Goal: Task Accomplishment & Management: Manage account settings

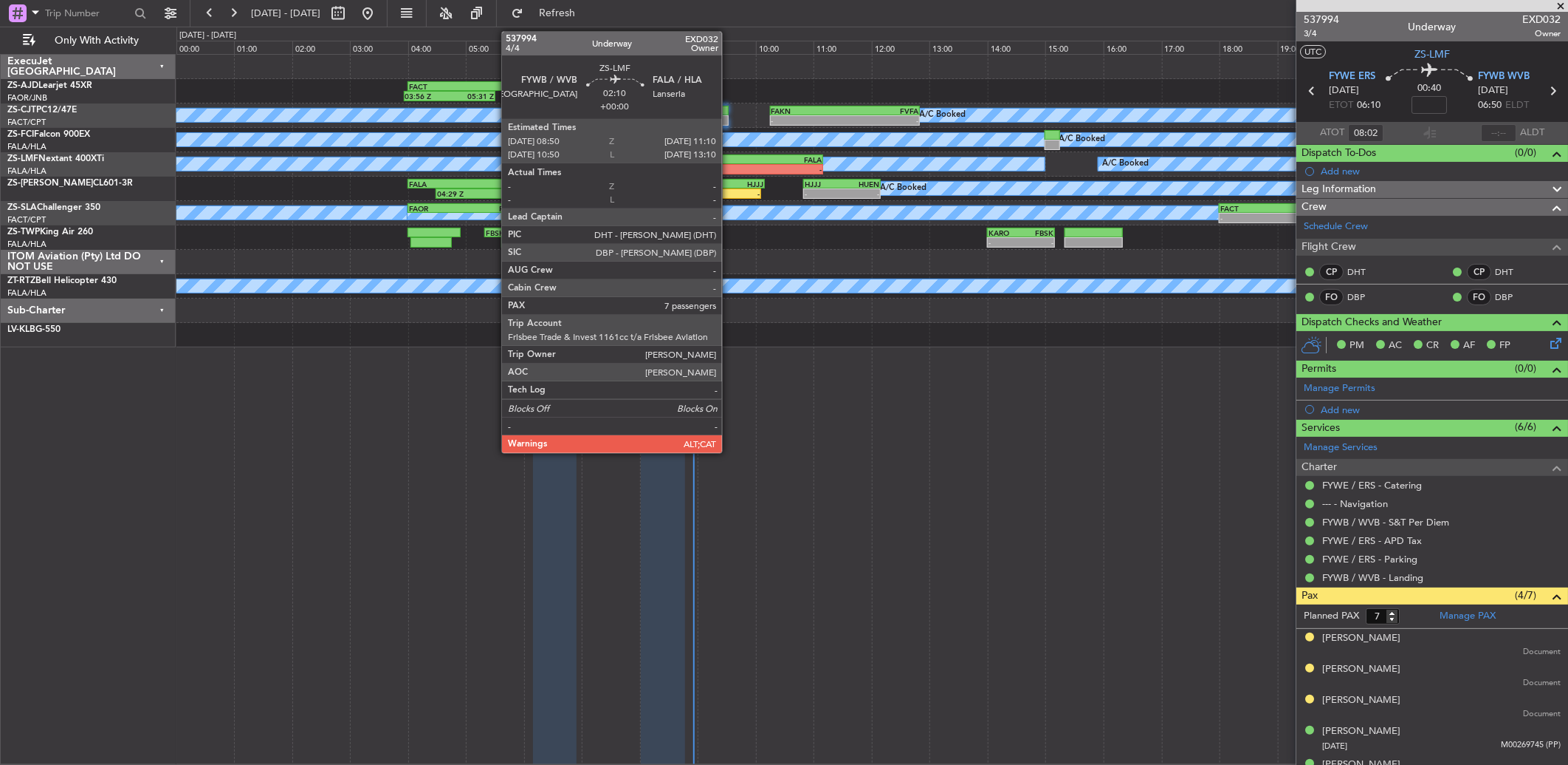
click at [730, 161] on div "FYWB" at bounding box center [722, 159] width 66 height 9
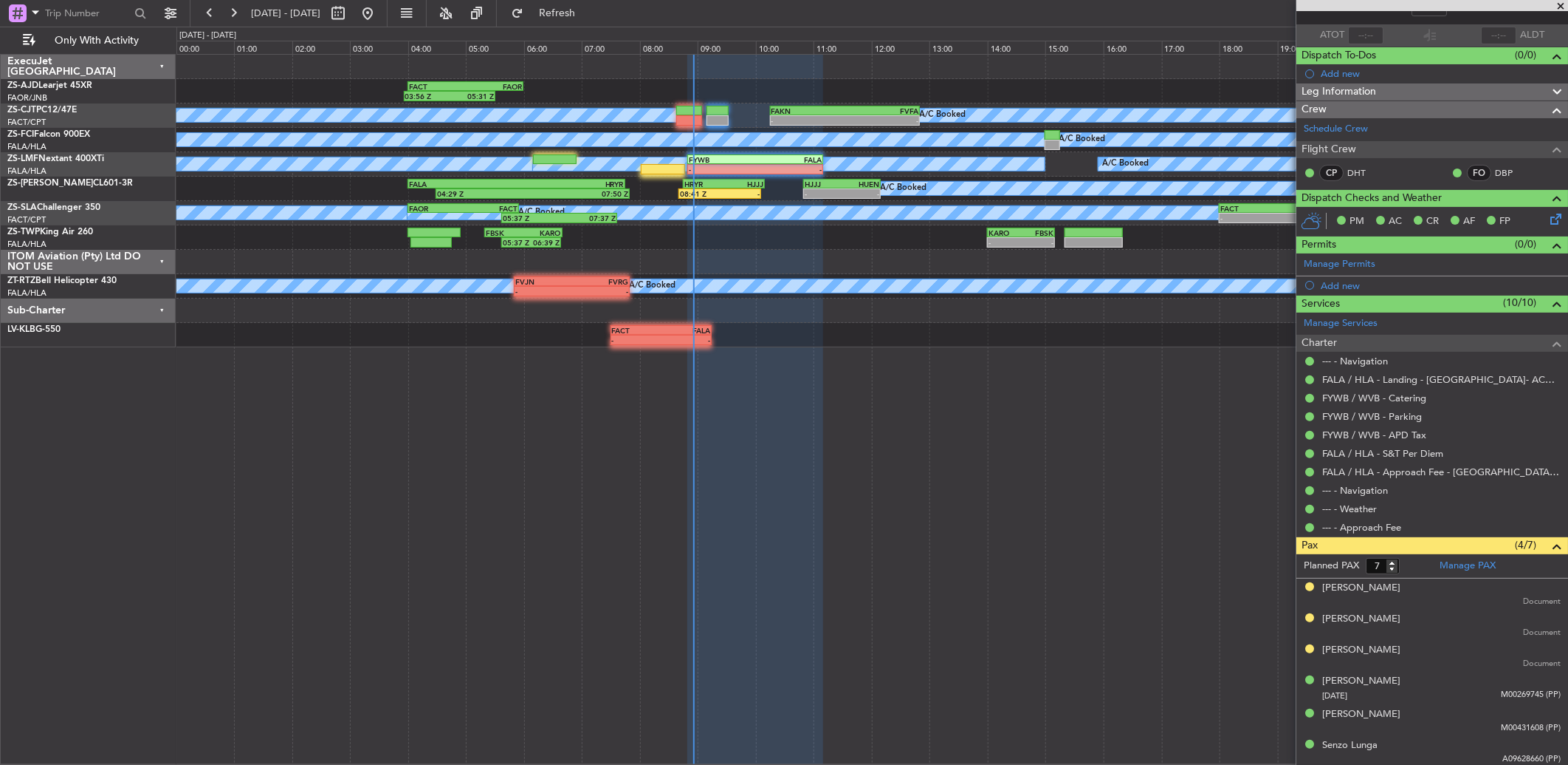
scroll to position [130, 0]
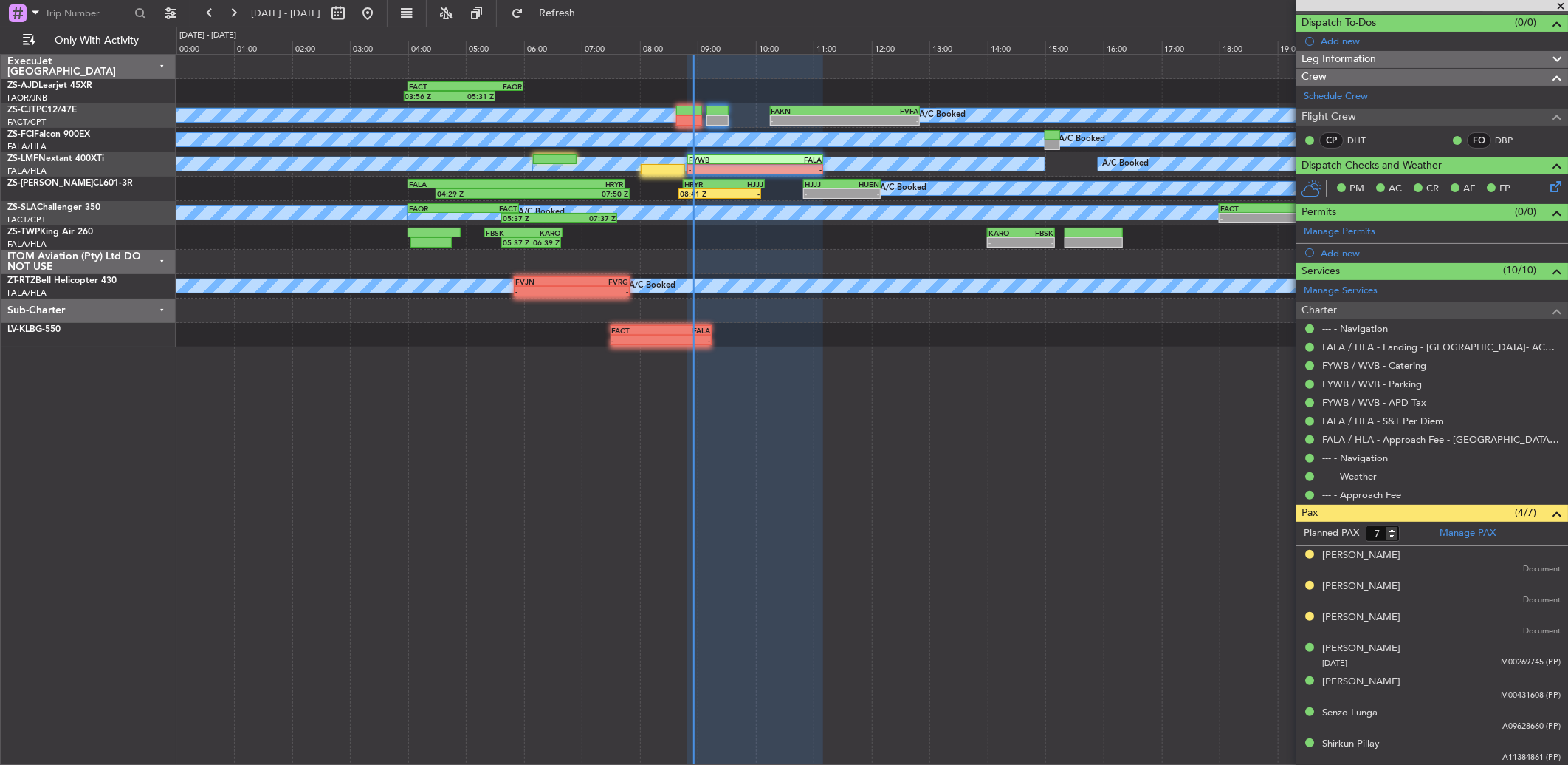
click at [1561, 4] on span at bounding box center [1561, 6] width 15 height 13
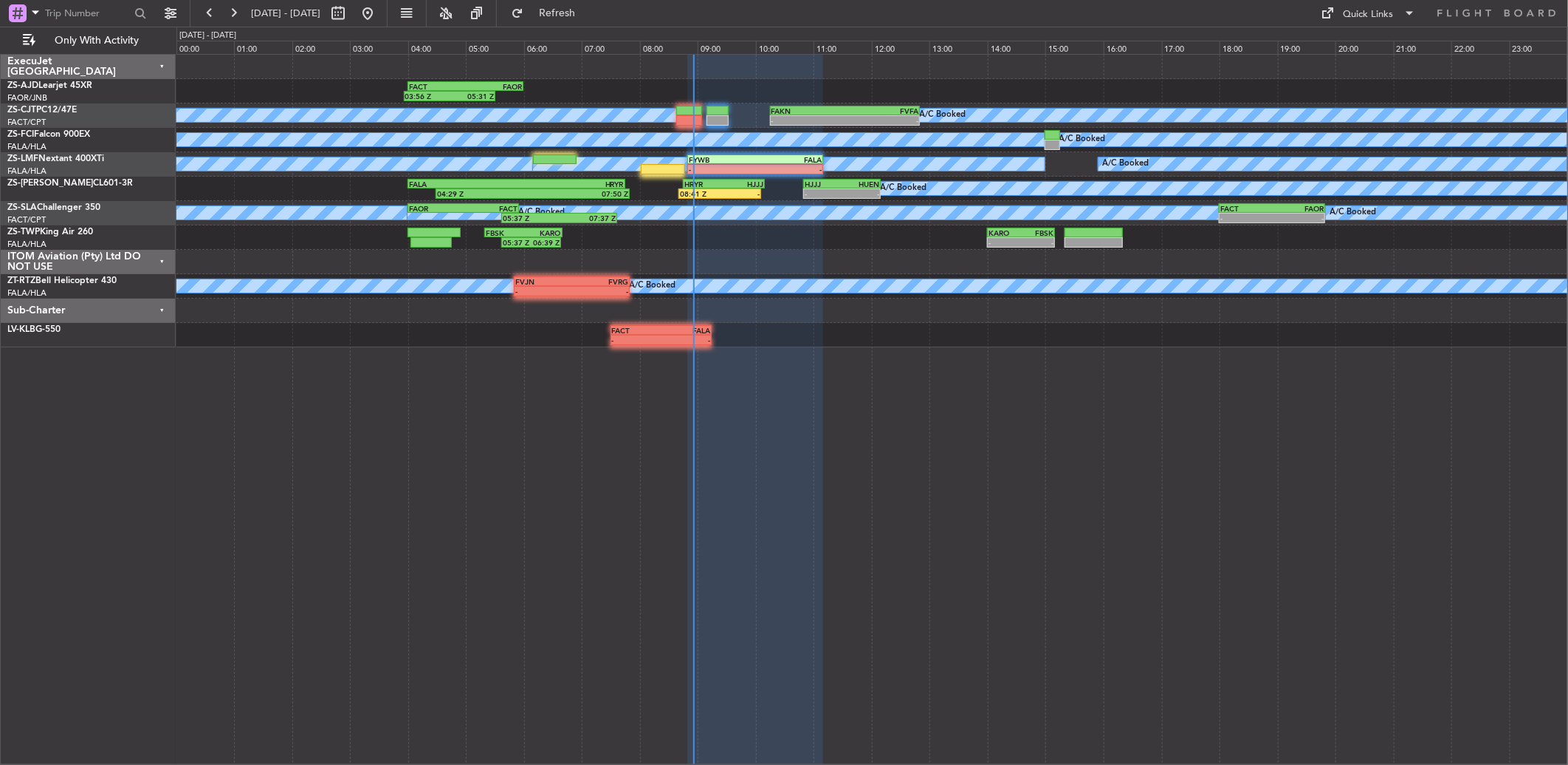
type input "0"
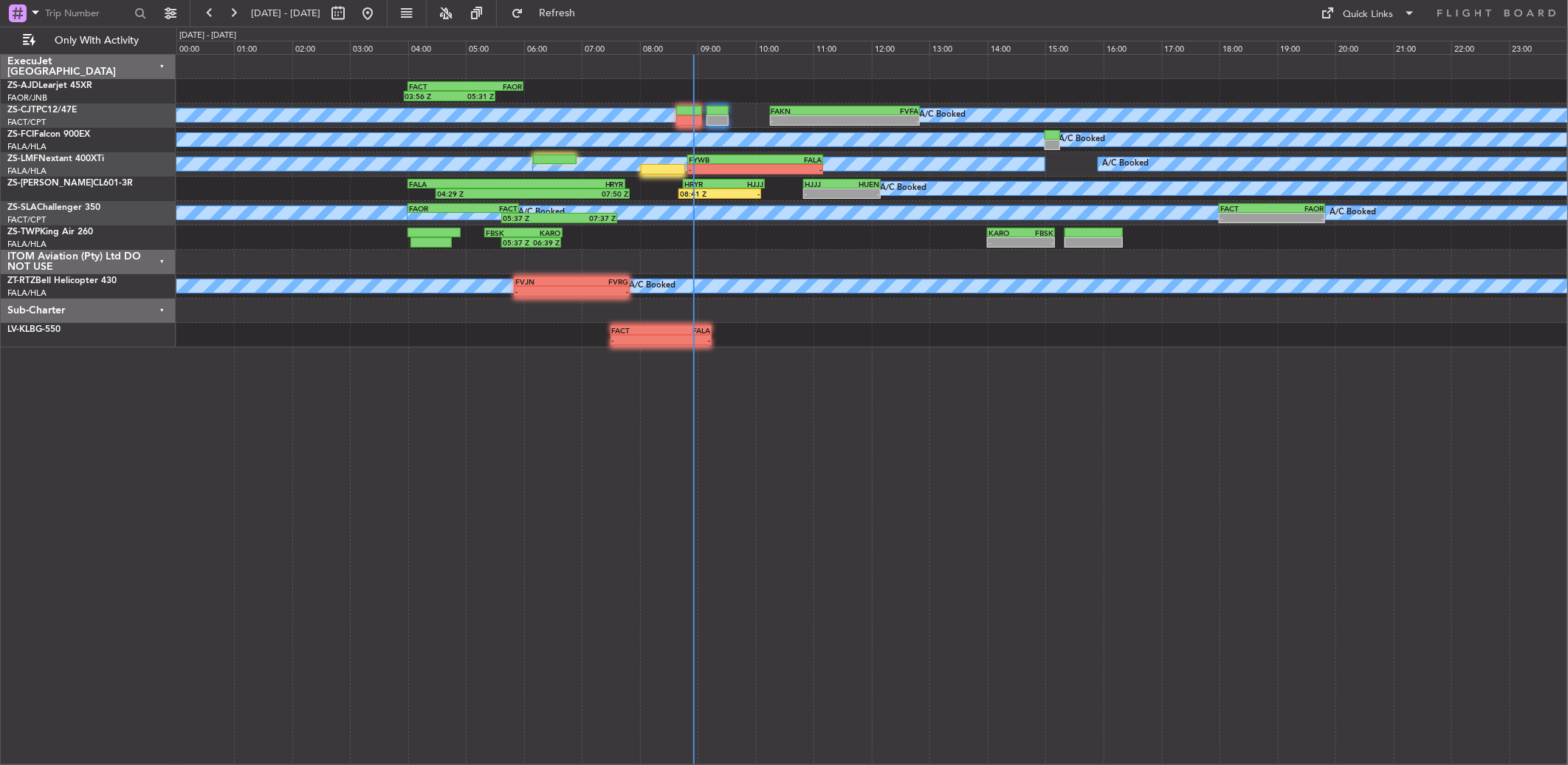
scroll to position [0, 0]
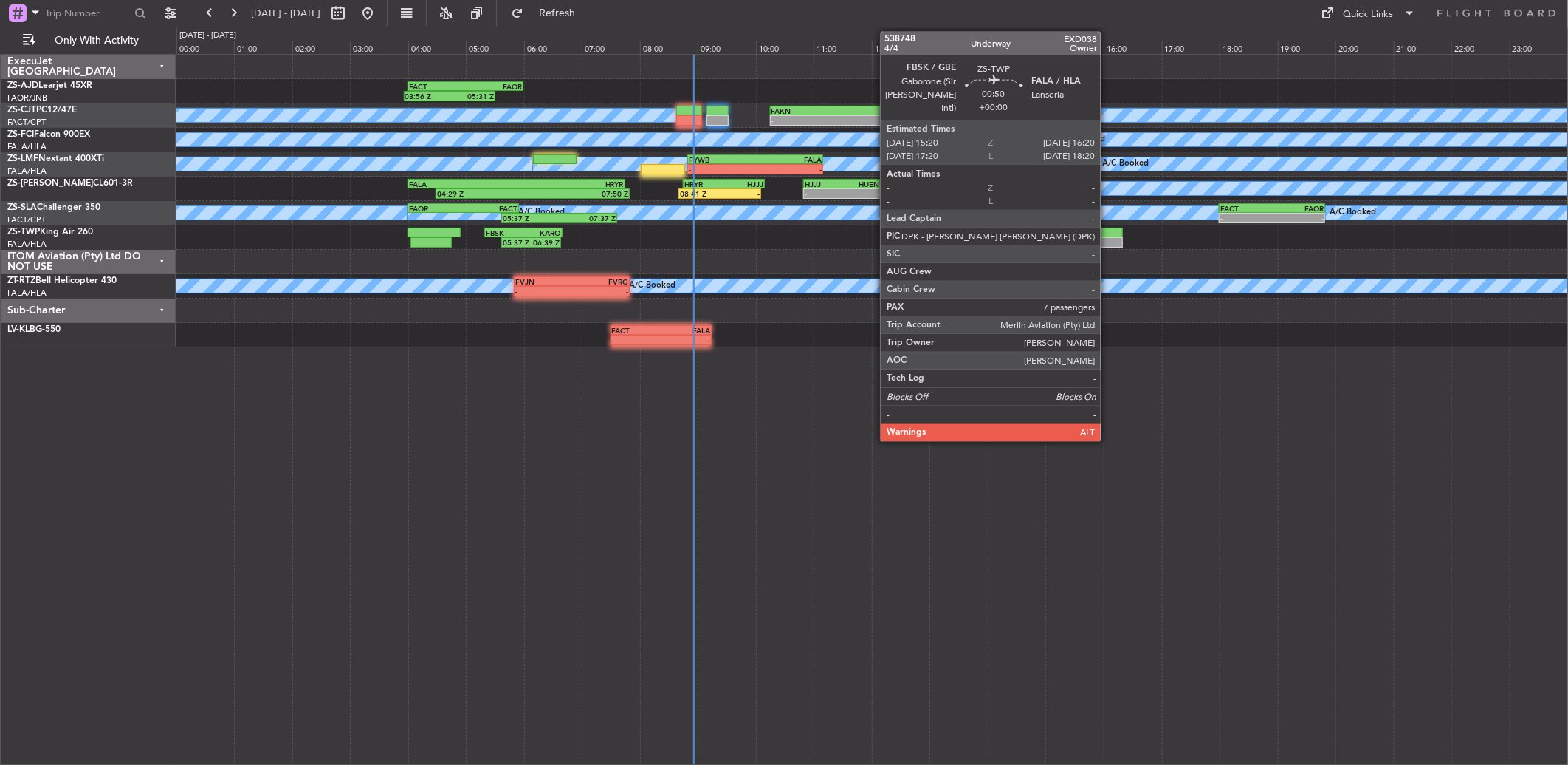
click at [1108, 241] on div at bounding box center [1094, 242] width 58 height 11
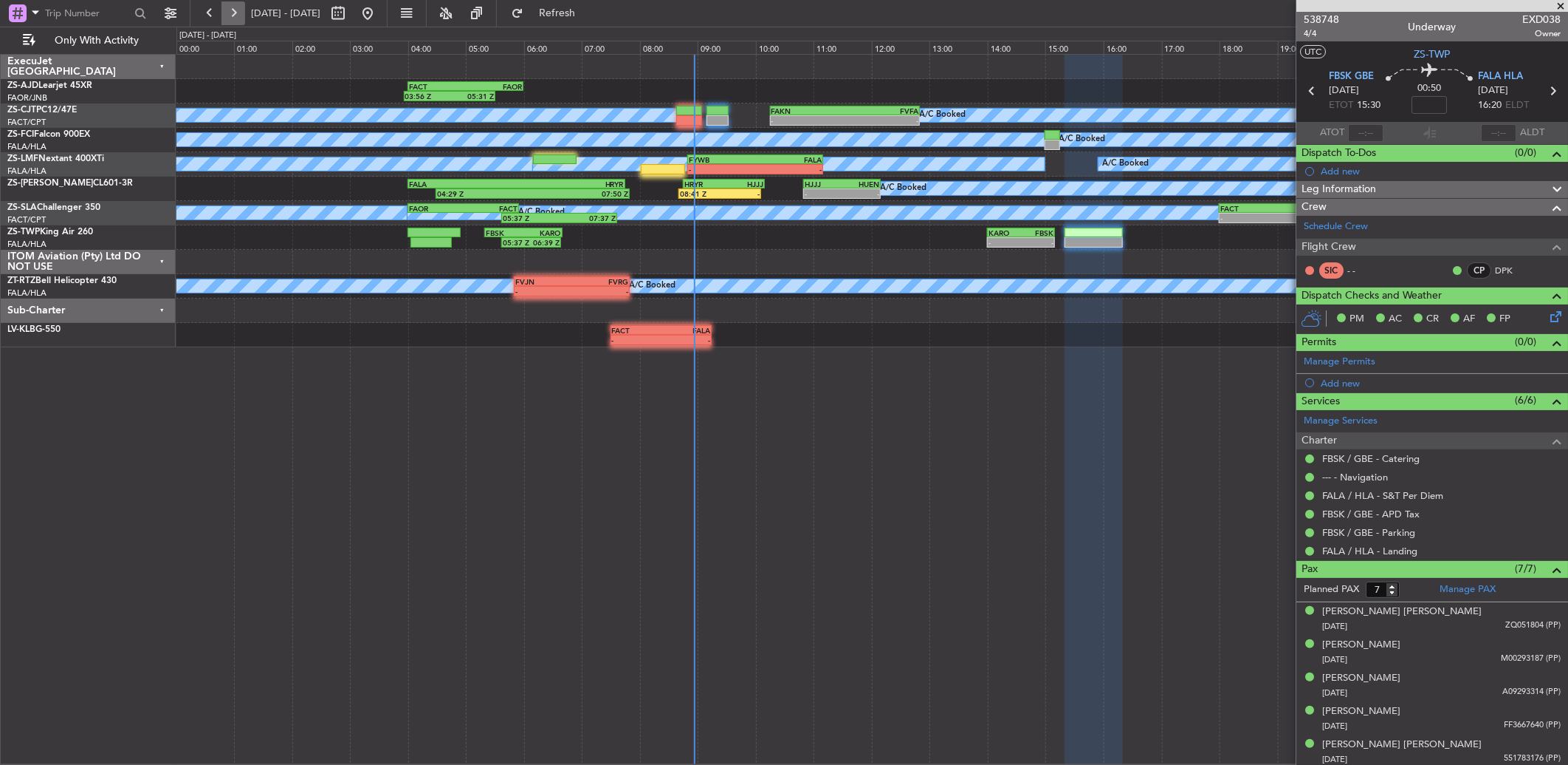
click at [232, 12] on button at bounding box center [233, 13] width 24 height 24
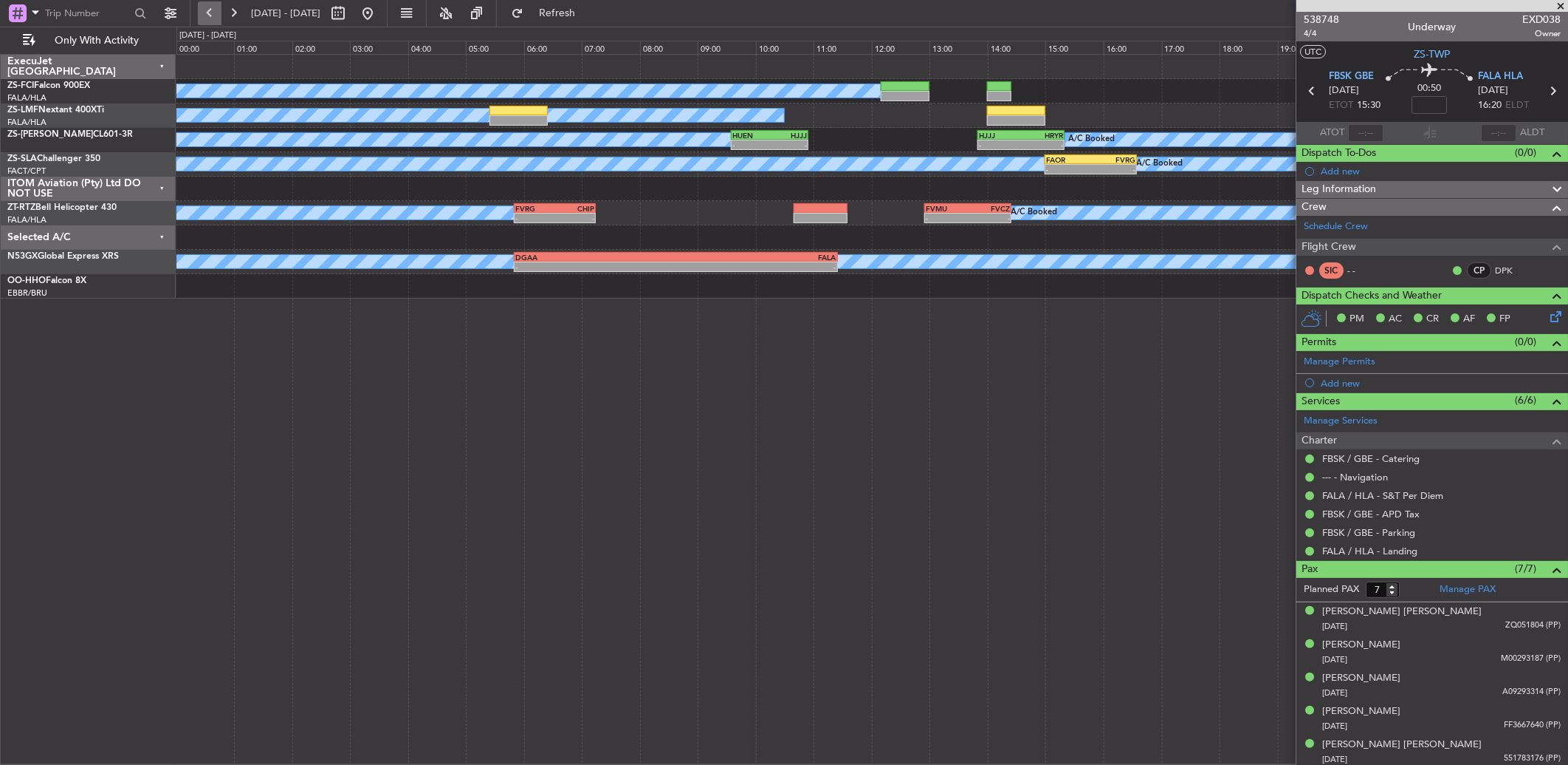
click at [208, 16] on button at bounding box center [209, 13] width 24 height 24
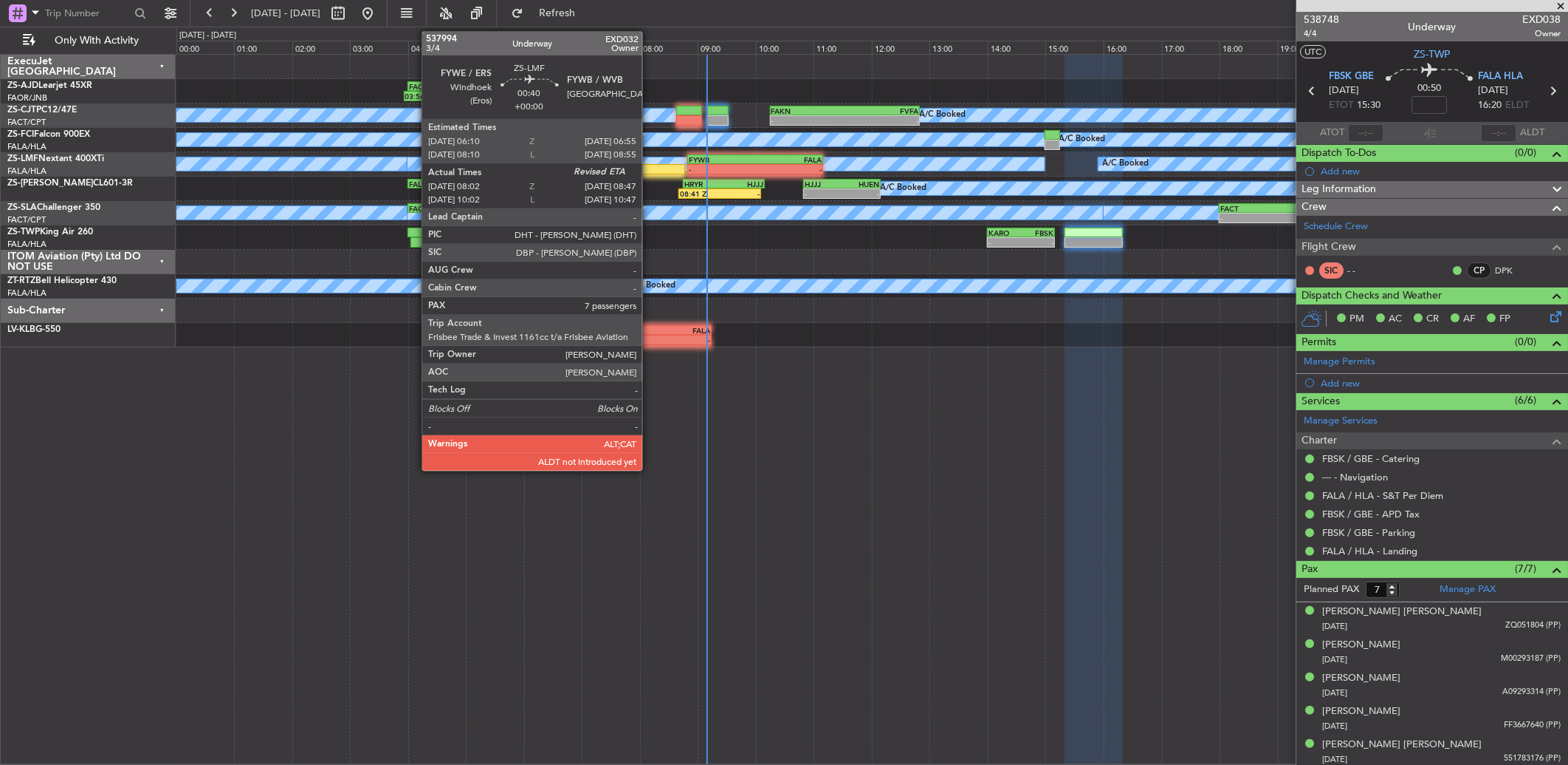
click at [649, 170] on div at bounding box center [662, 169] width 44 height 11
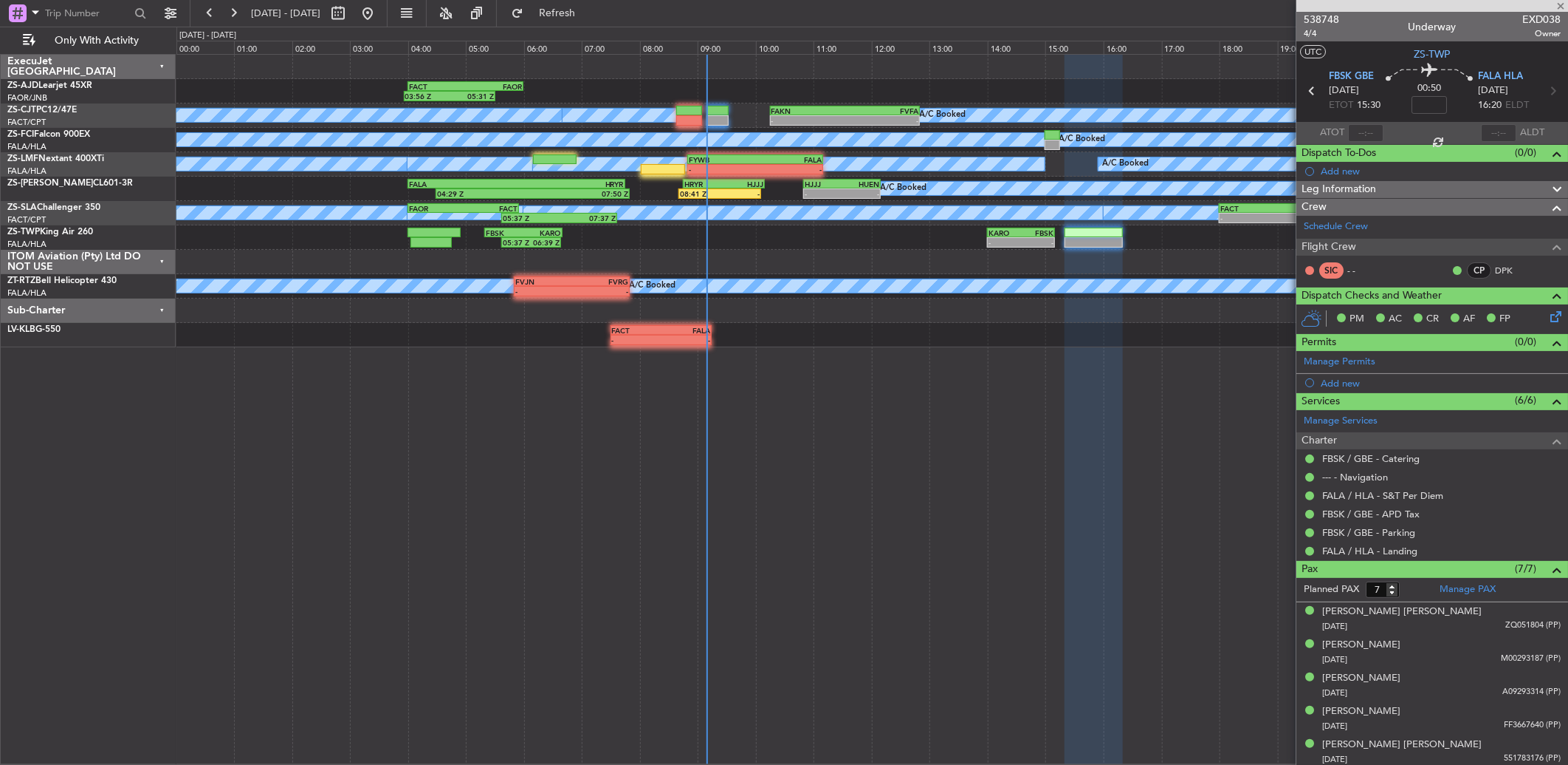
type input "08:02"
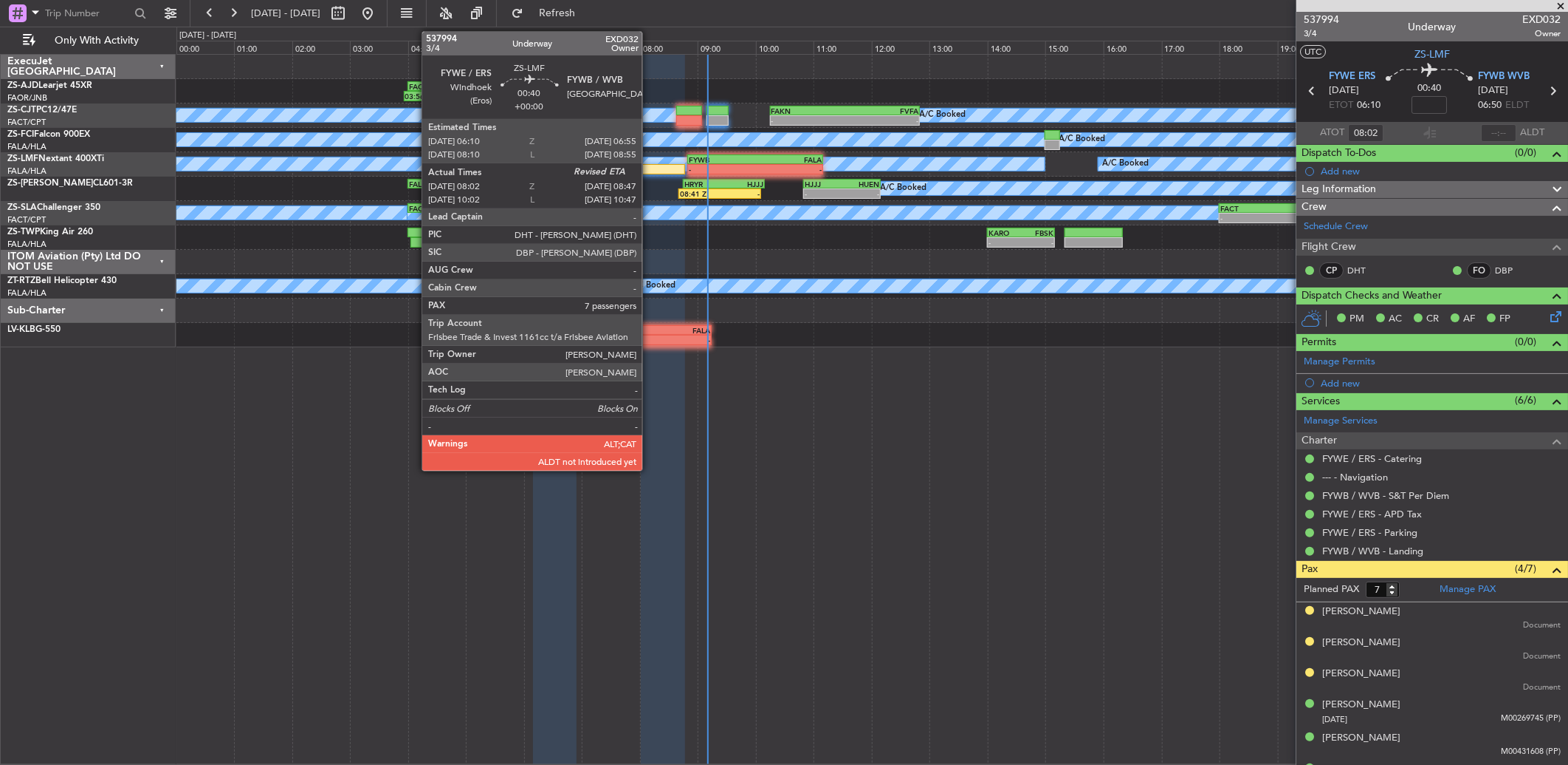
click at [649, 166] on div at bounding box center [662, 169] width 44 height 11
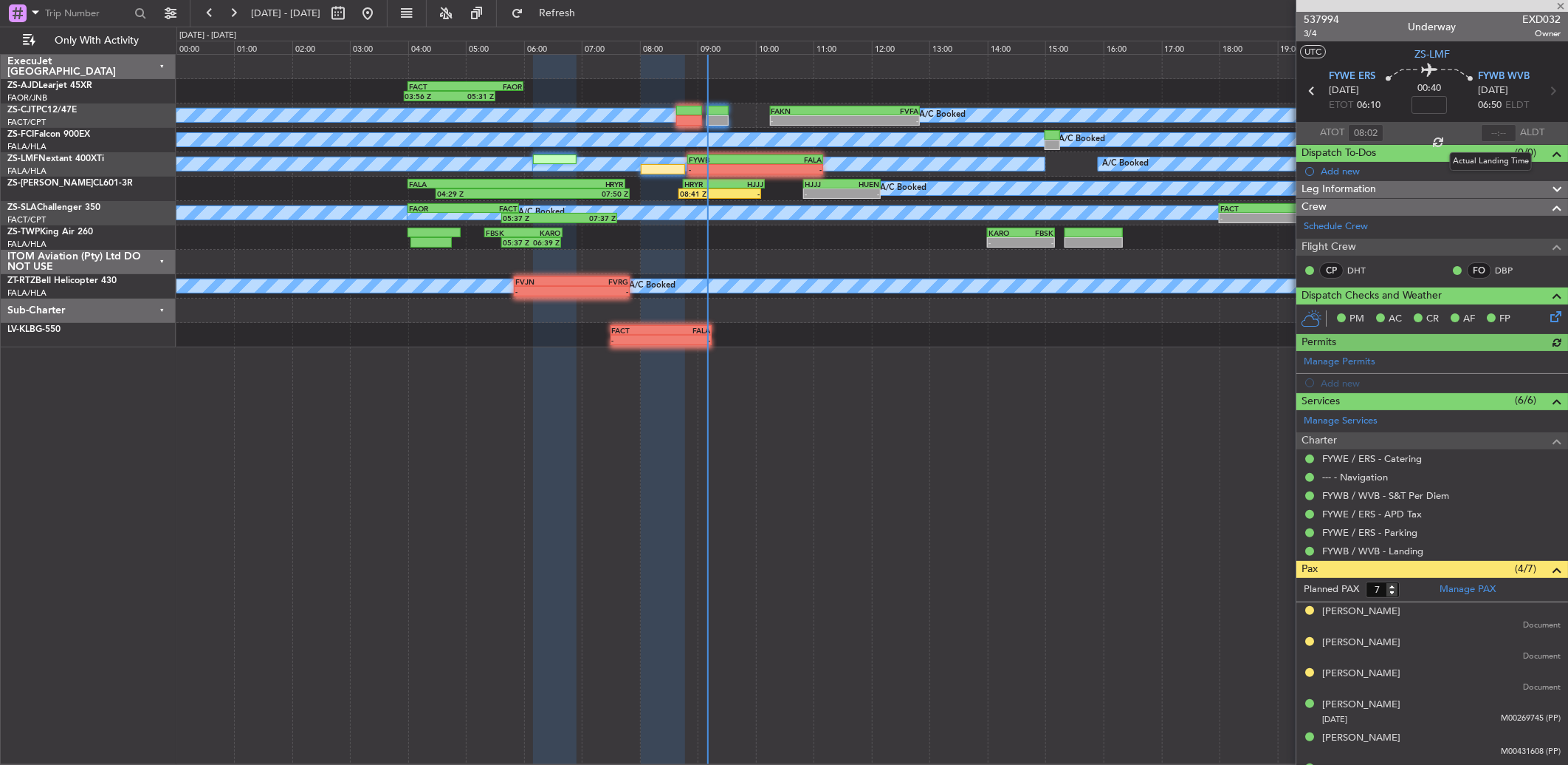
click at [1495, 129] on div at bounding box center [1499, 133] width 36 height 18
click at [1484, 135] on input "text" at bounding box center [1499, 133] width 36 height 18
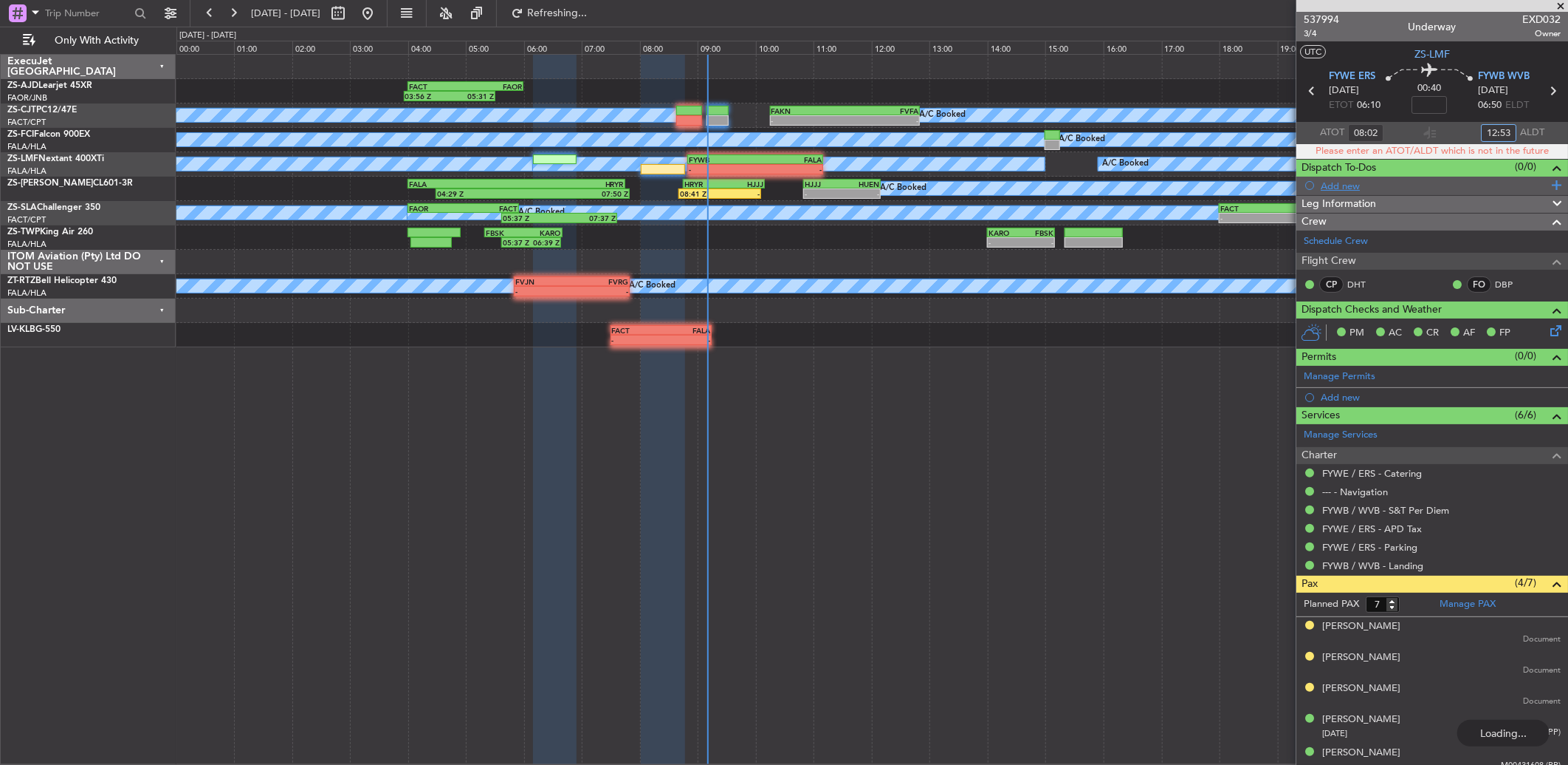
type input "12:53"
click at [1489, 131] on input "12:53" at bounding box center [1499, 133] width 36 height 18
click at [1095, 471] on div "03:56 Z 05:31 Z FACT 04:00 Z FAOR 06:00 Z A/C Booked A/C Booked A/C Booked A/C …" at bounding box center [872, 409] width 1392 height 711
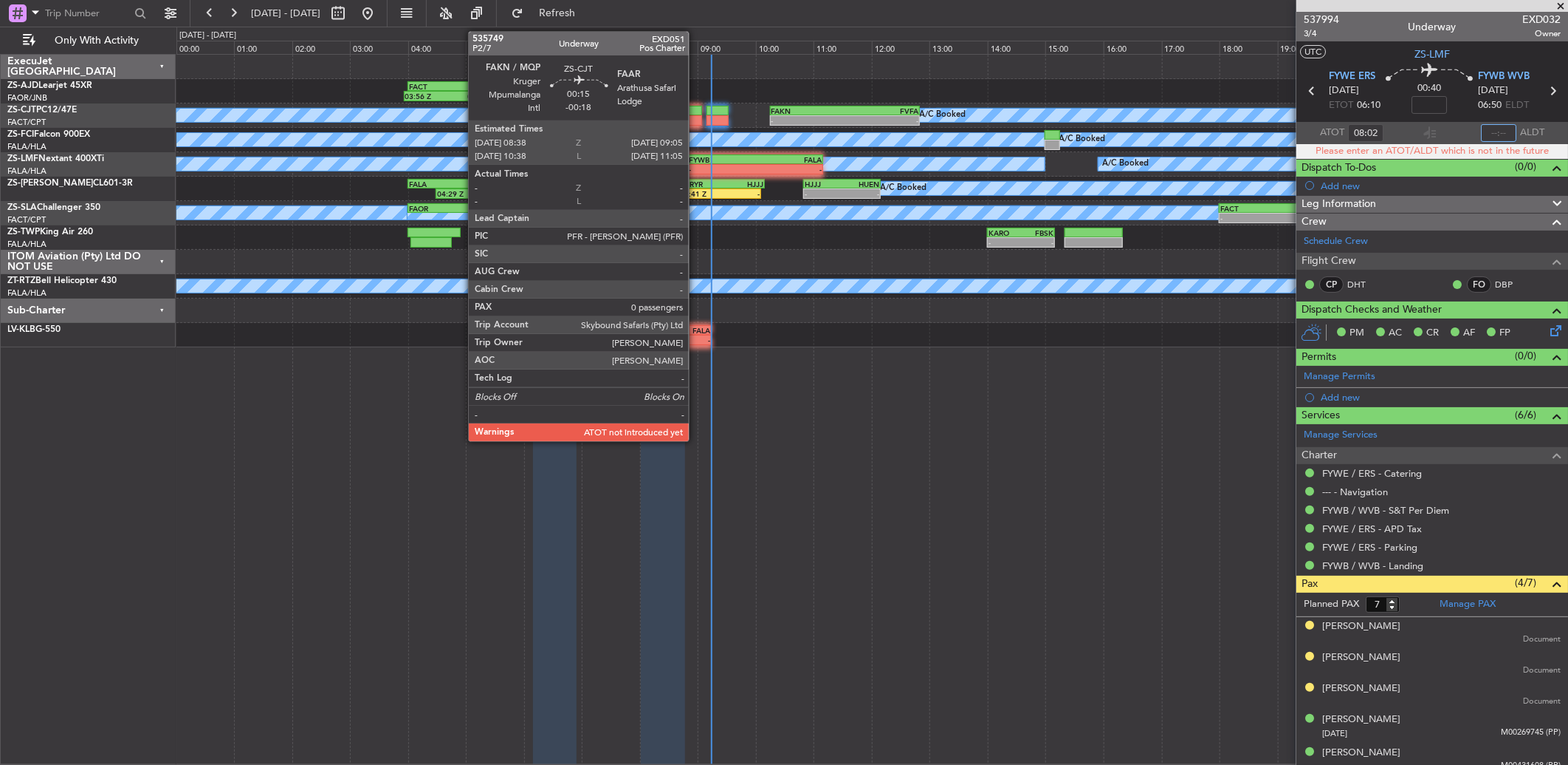
click at [696, 113] on div at bounding box center [689, 110] width 27 height 11
type input "12:53"
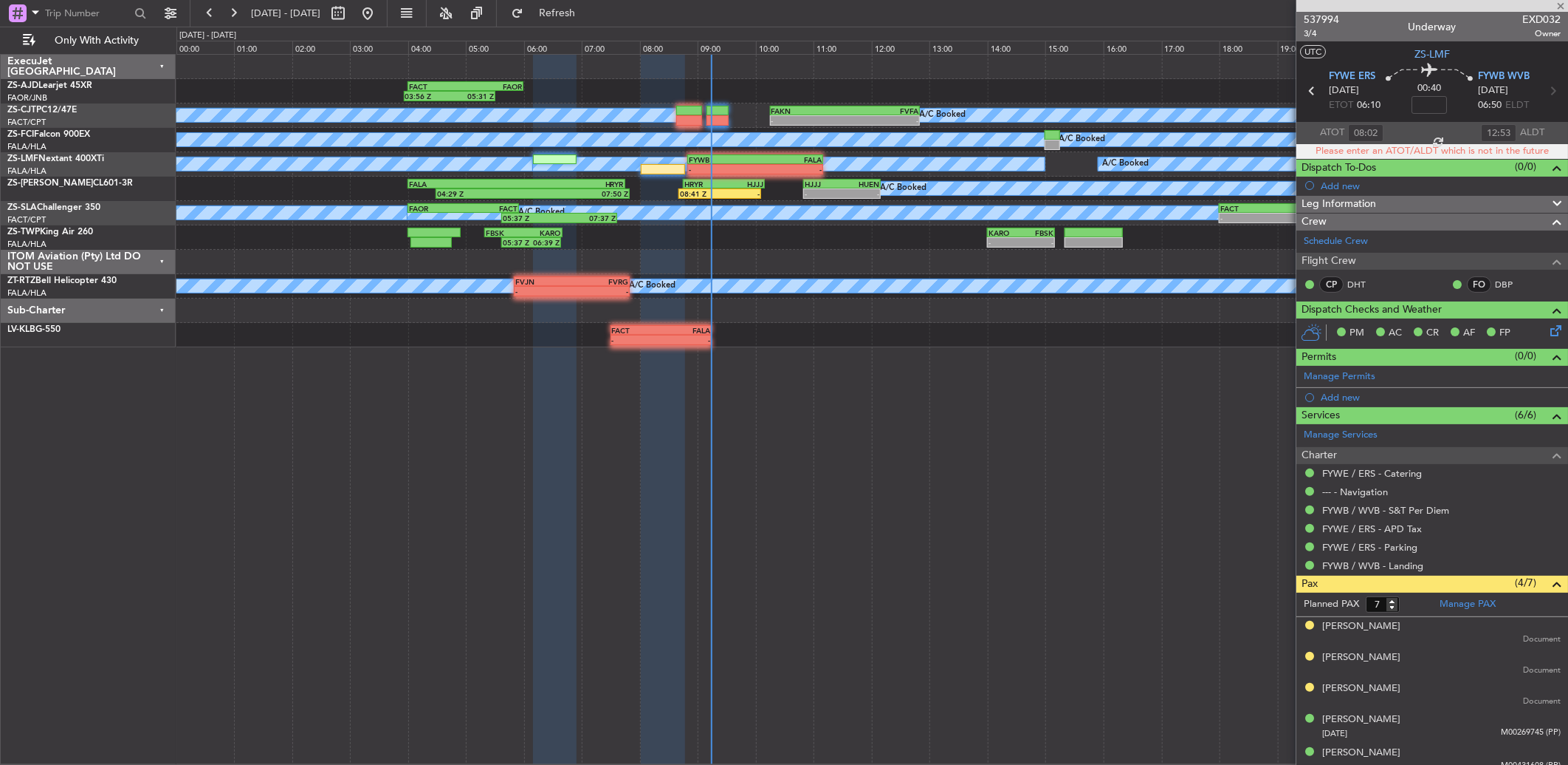
type input "-00:18"
type input "0"
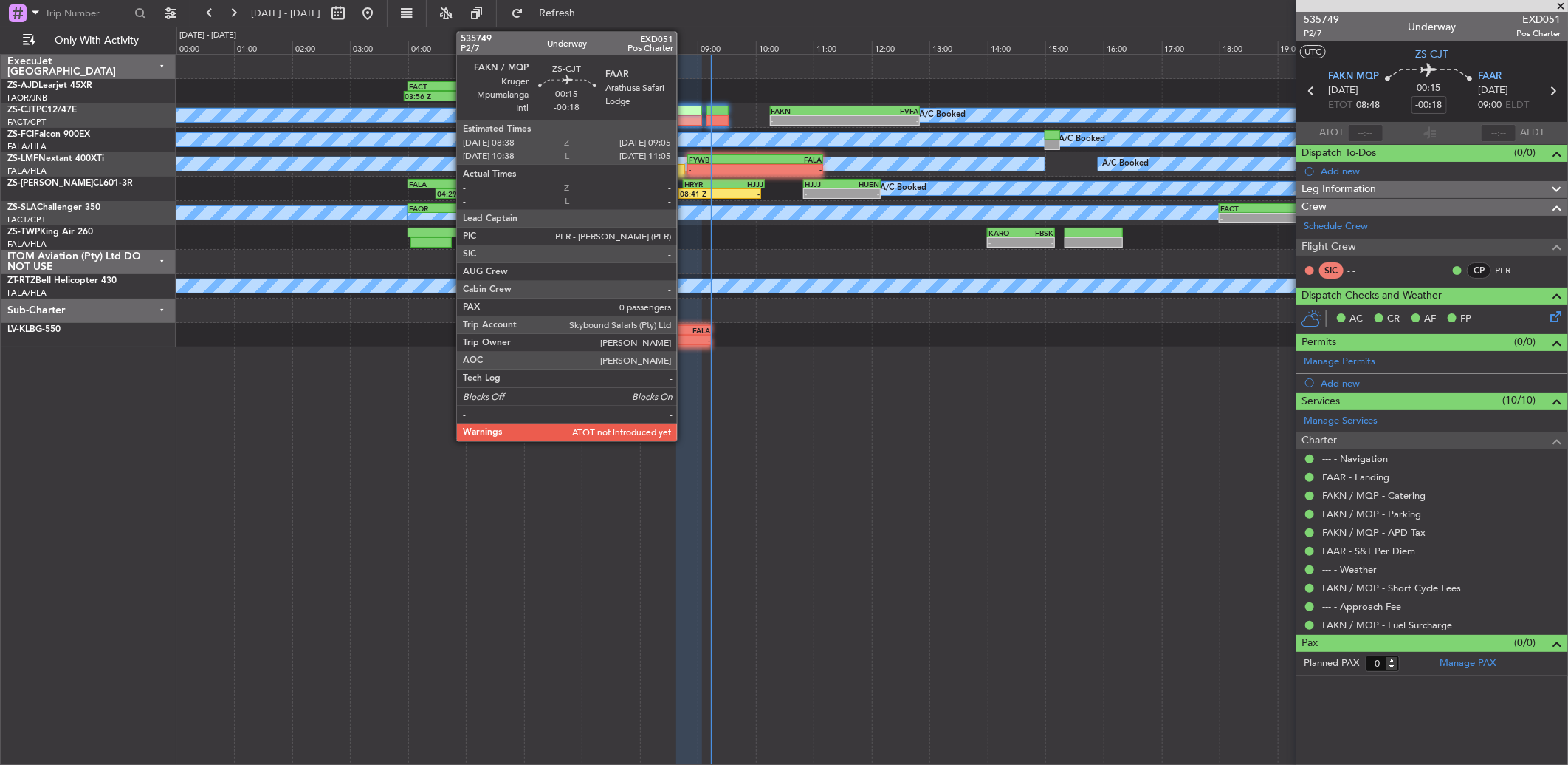
click at [684, 119] on div at bounding box center [689, 120] width 27 height 11
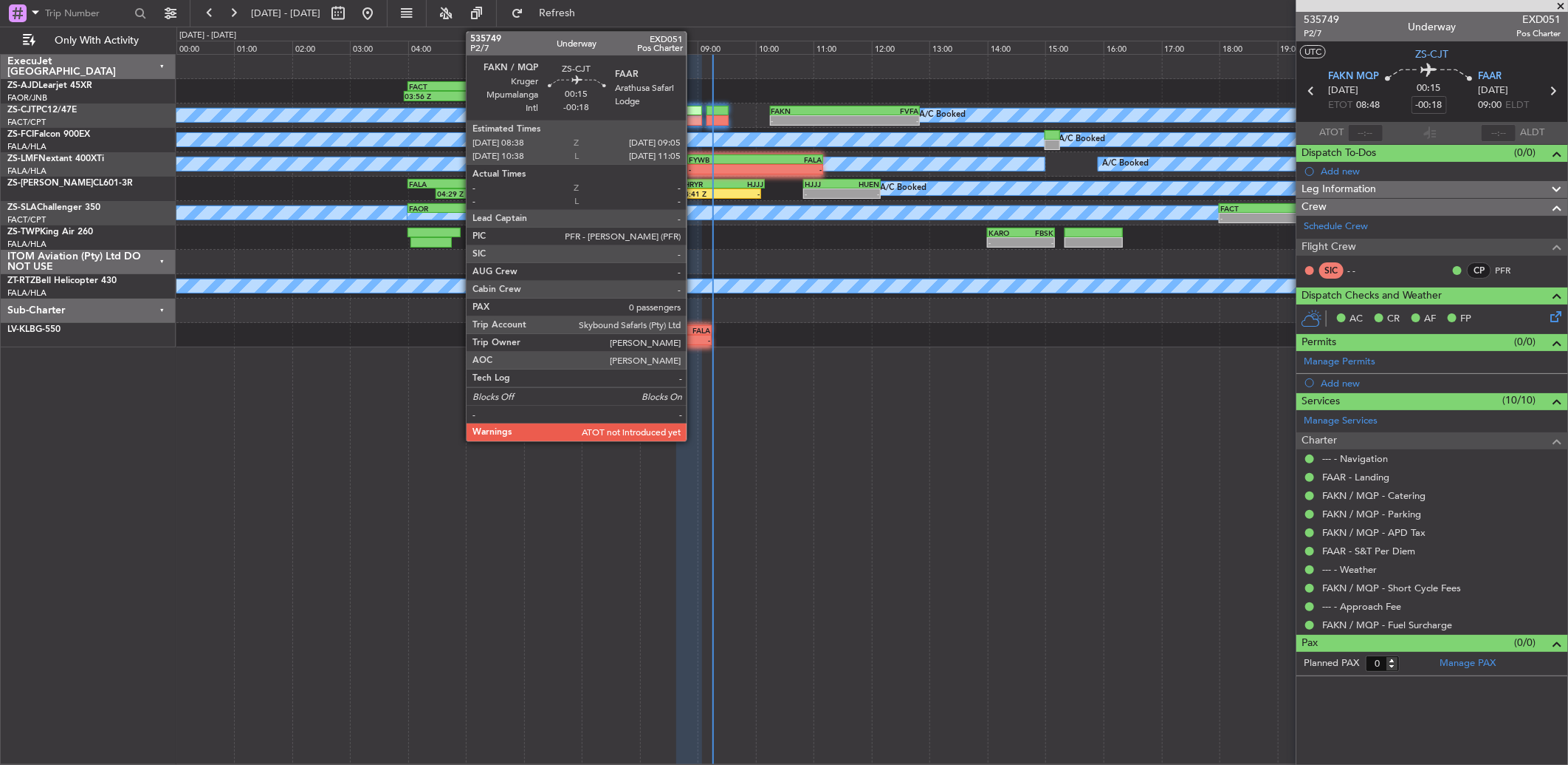
click at [694, 120] on div at bounding box center [689, 120] width 27 height 11
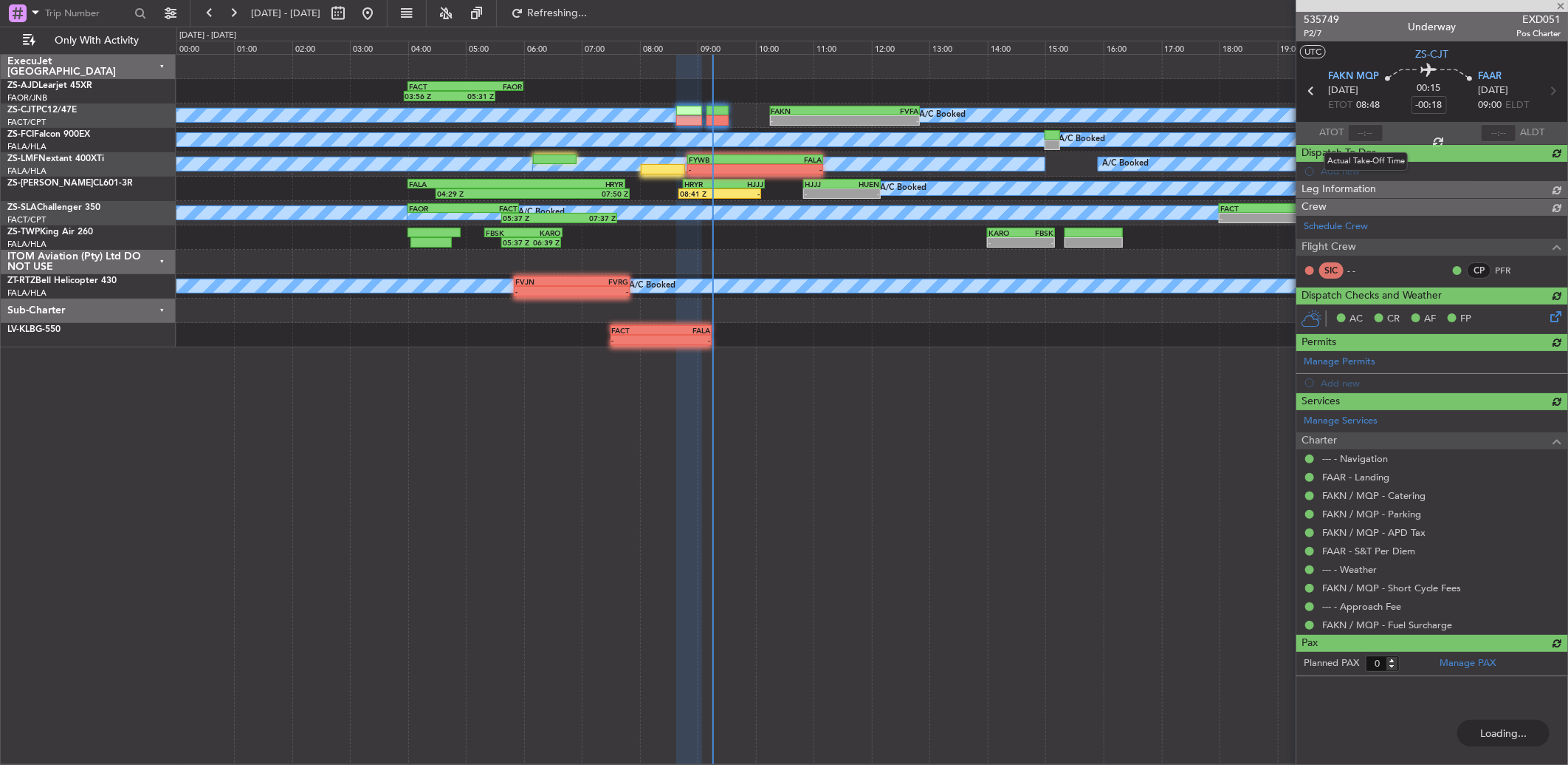
click at [1370, 133] on div at bounding box center [1366, 133] width 36 height 18
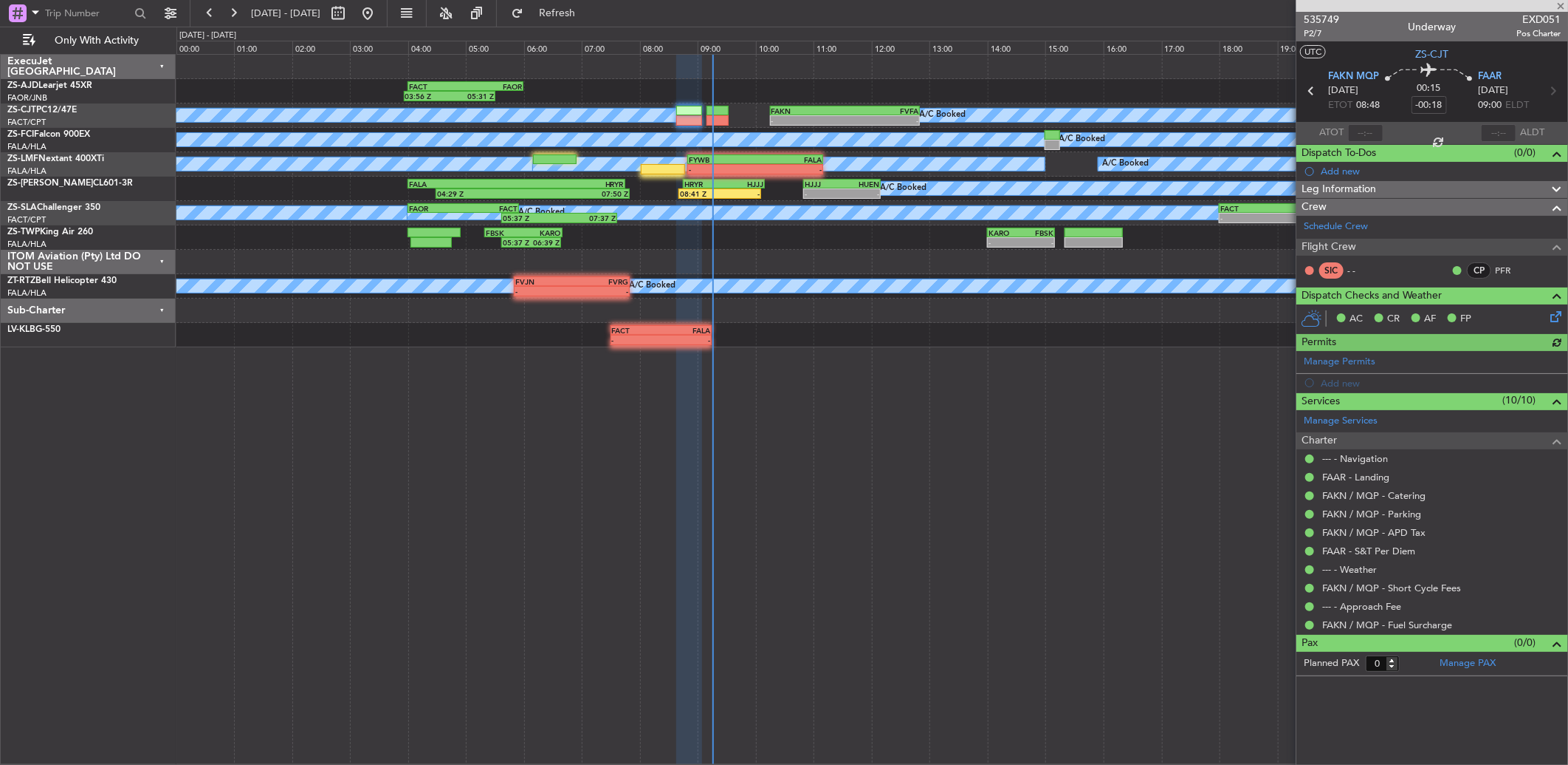
click at [1373, 134] on div at bounding box center [1366, 133] width 36 height 18
click at [1375, 130] on input "text" at bounding box center [1366, 133] width 36 height 18
type input "09:06"
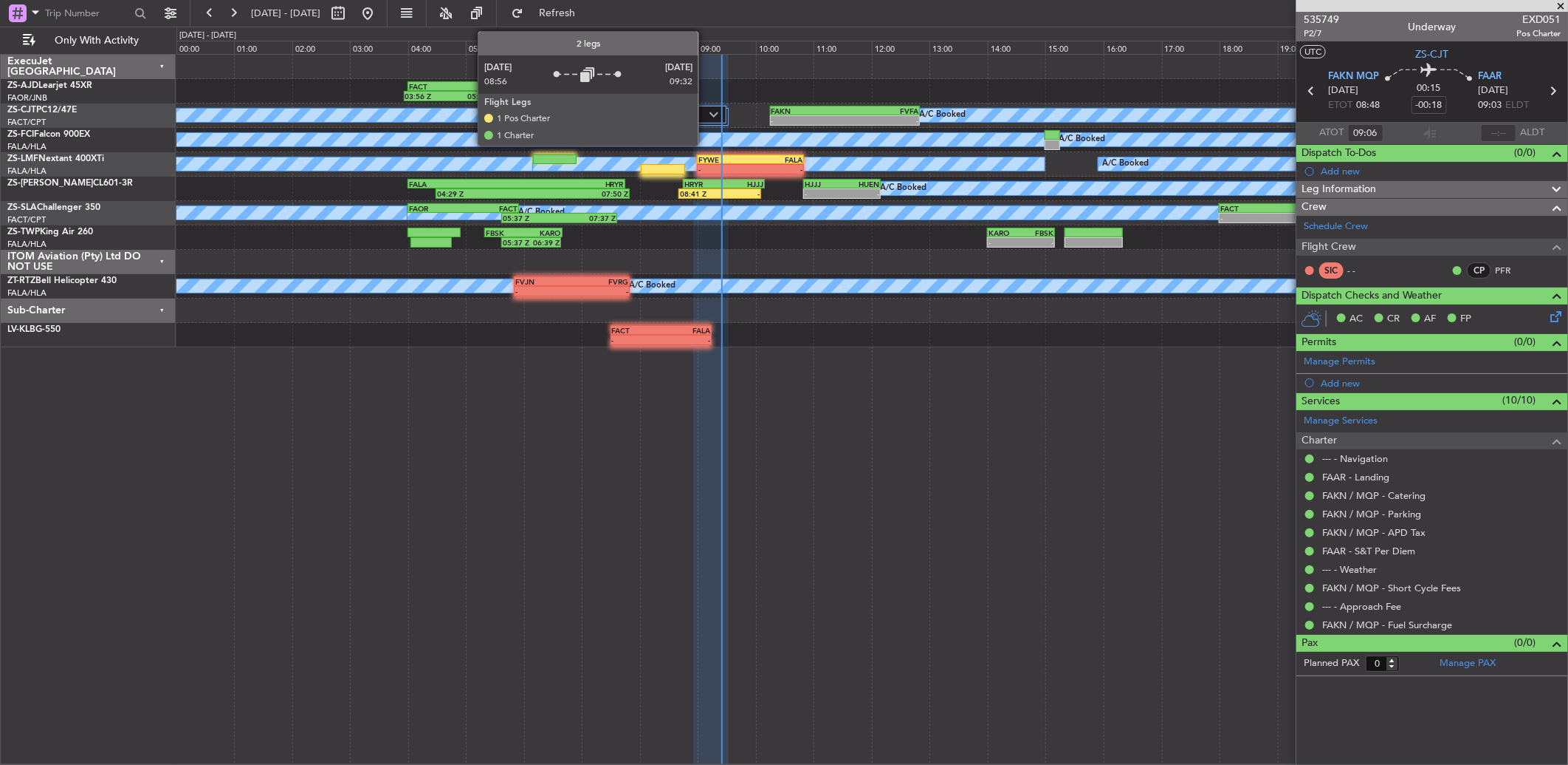
click at [706, 120] on div at bounding box center [709, 114] width 33 height 18
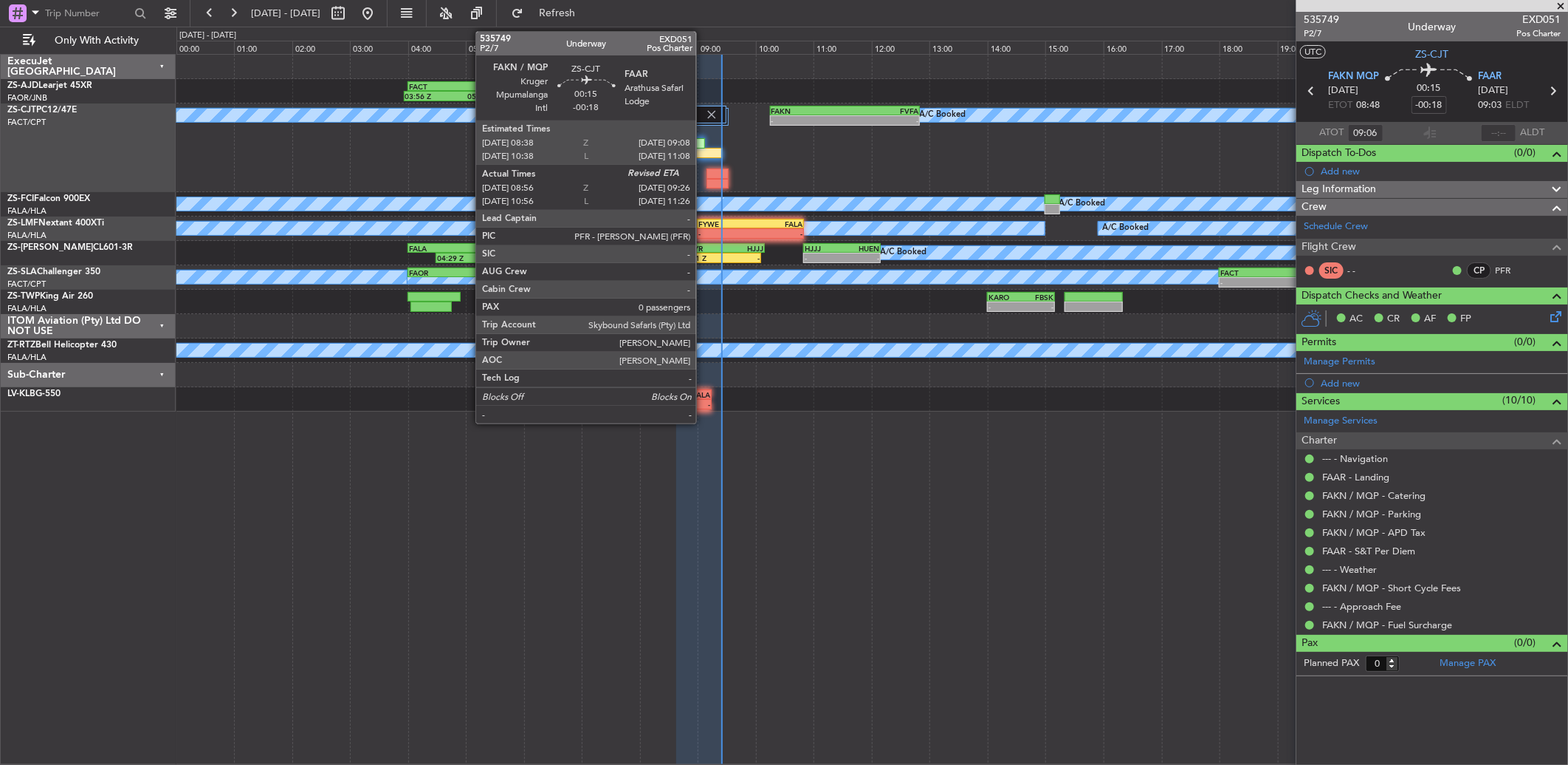
click at [704, 145] on div at bounding box center [691, 143] width 29 height 11
click at [704, 155] on div at bounding box center [708, 153] width 29 height 11
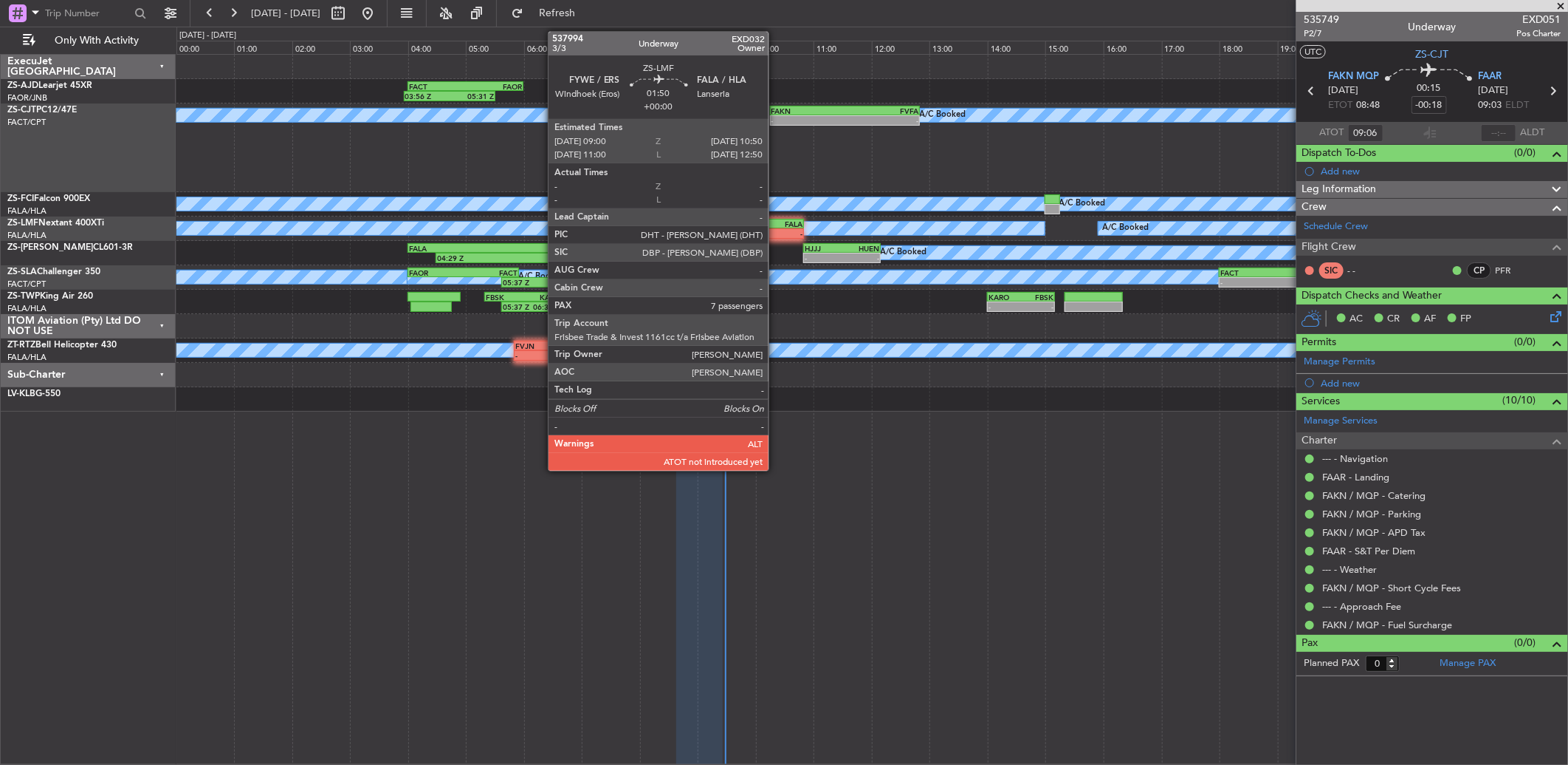
click at [776, 238] on div "- -" at bounding box center [750, 233] width 106 height 11
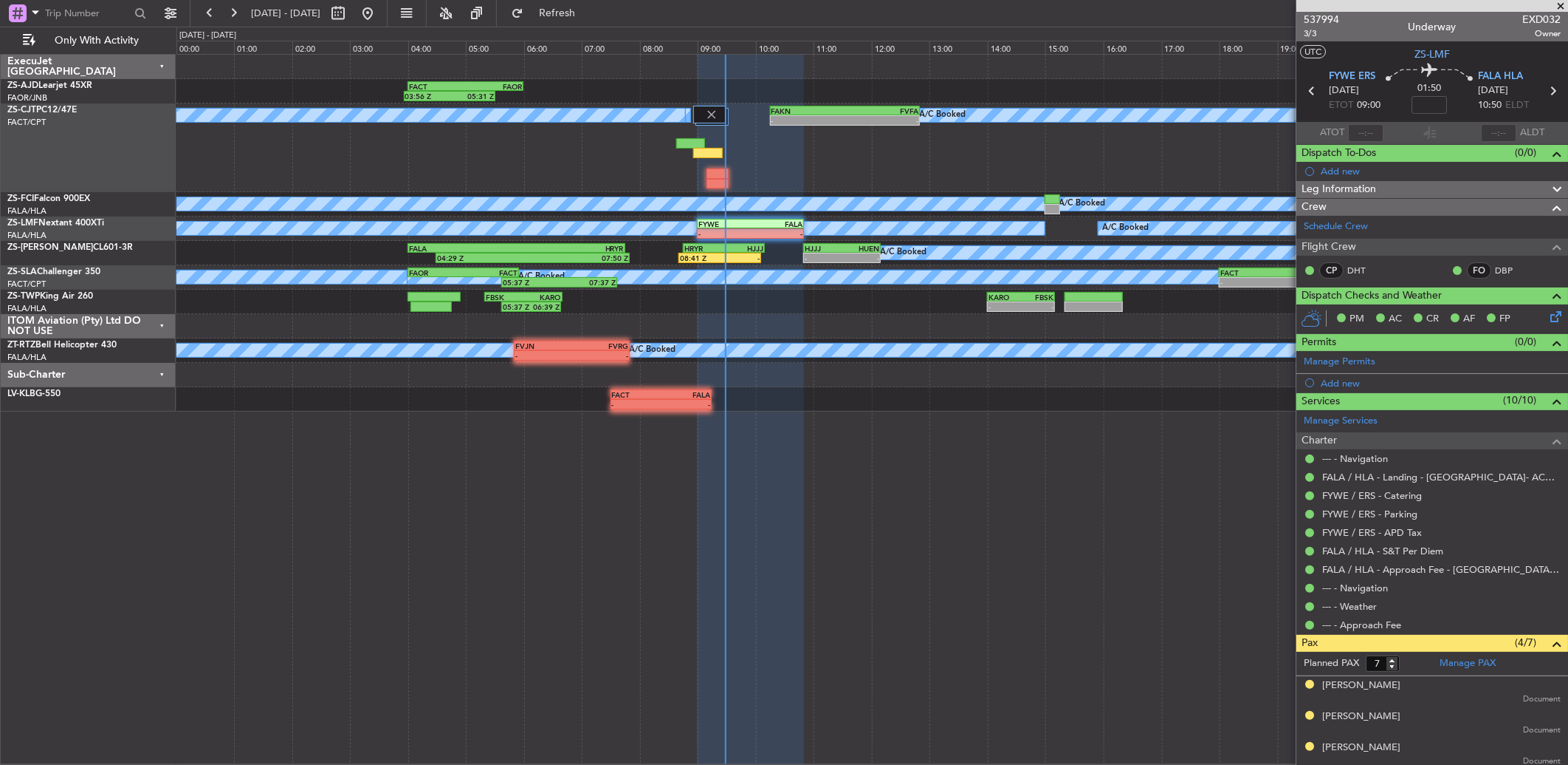
click at [1561, 6] on span at bounding box center [1561, 6] width 15 height 13
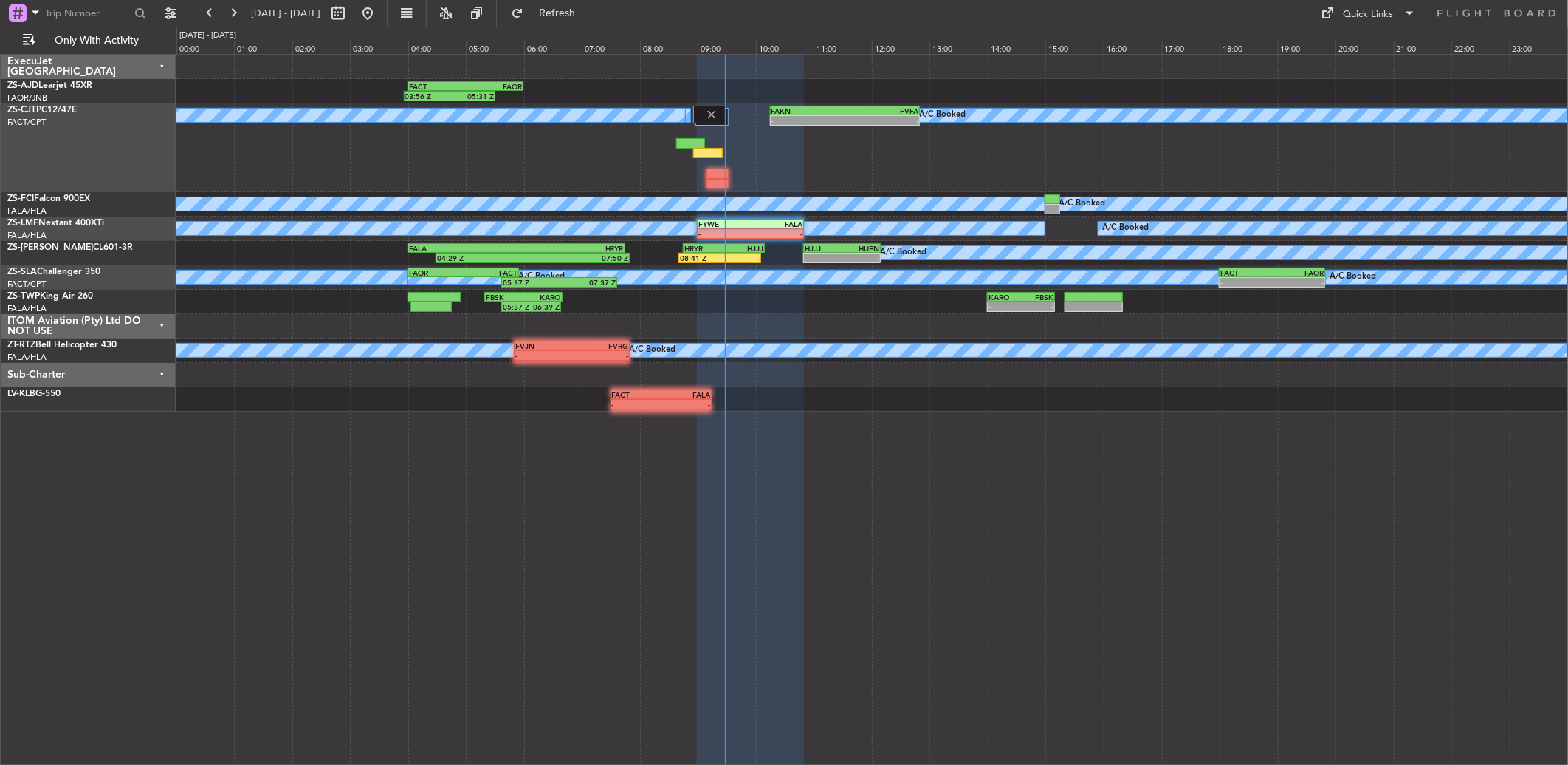
type input "0"
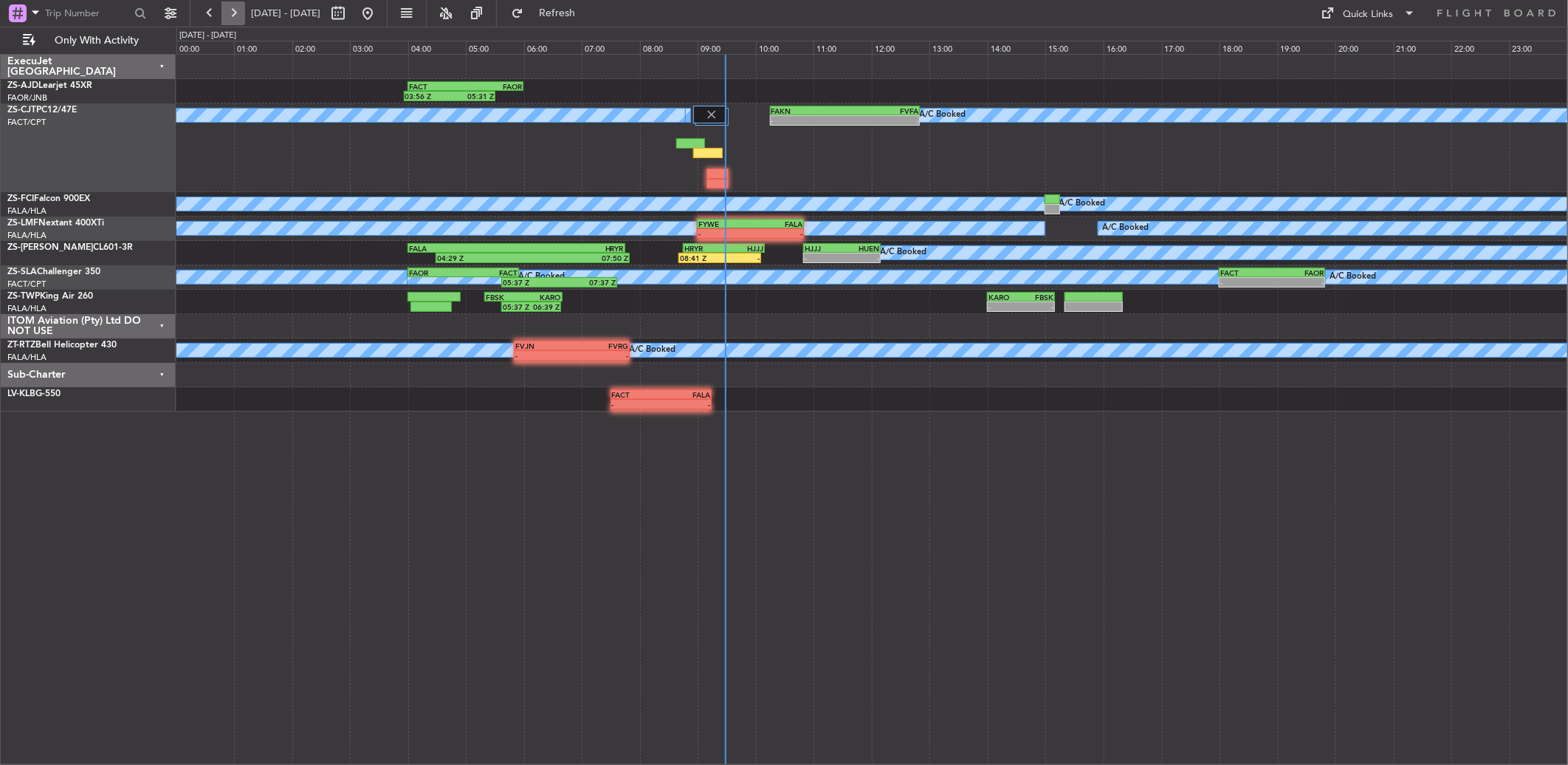
click at [230, 15] on button at bounding box center [233, 13] width 24 height 24
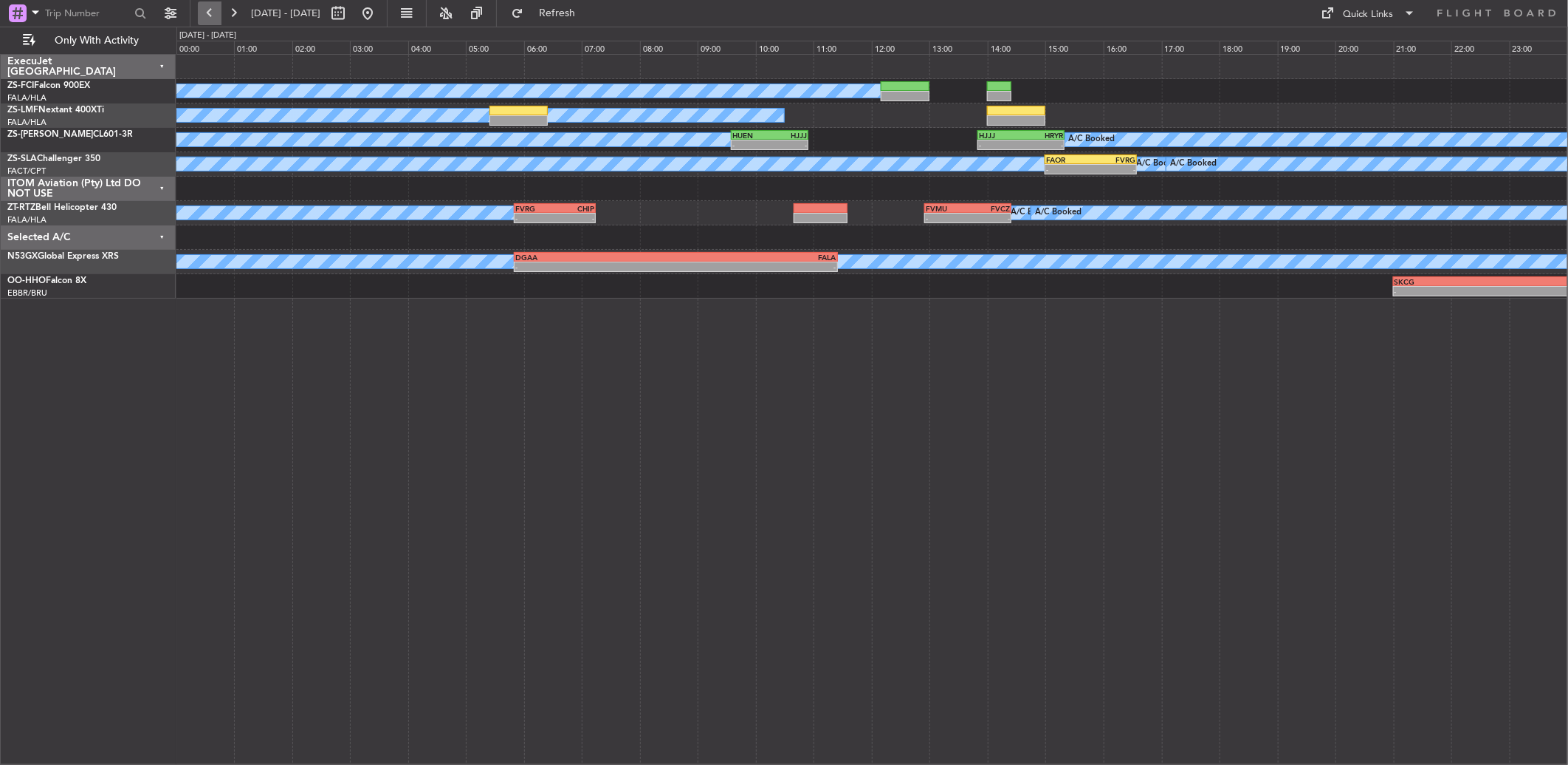
click at [211, 11] on button at bounding box center [209, 13] width 24 height 24
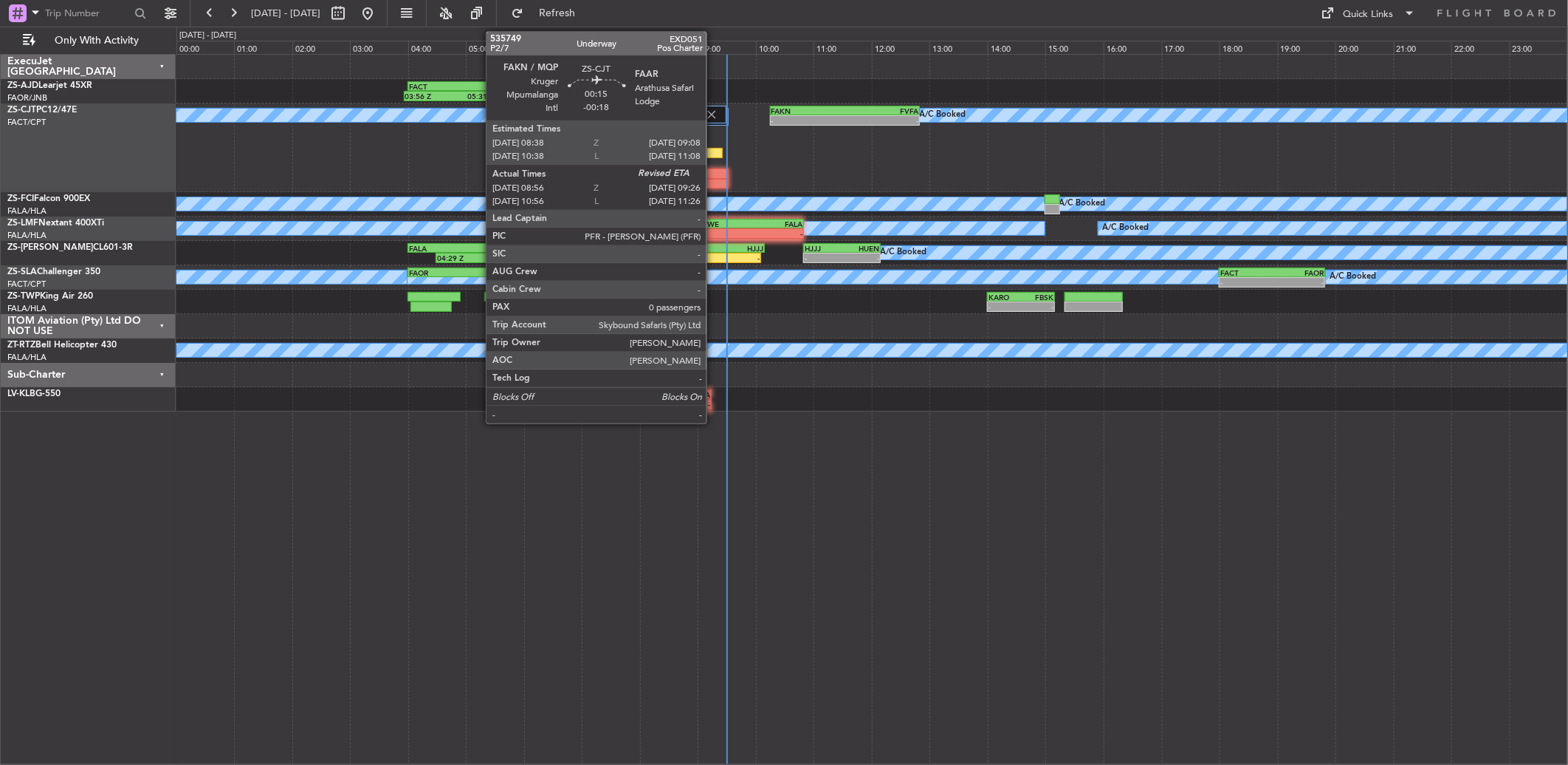
click at [714, 153] on div at bounding box center [708, 153] width 29 height 11
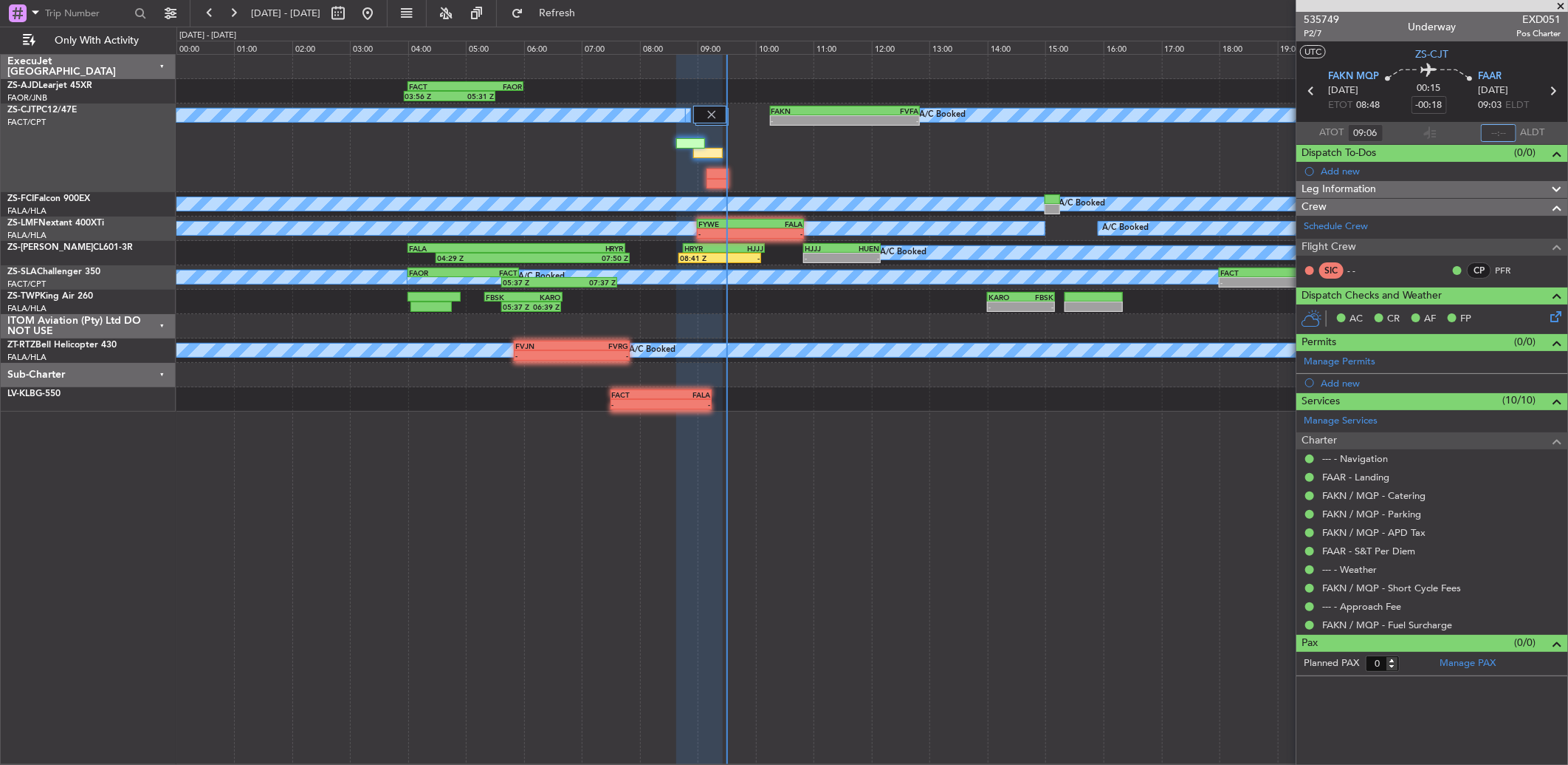
click at [1497, 128] on input "text" at bounding box center [1499, 133] width 36 height 18
type input "09:21"
click at [235, 12] on button at bounding box center [233, 13] width 24 height 24
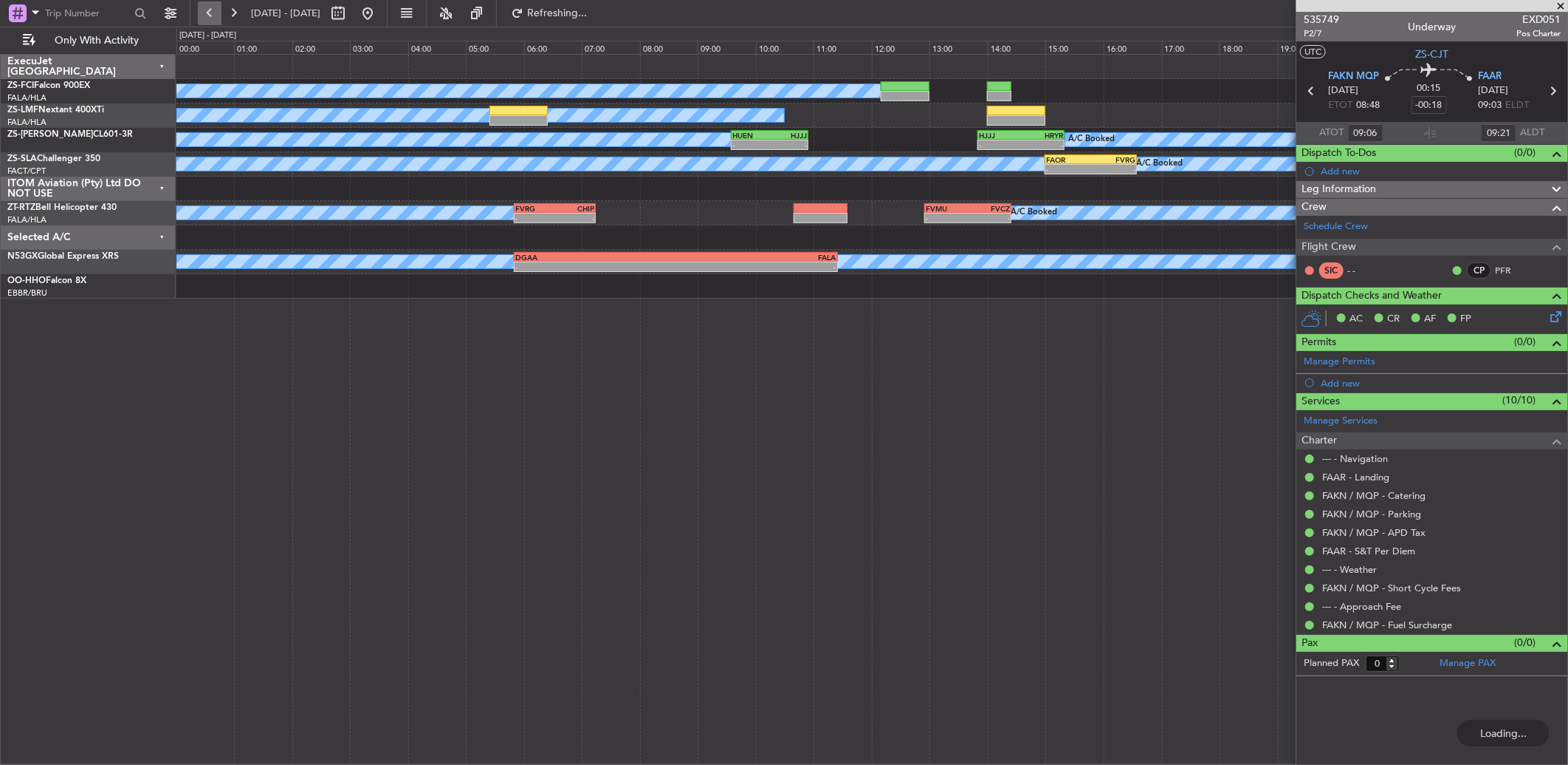
click at [214, 17] on button at bounding box center [209, 13] width 24 height 24
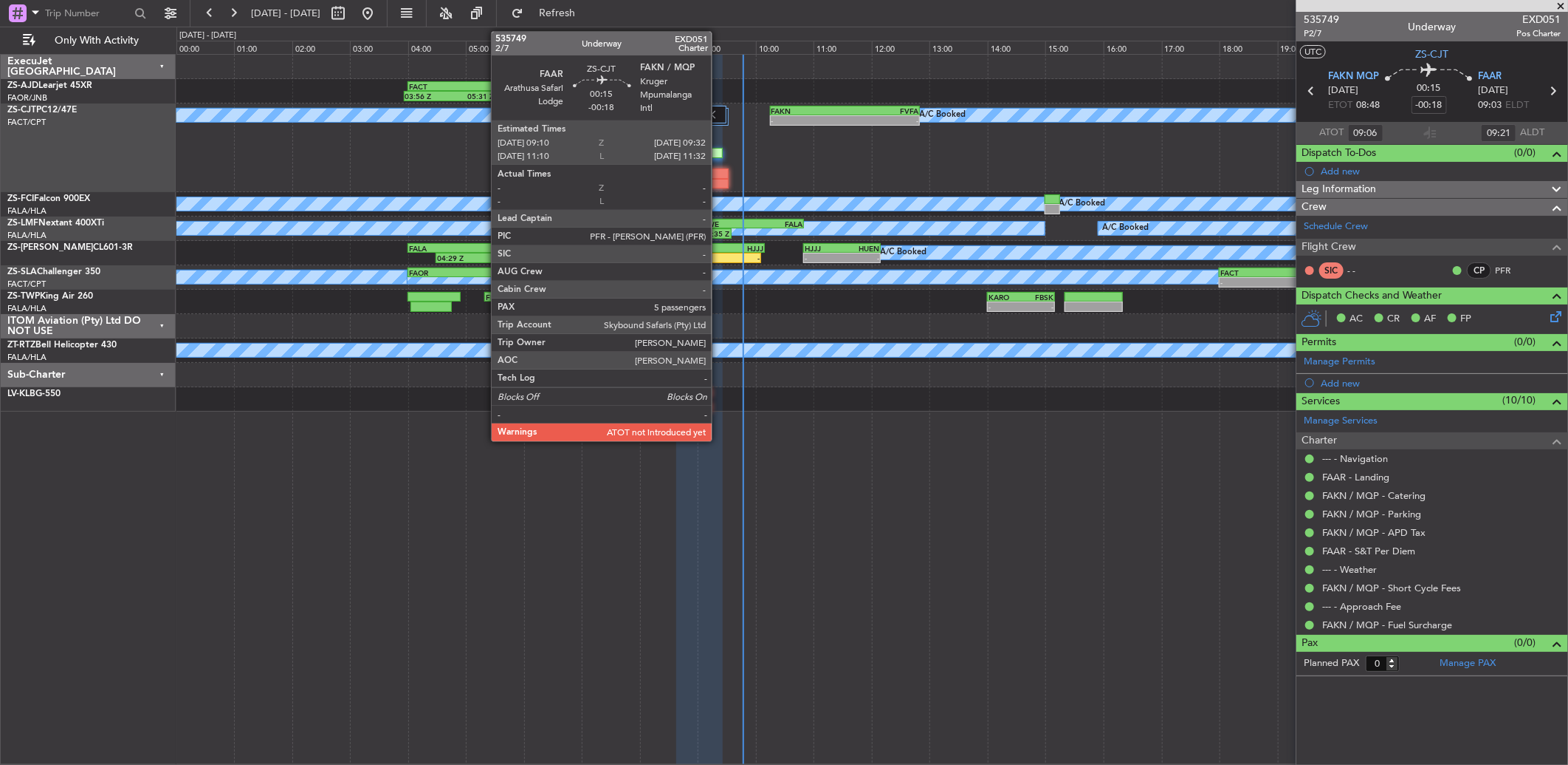
click at [719, 181] on div at bounding box center [718, 183] width 21 height 11
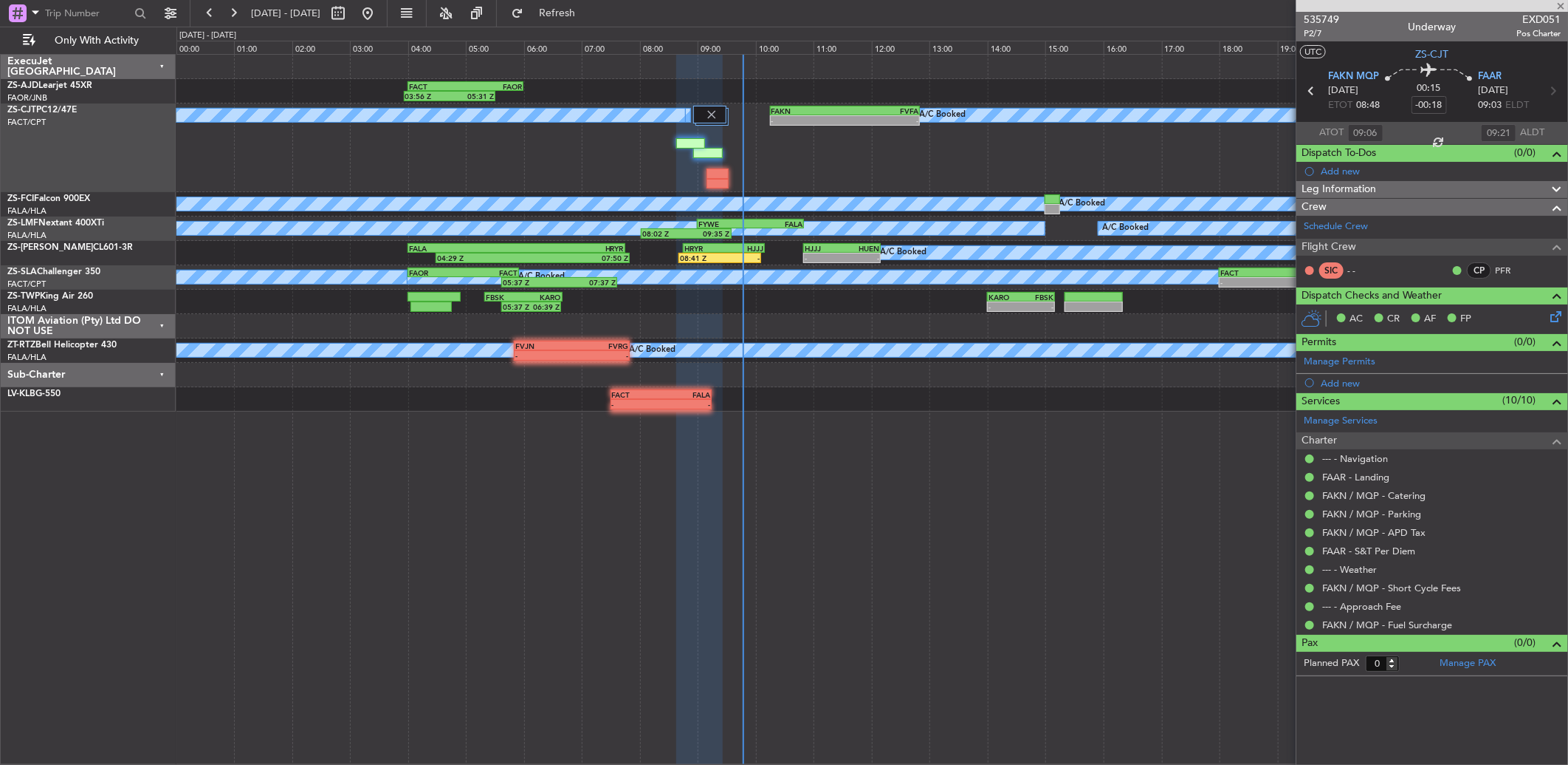
type input "5"
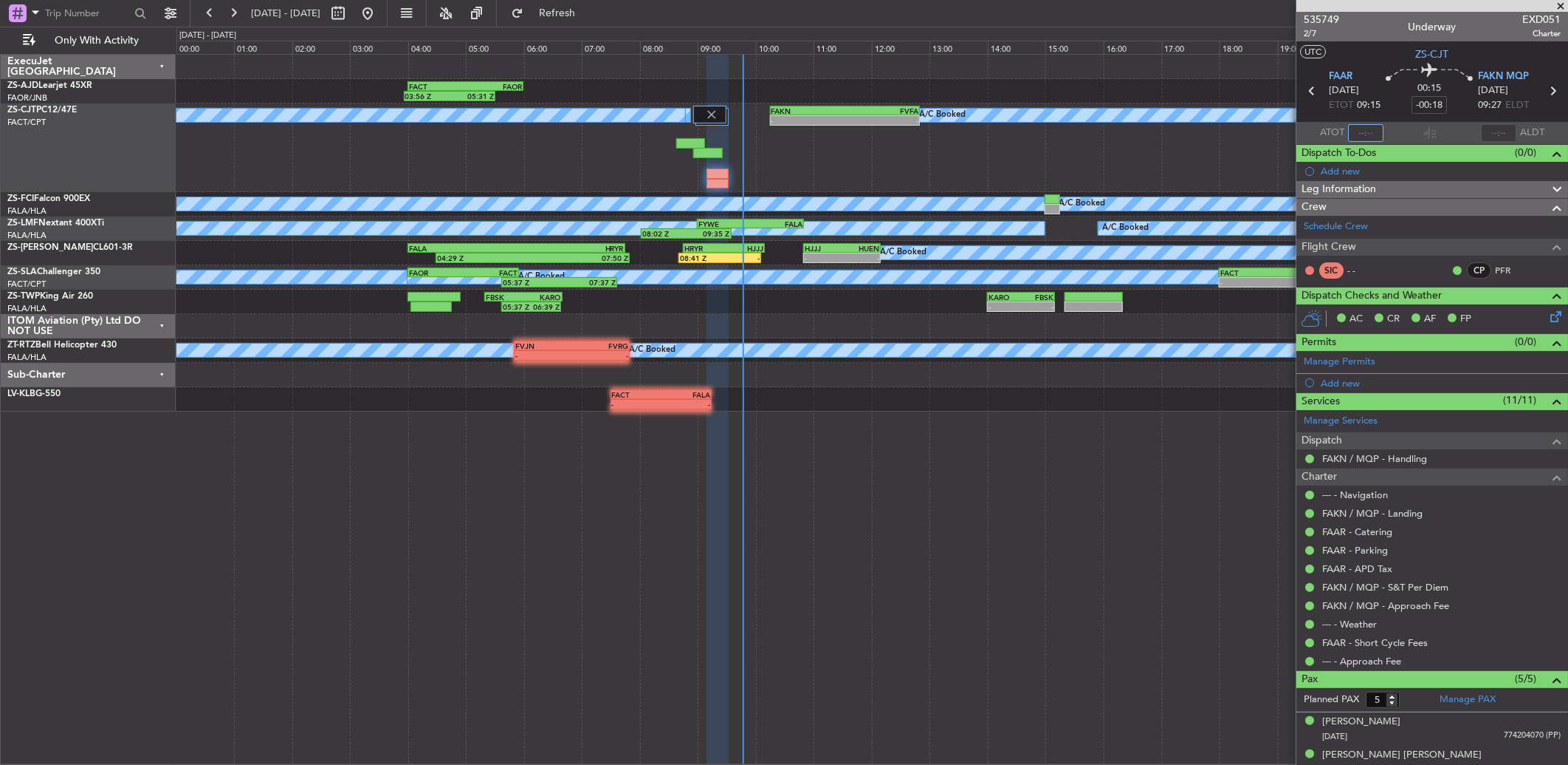
click at [1371, 135] on input "text" at bounding box center [1366, 133] width 36 height 18
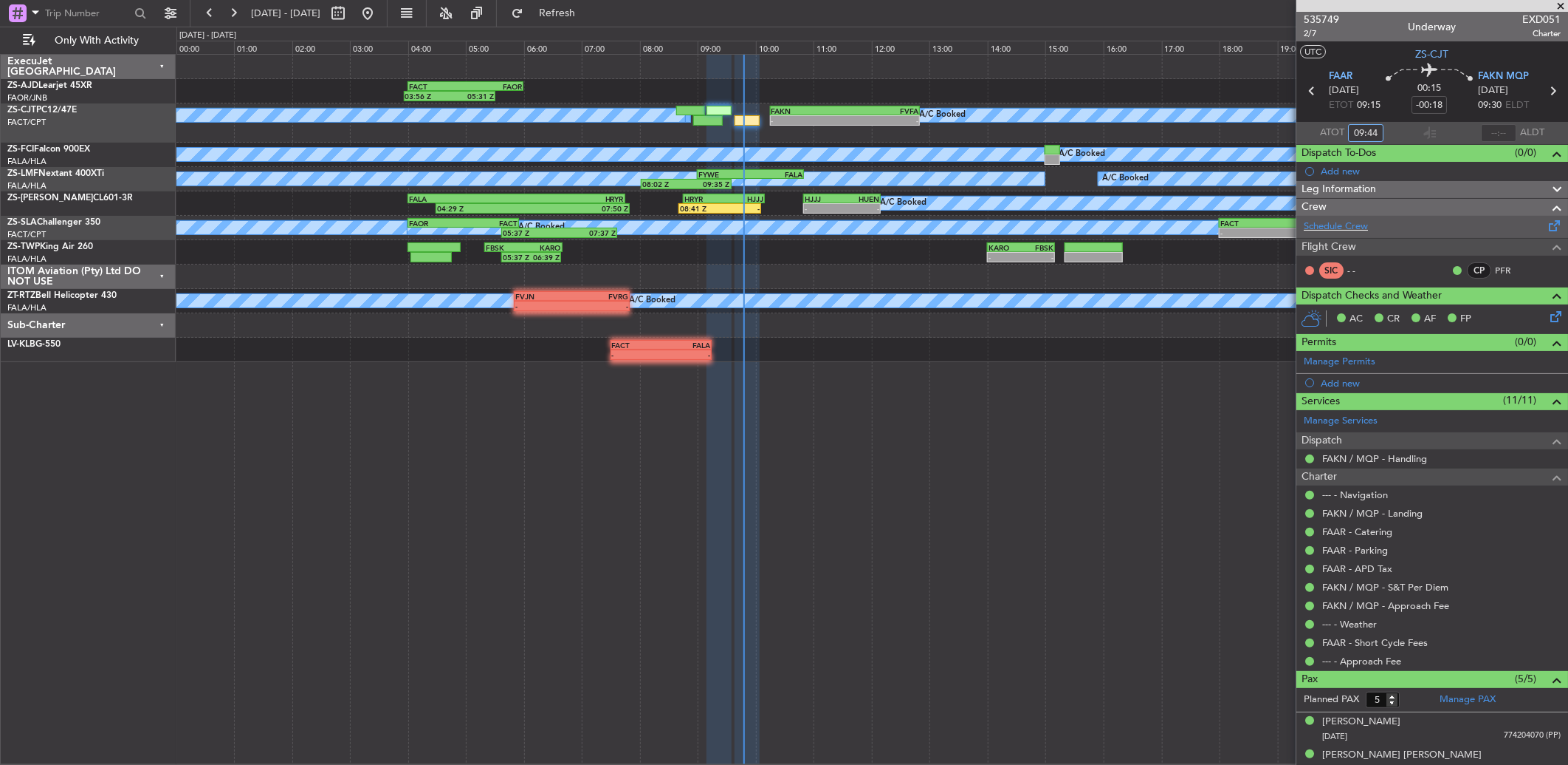
type input "09:44"
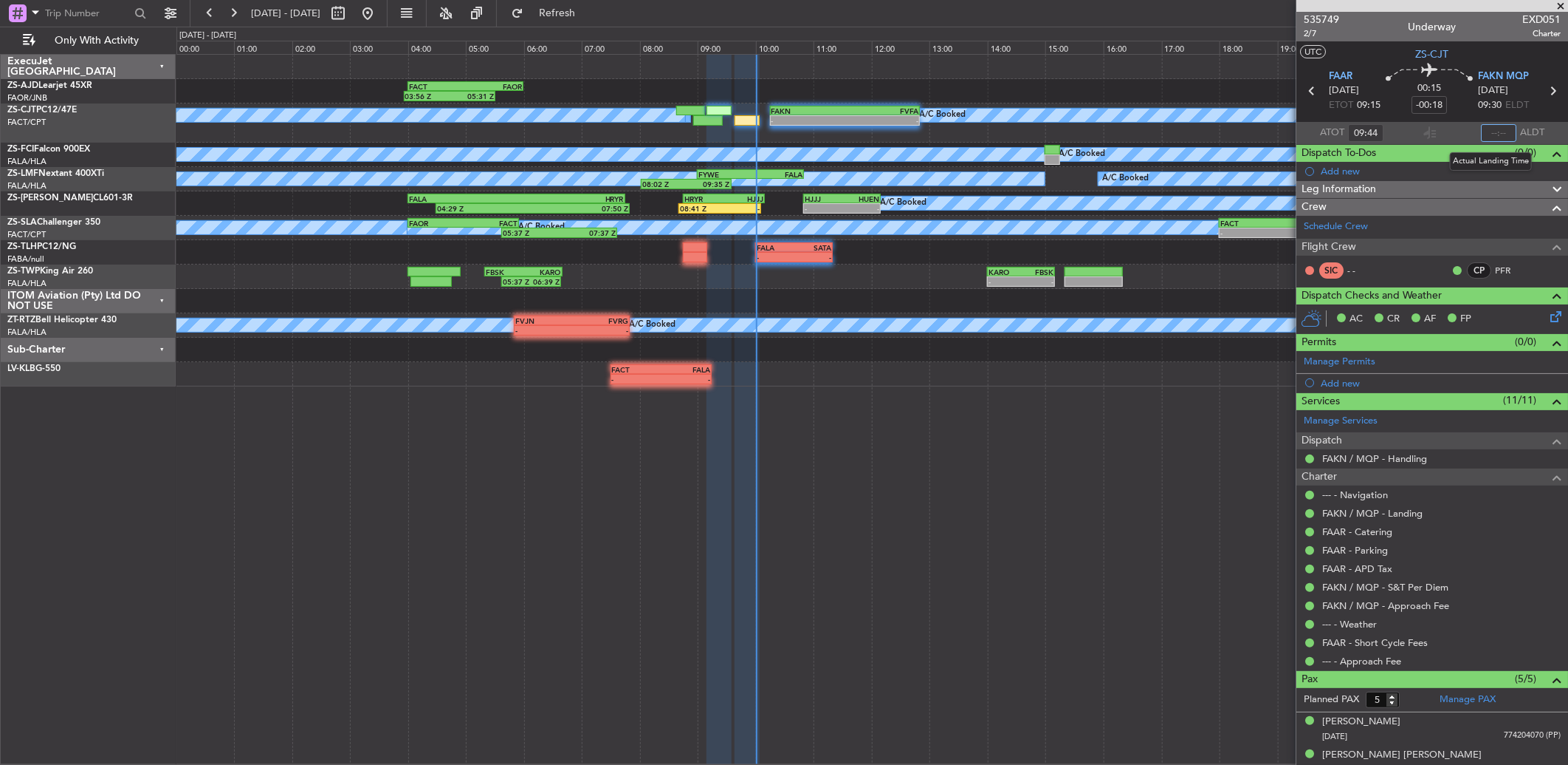
click at [1502, 130] on input "text" at bounding box center [1499, 133] width 36 height 18
type input "10:00"
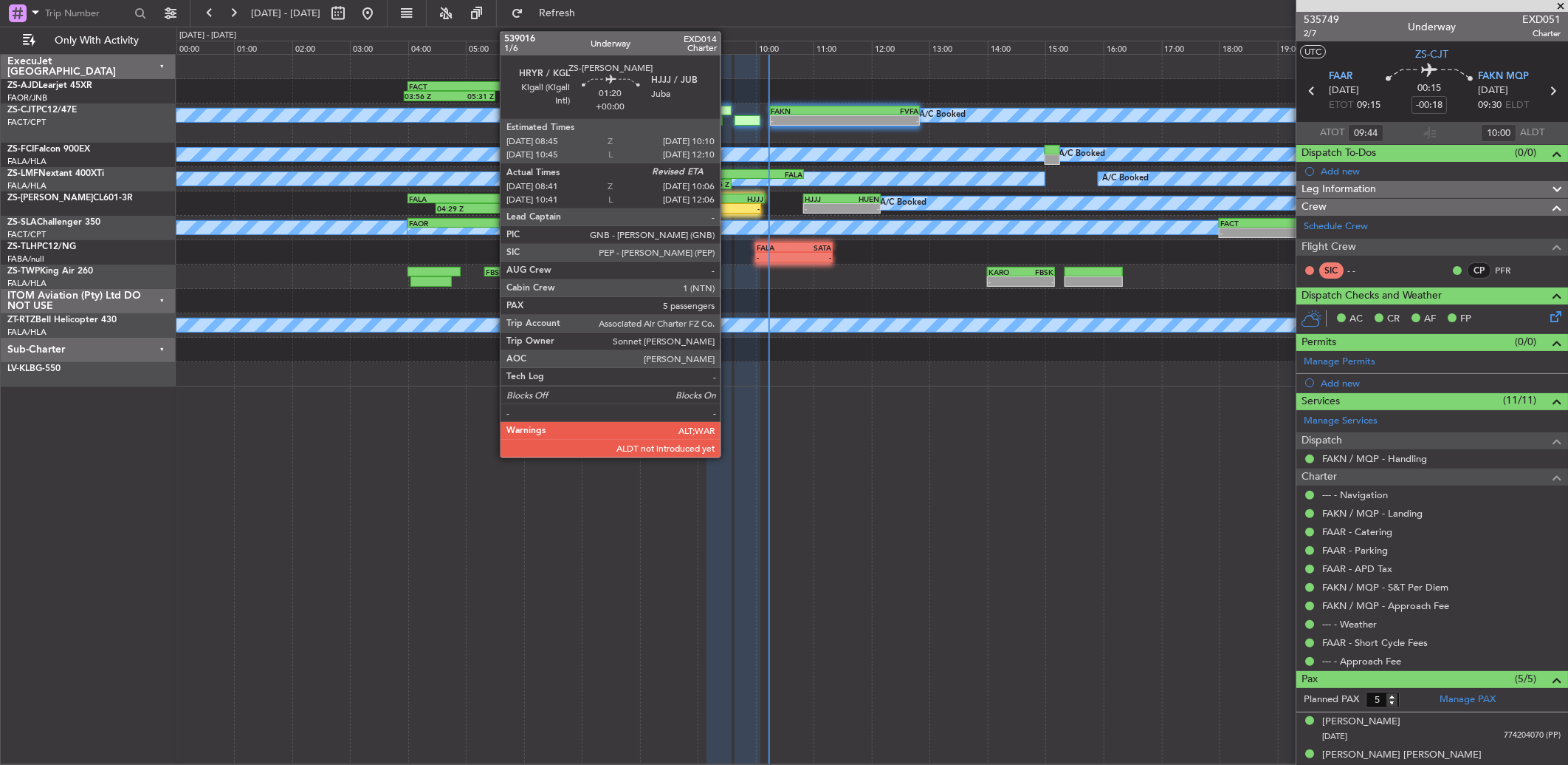
click at [728, 200] on div "HJJJ" at bounding box center [743, 199] width 40 height 9
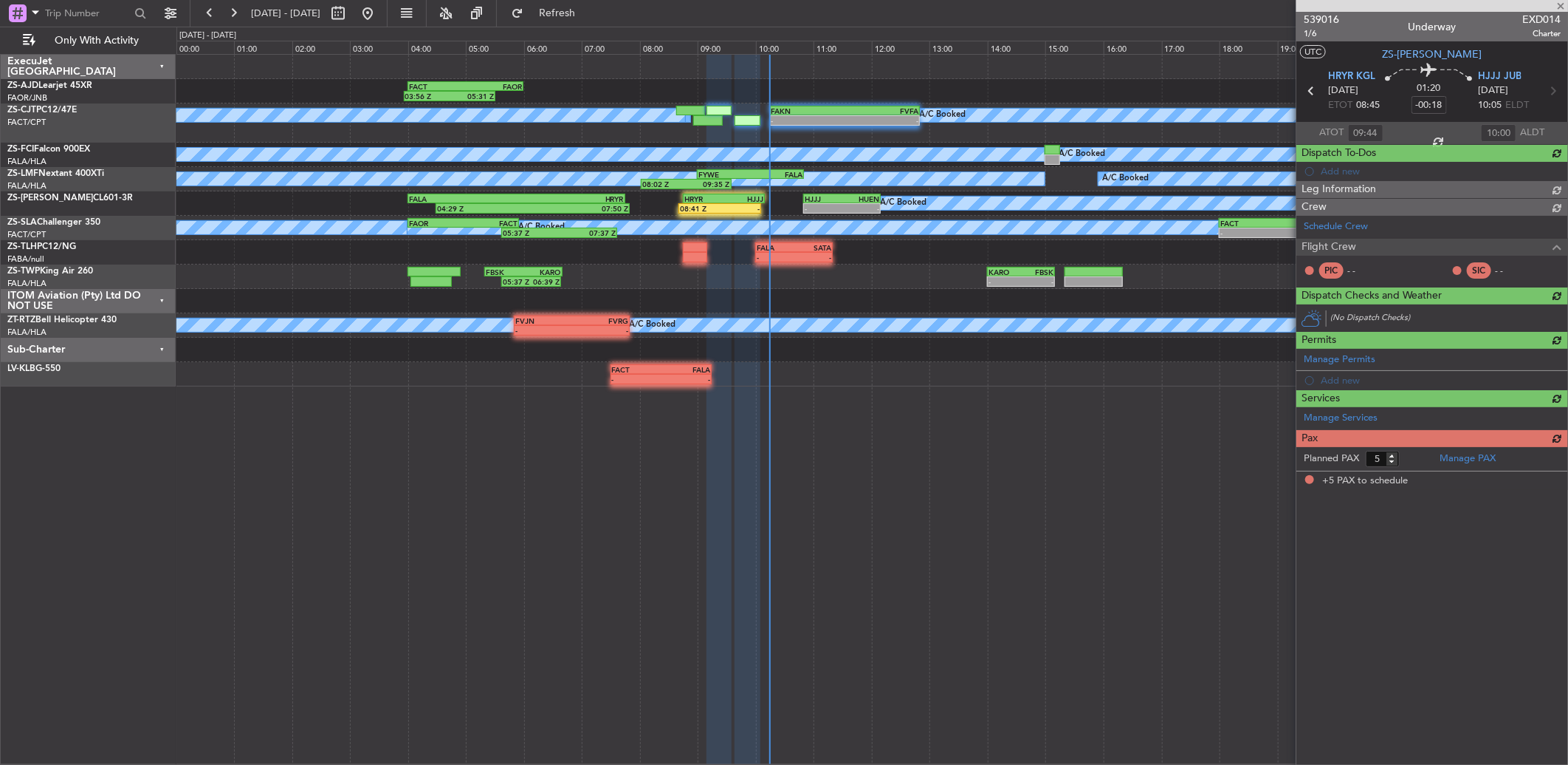
type input "08:41"
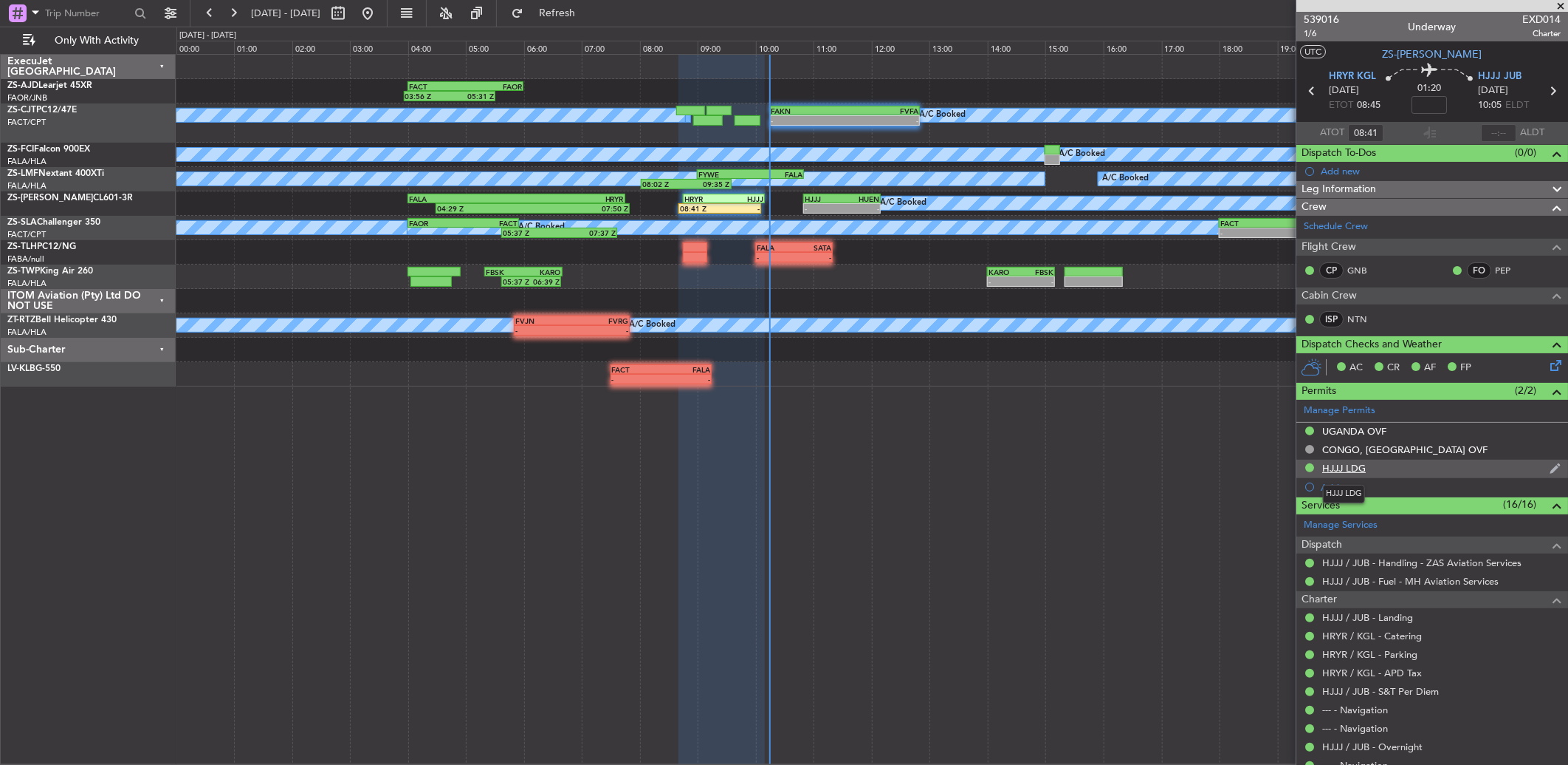
click at [1333, 466] on div "HJJJ LDG" at bounding box center [1344, 467] width 44 height 12
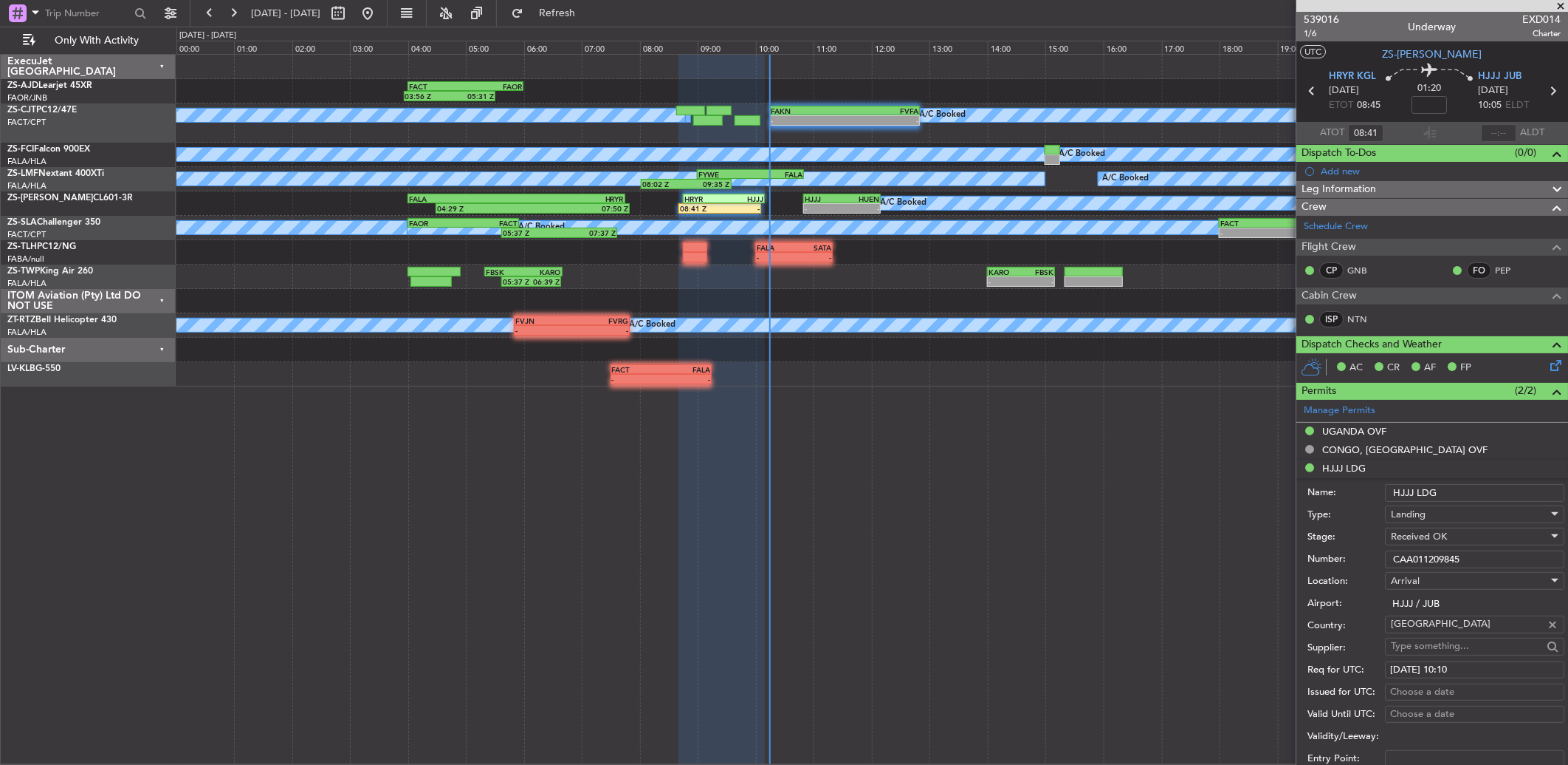
drag, startPoint x: 1484, startPoint y: 555, endPoint x: 1382, endPoint y: 556, distance: 102.0
click at [1382, 556] on div "Number: CAA011209845" at bounding box center [1436, 559] width 257 height 22
click at [1095, 451] on div "03:56 Z 05:31 Z FACT 04:00 Z FAOR 06:00 Z A/C Booked A/C Booked A/C Booked A/C …" at bounding box center [872, 409] width 1392 height 711
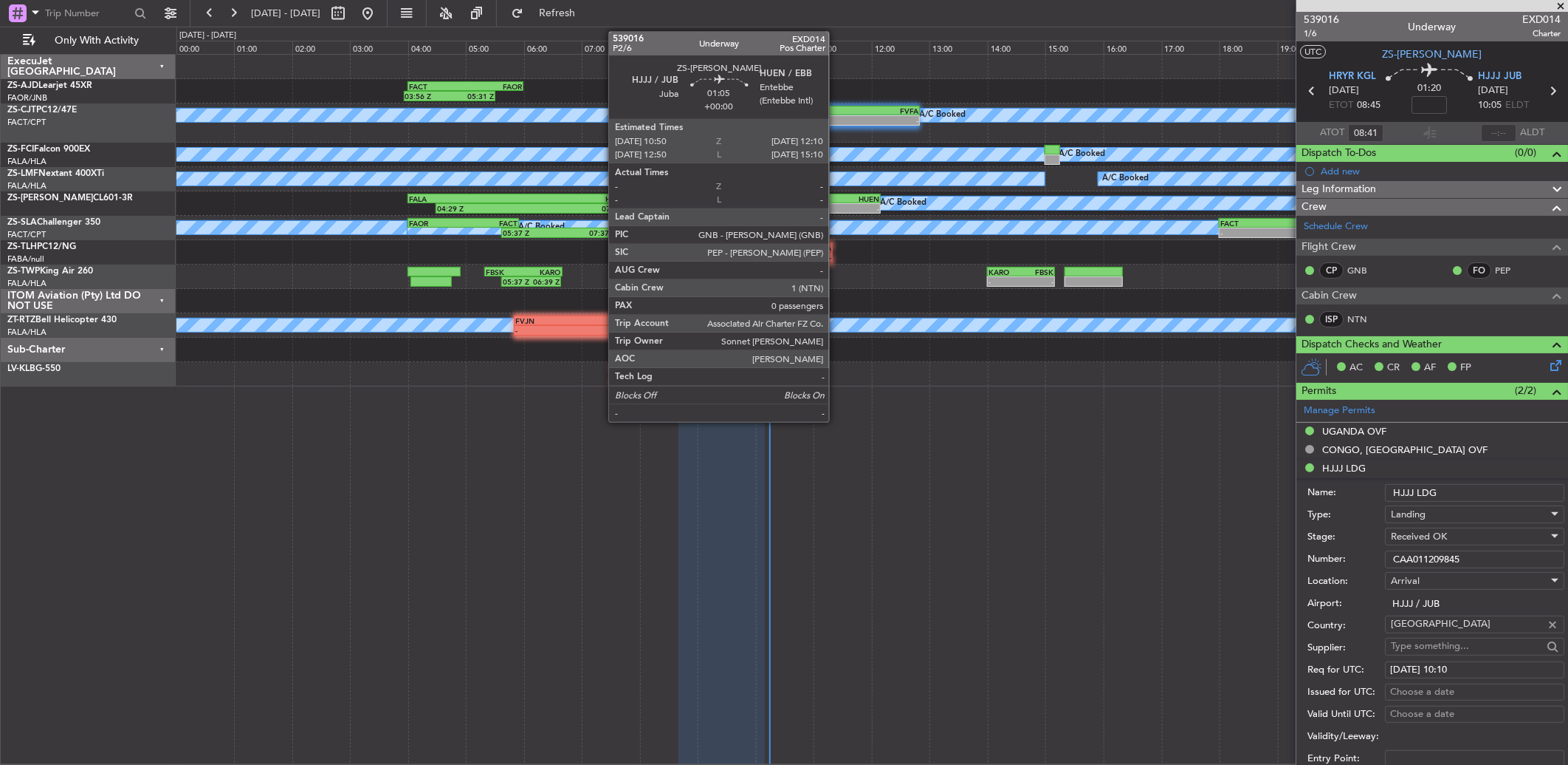
click at [837, 204] on div "-" at bounding box center [824, 208] width 37 height 9
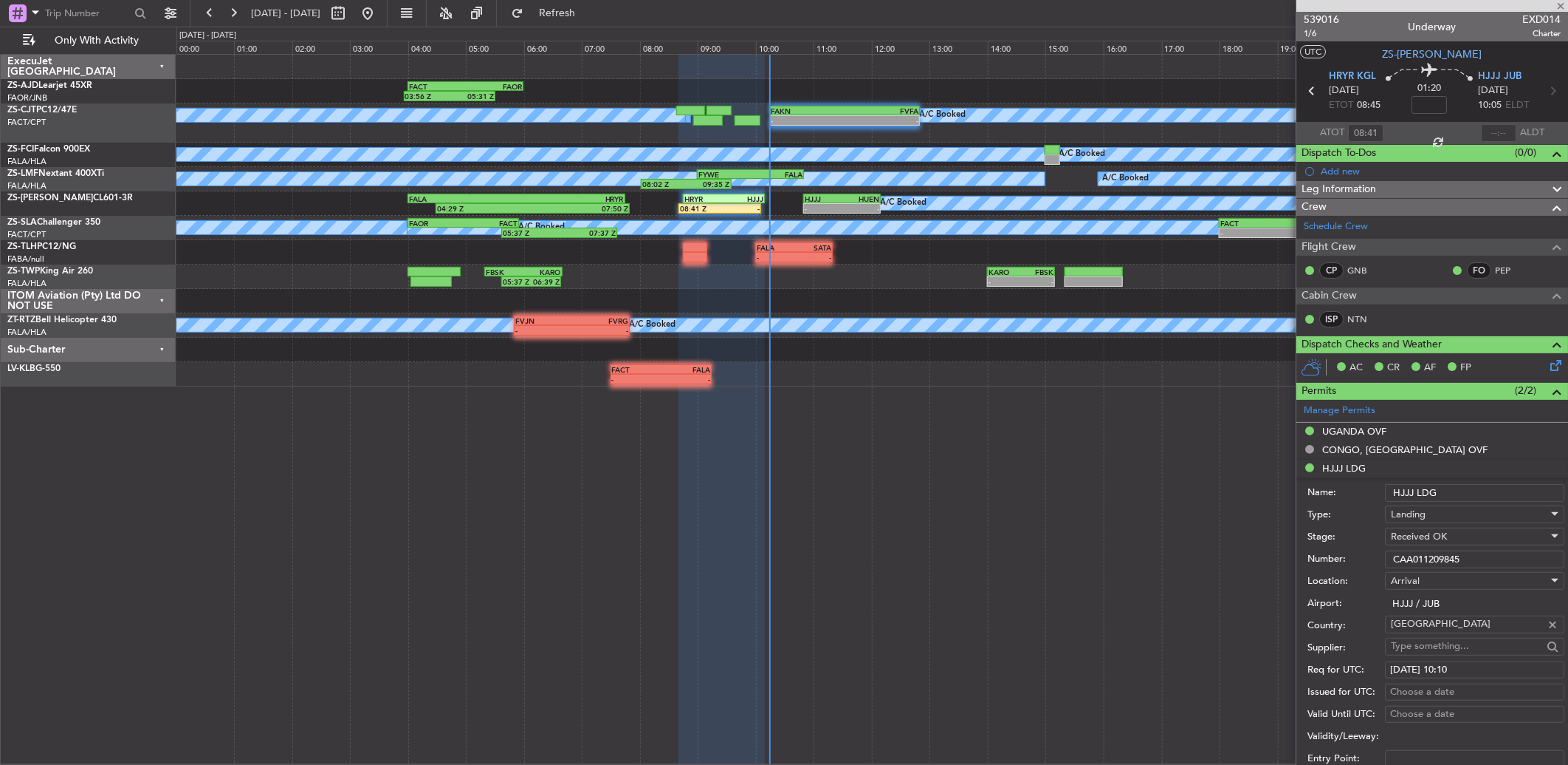
type input "0"
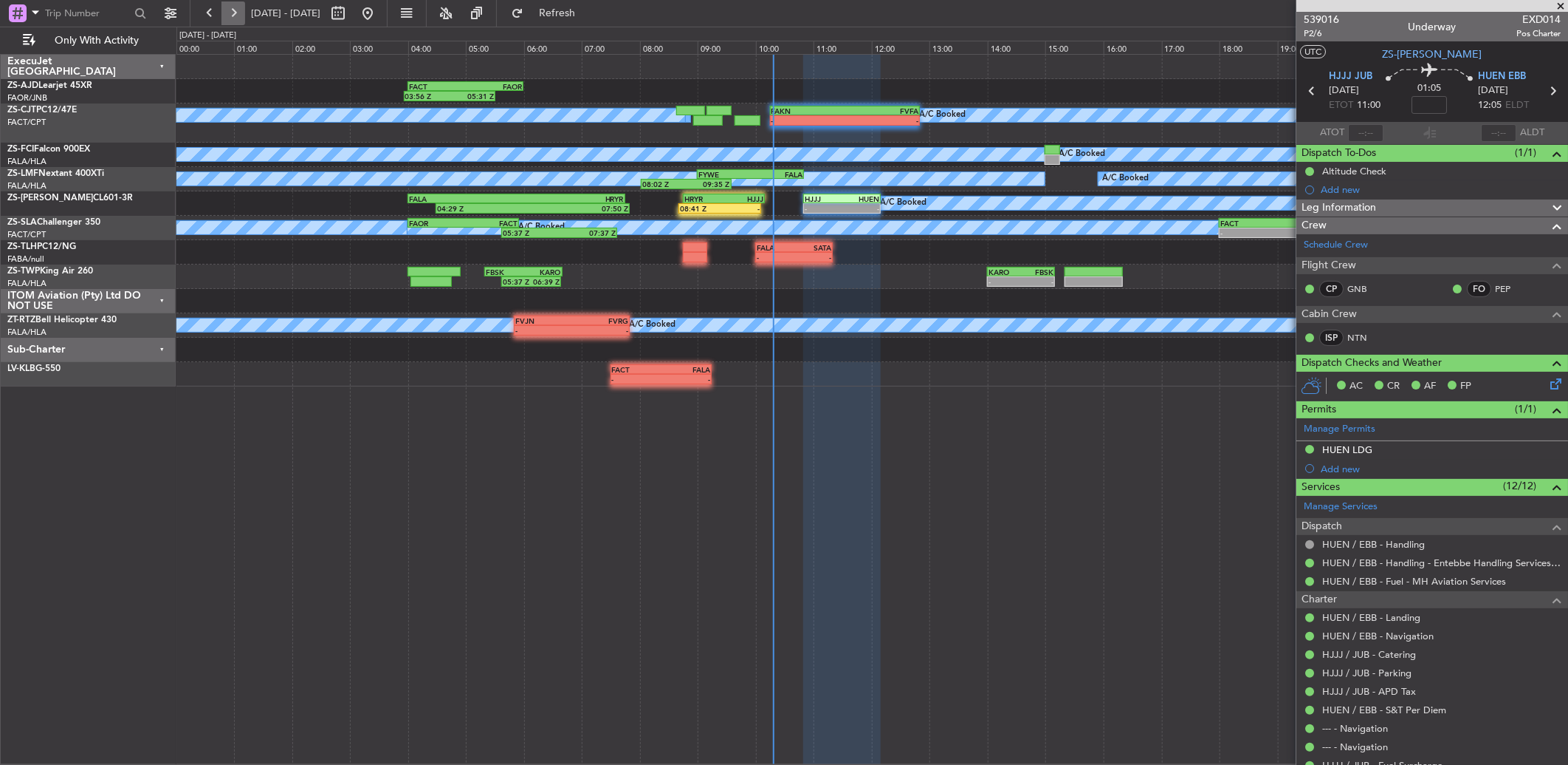
click at [234, 12] on button at bounding box center [233, 13] width 24 height 24
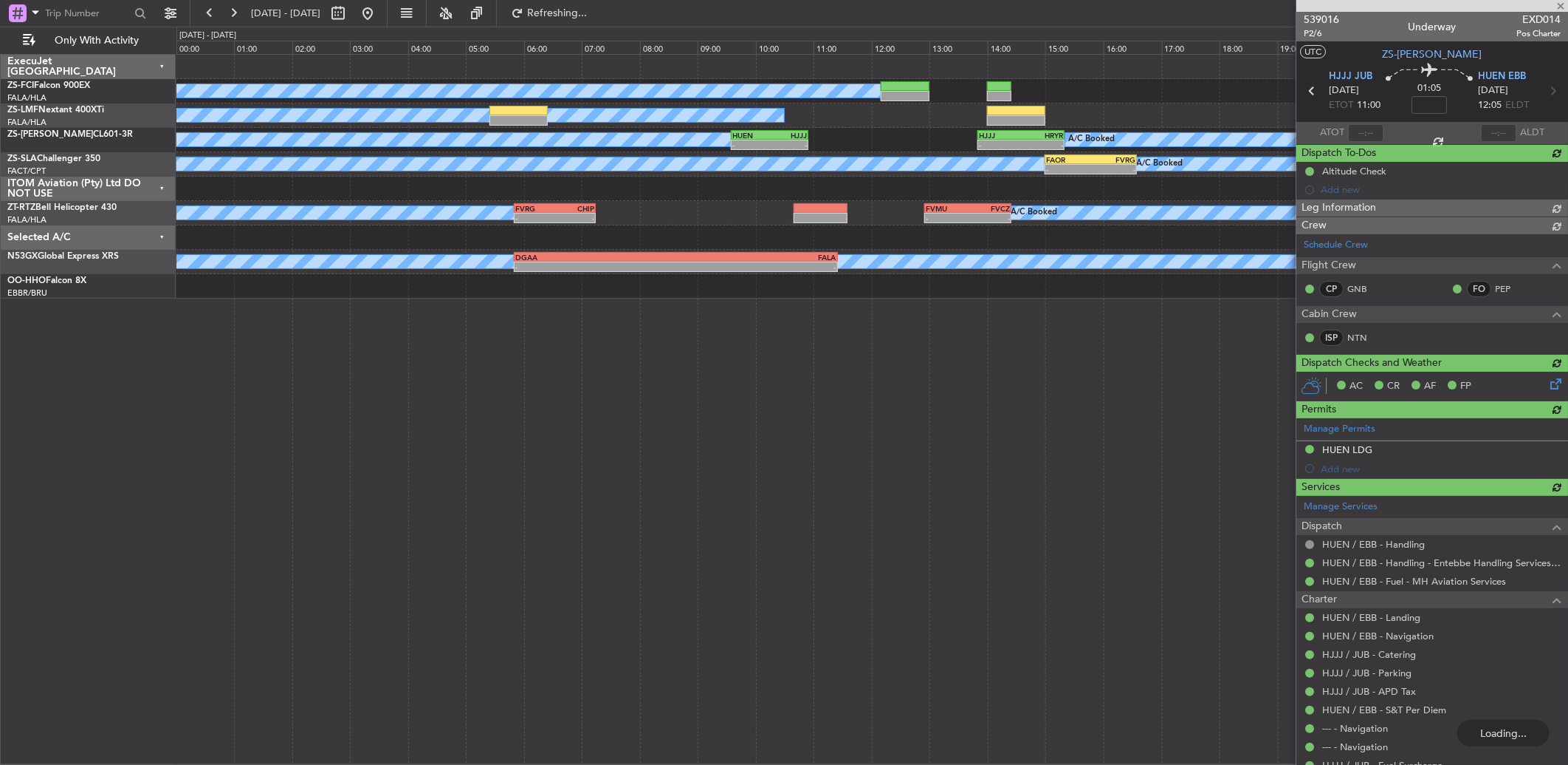
click at [215, 10] on button at bounding box center [209, 13] width 24 height 24
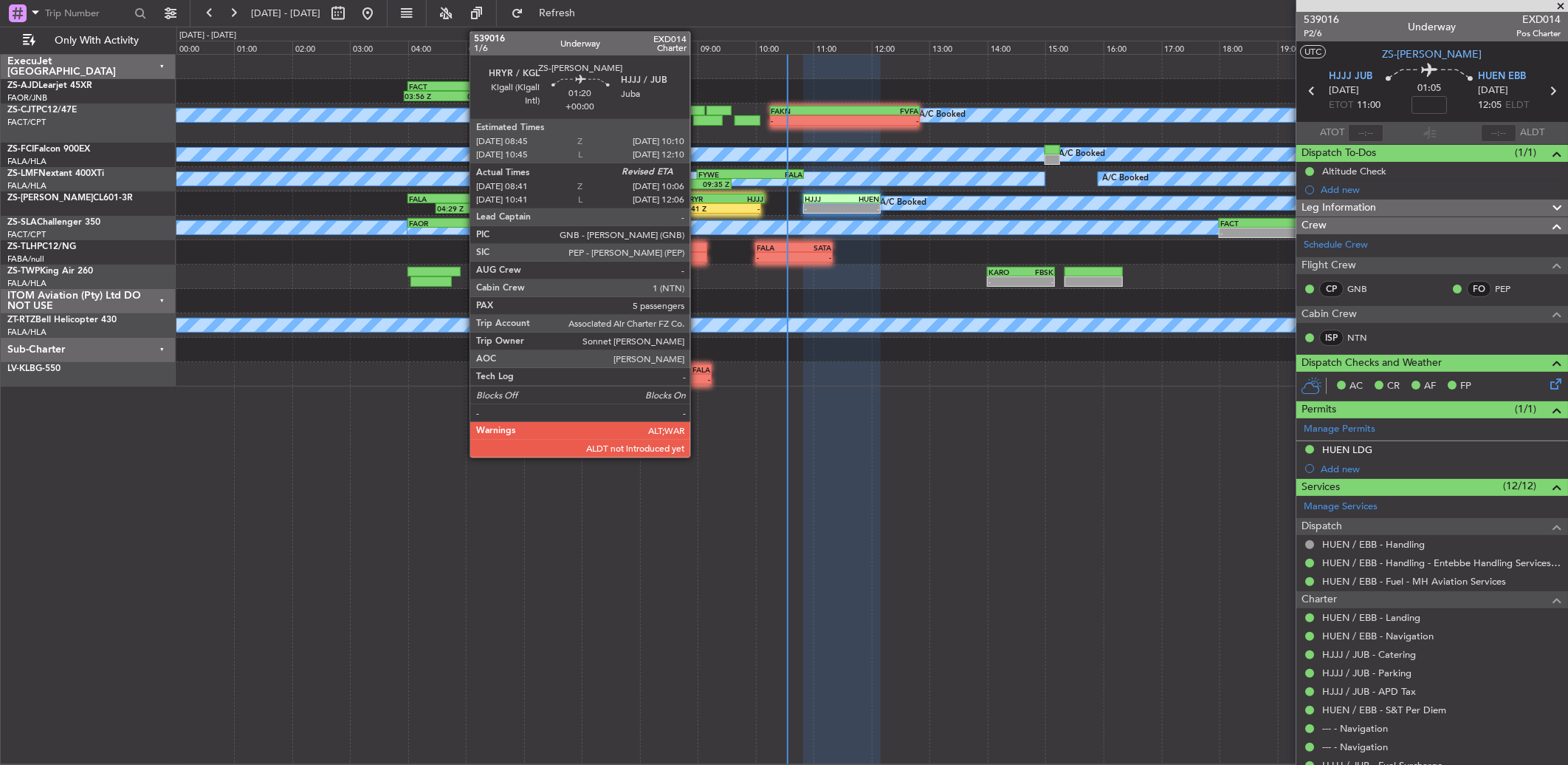
click at [698, 204] on div "08:41 Z" at bounding box center [700, 208] width 40 height 9
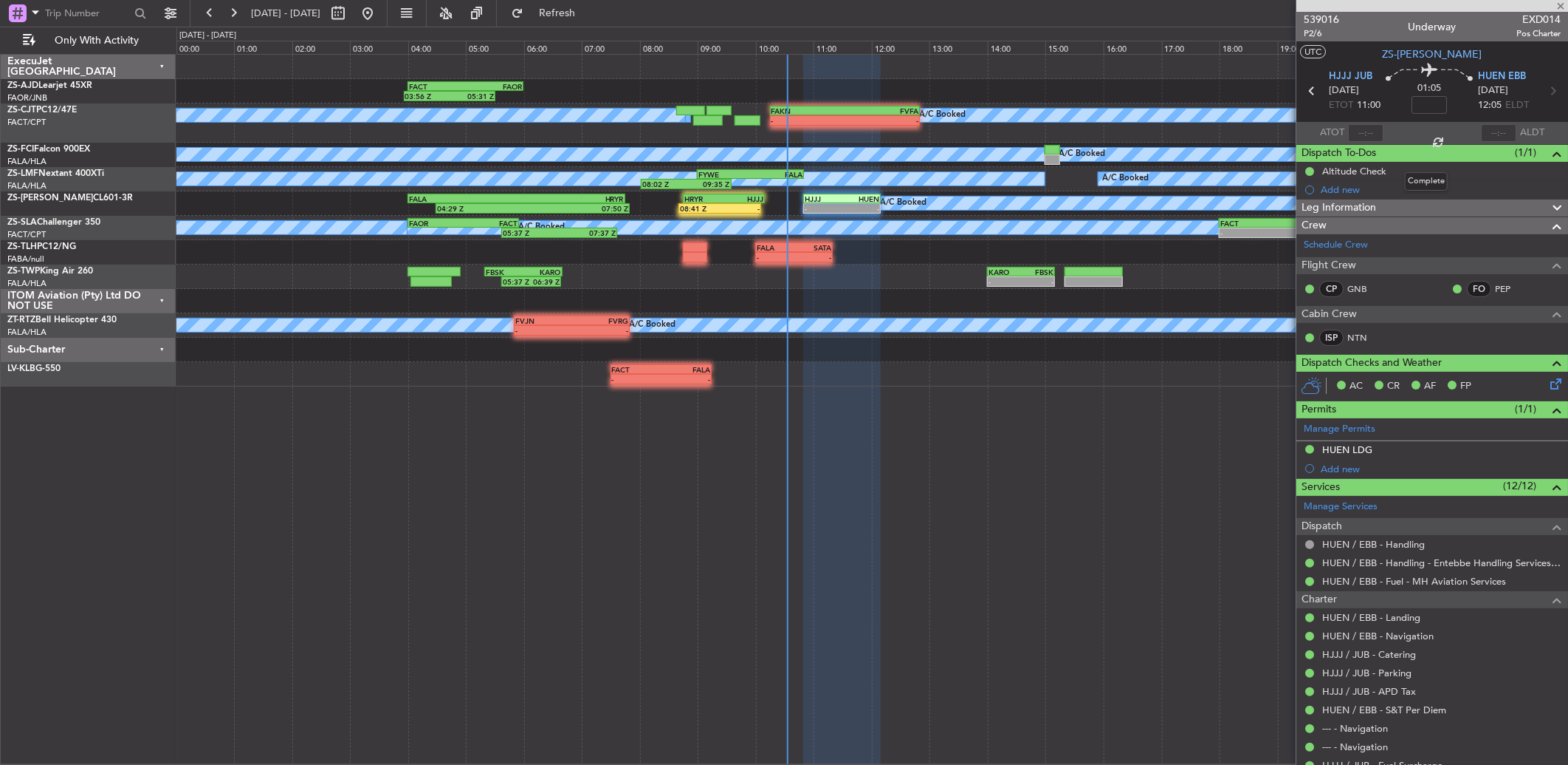
type input "08:41"
type input "5"
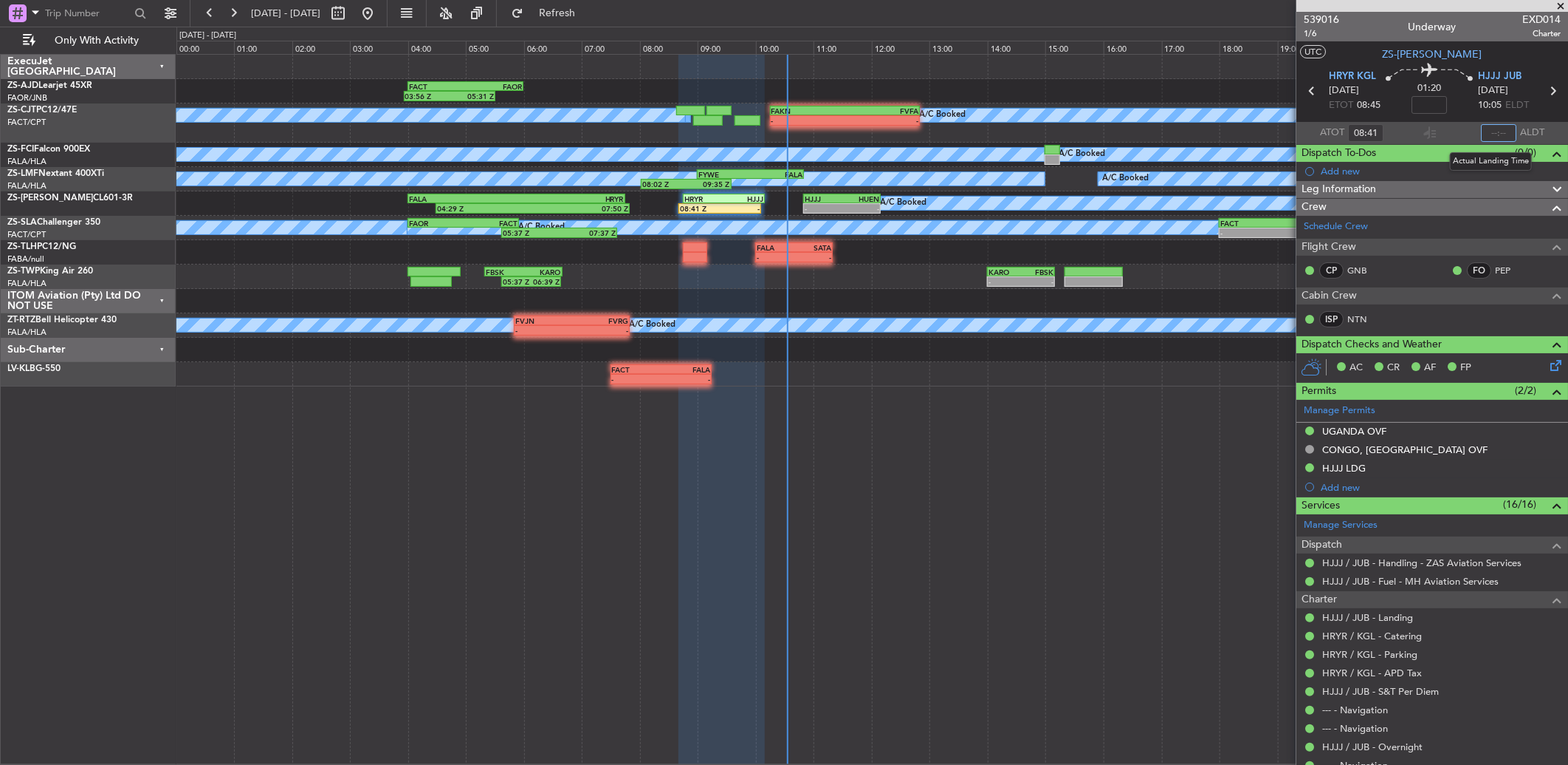
click at [1488, 131] on input "text" at bounding box center [1499, 133] width 36 height 18
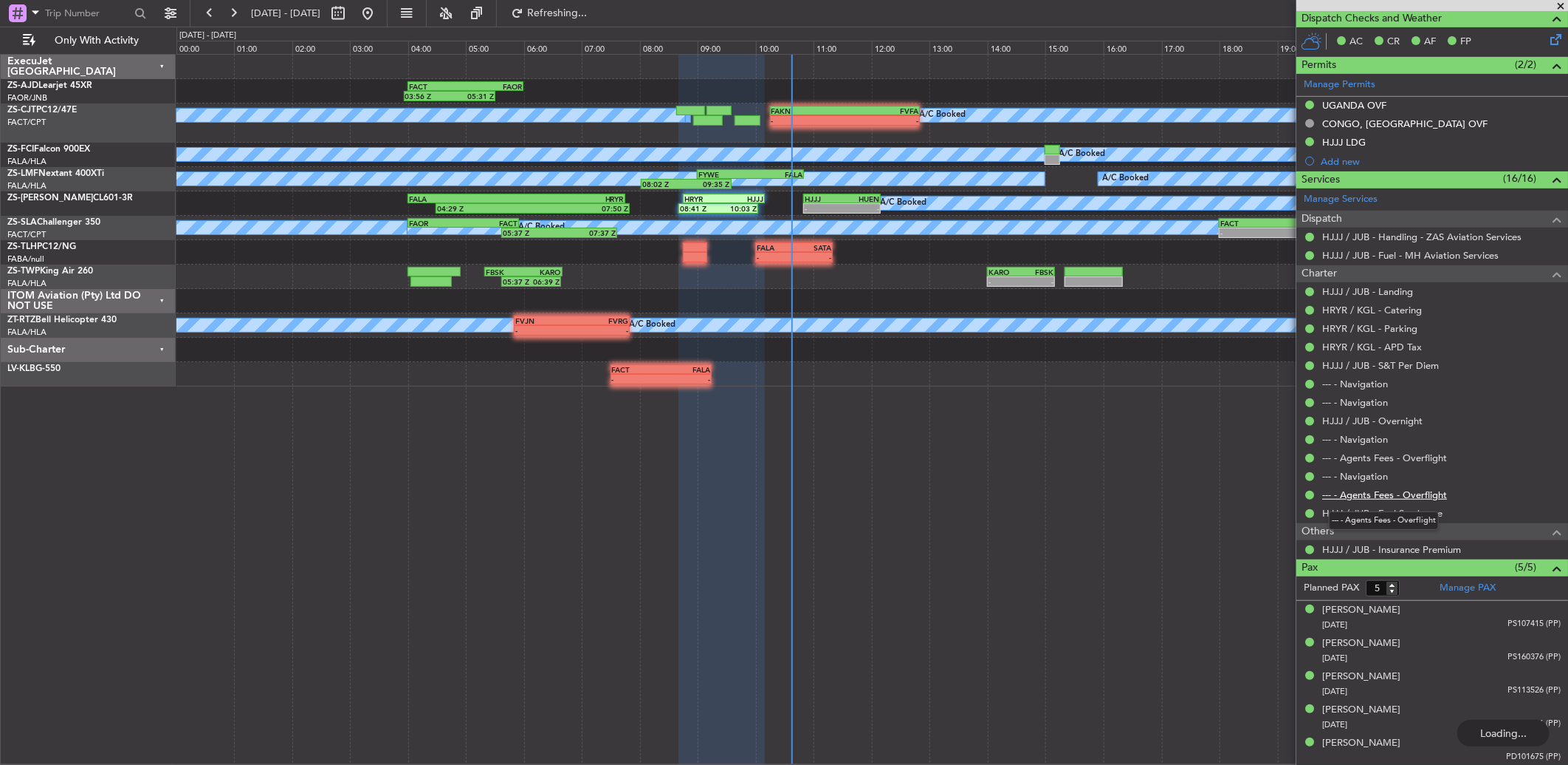
type input "09:58"
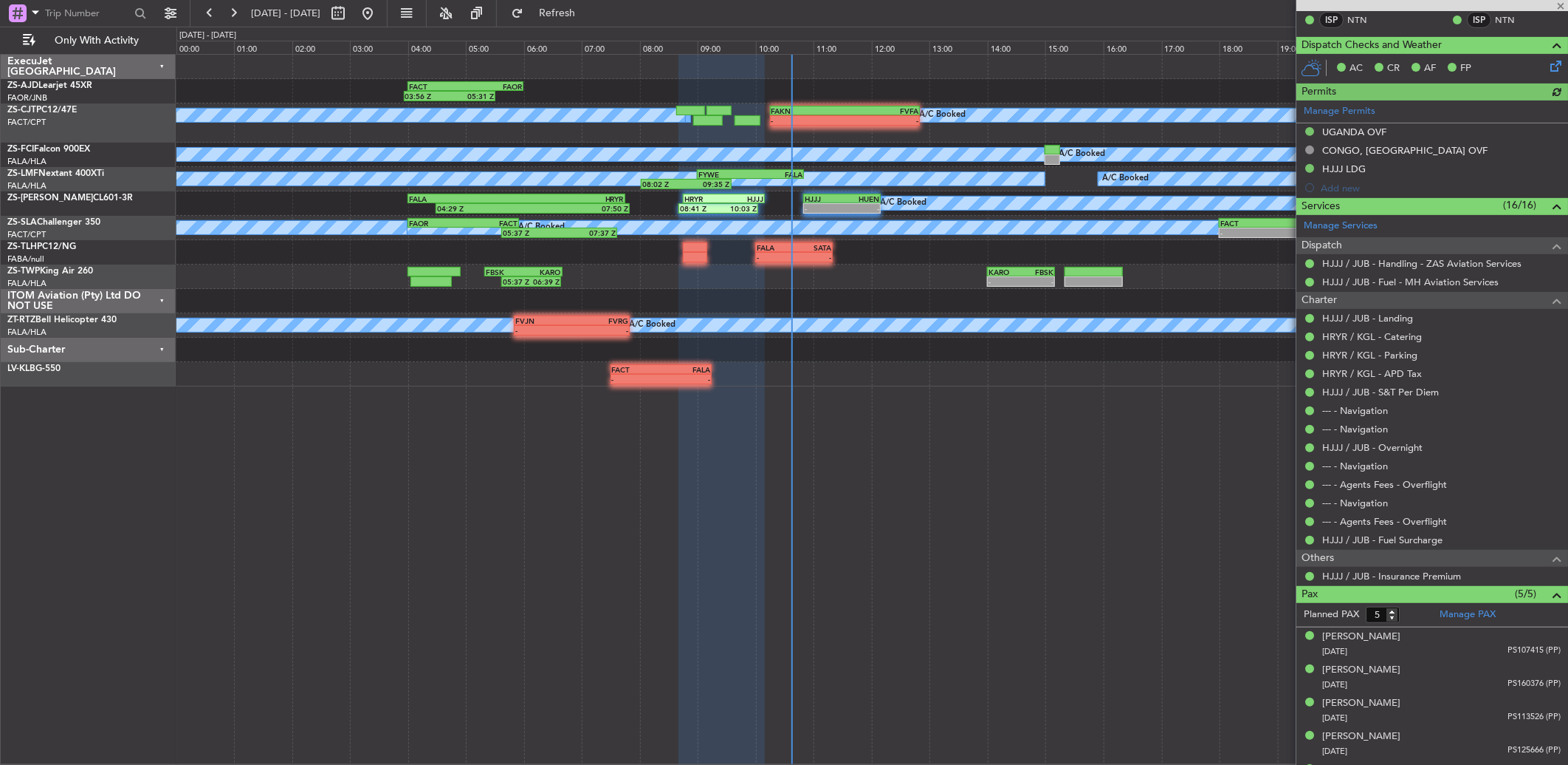
scroll to position [351, 0]
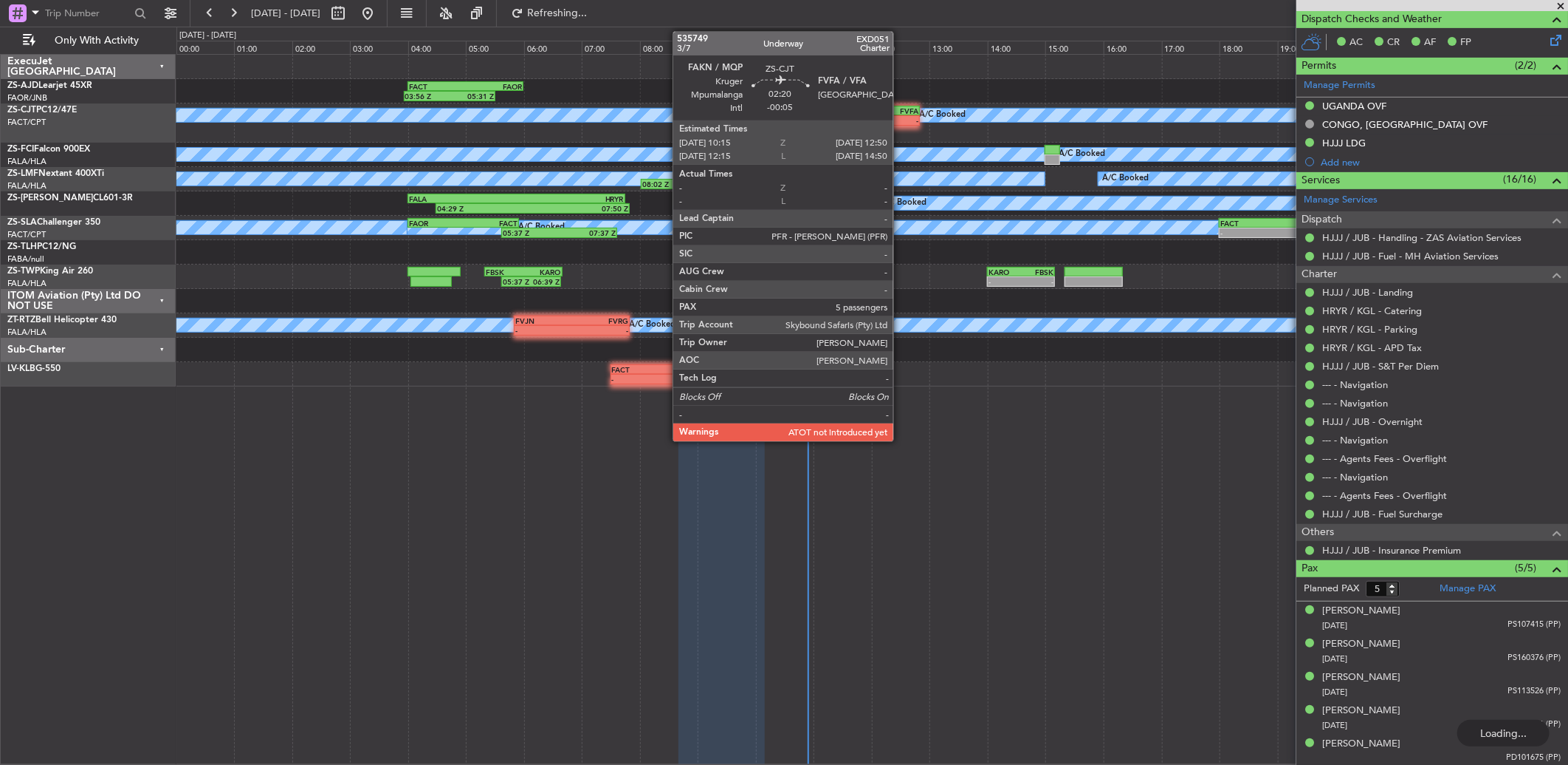
click at [896, 116] on div "-" at bounding box center [881, 120] width 74 height 9
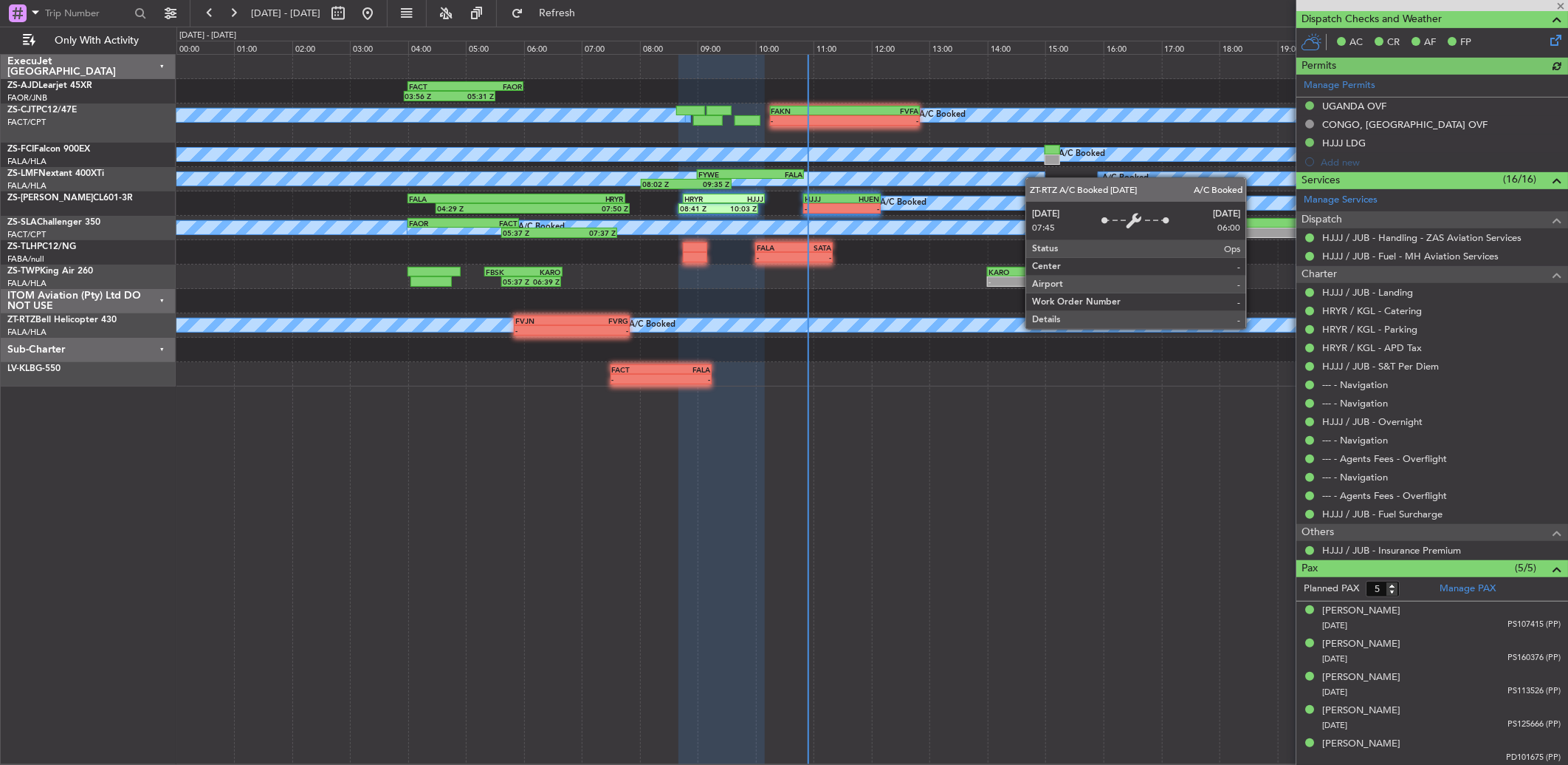
type input "-00:05"
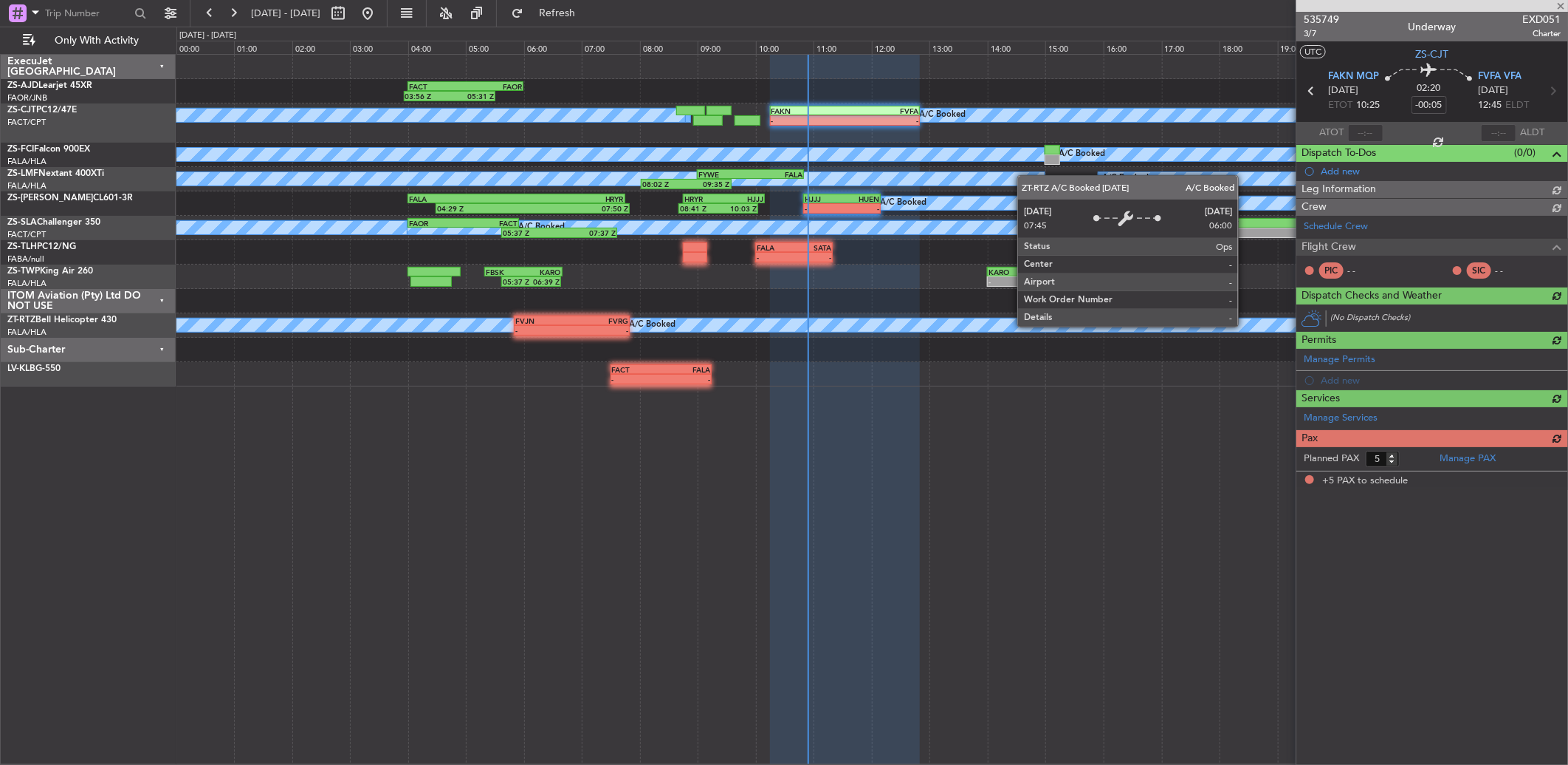
scroll to position [0, 0]
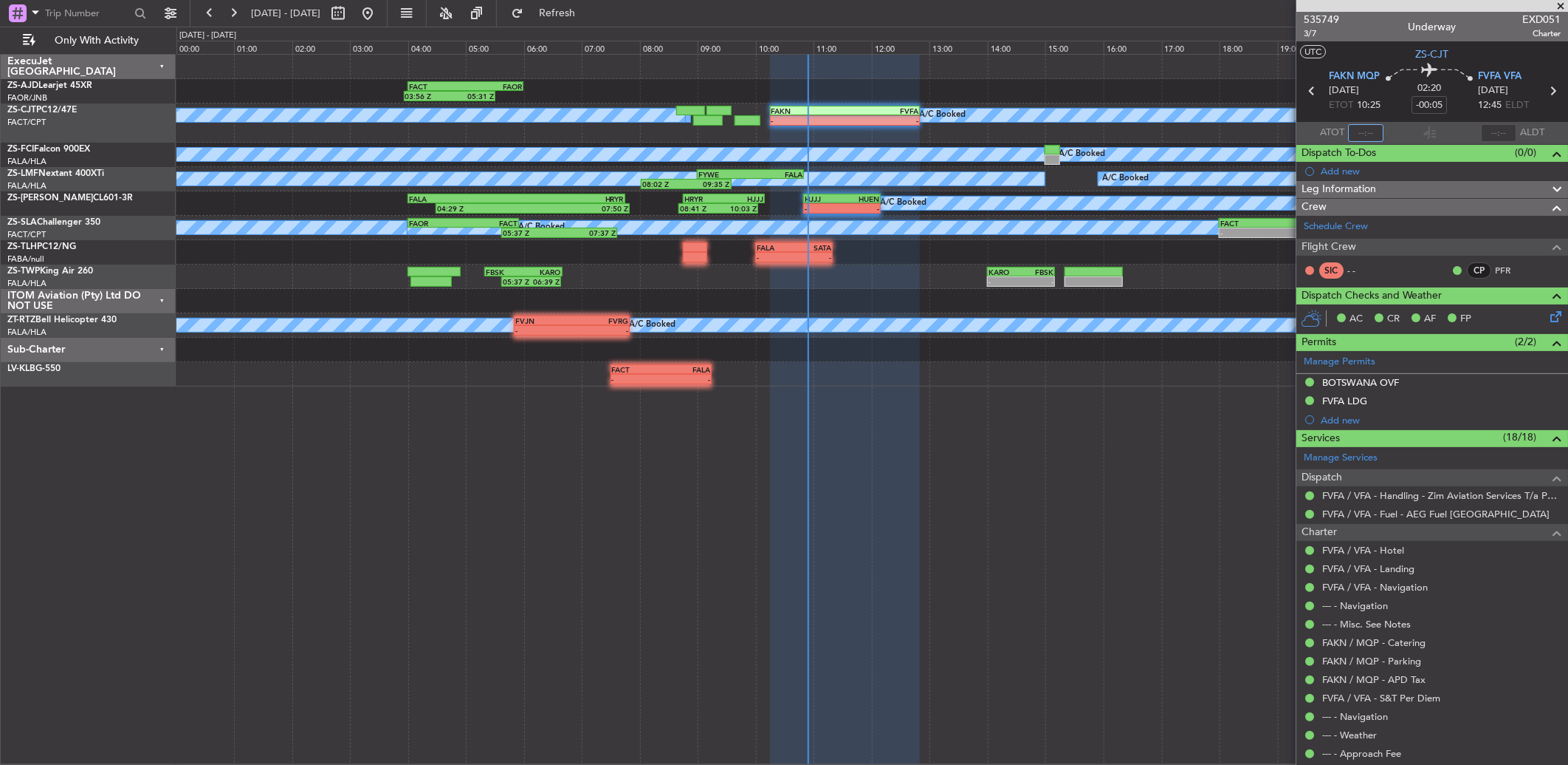
click at [1363, 134] on input "text" at bounding box center [1366, 133] width 36 height 18
type input "10:52"
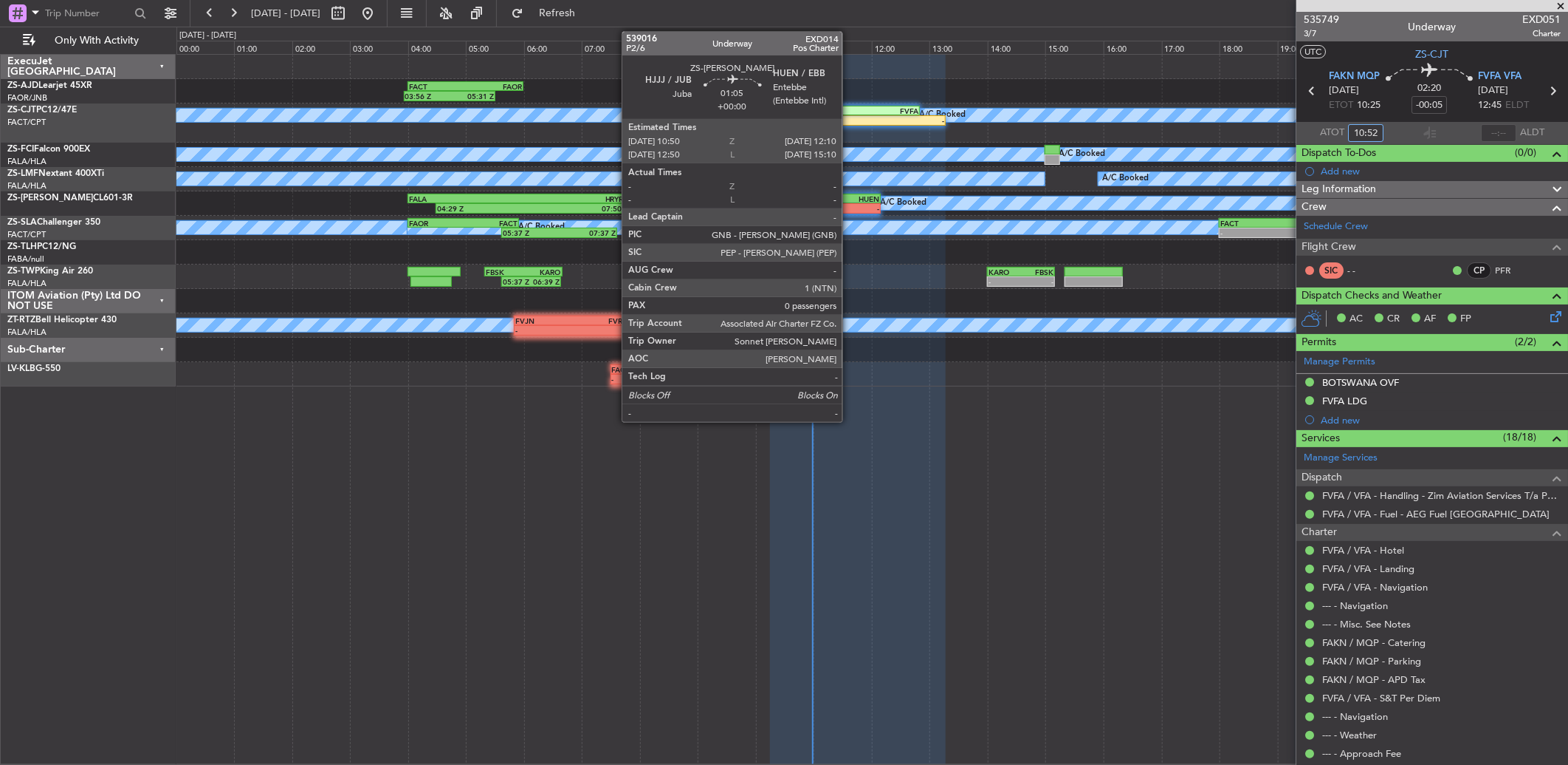
click at [847, 200] on div "HUEN" at bounding box center [861, 199] width 37 height 9
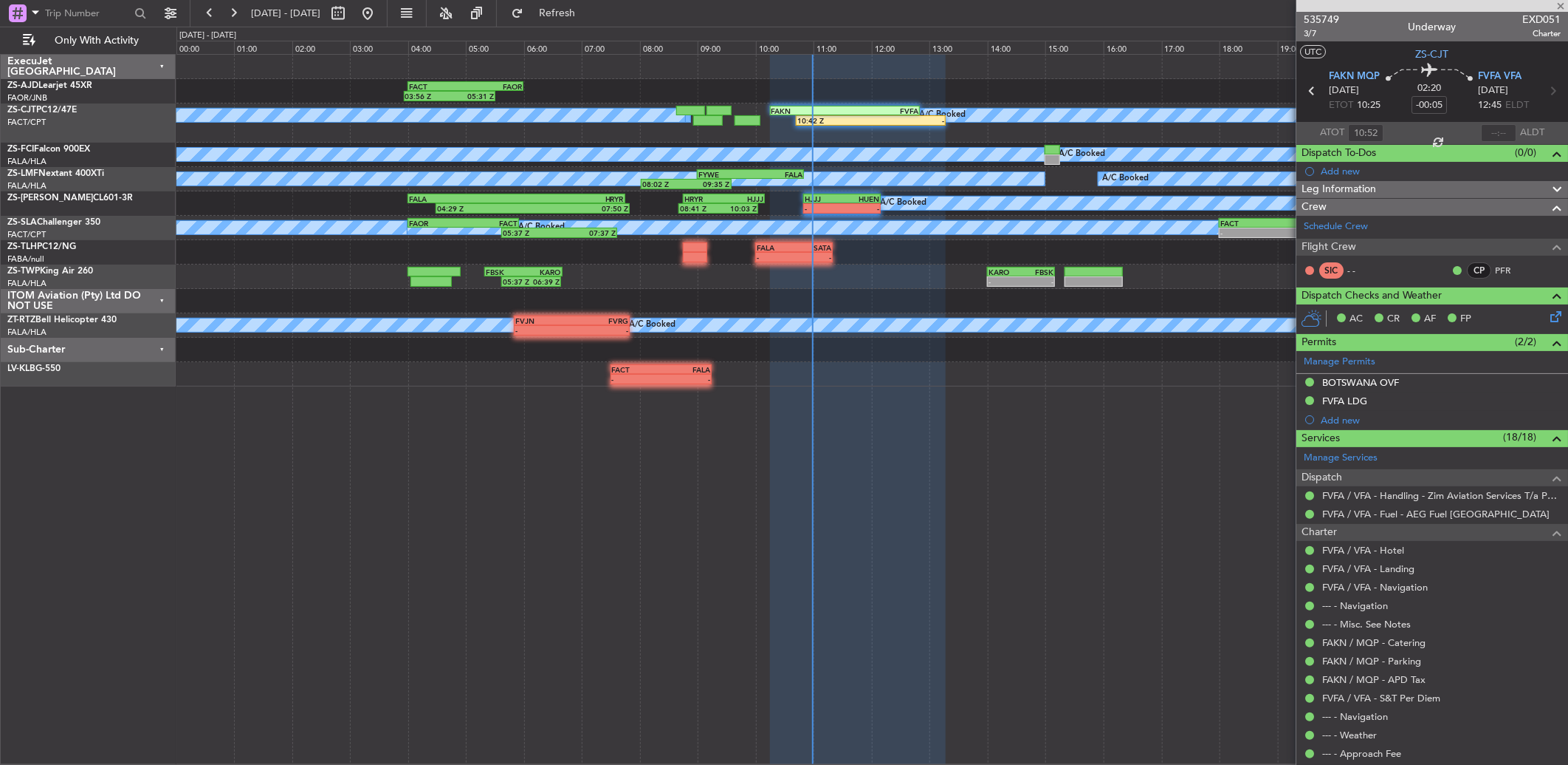
type input "0"
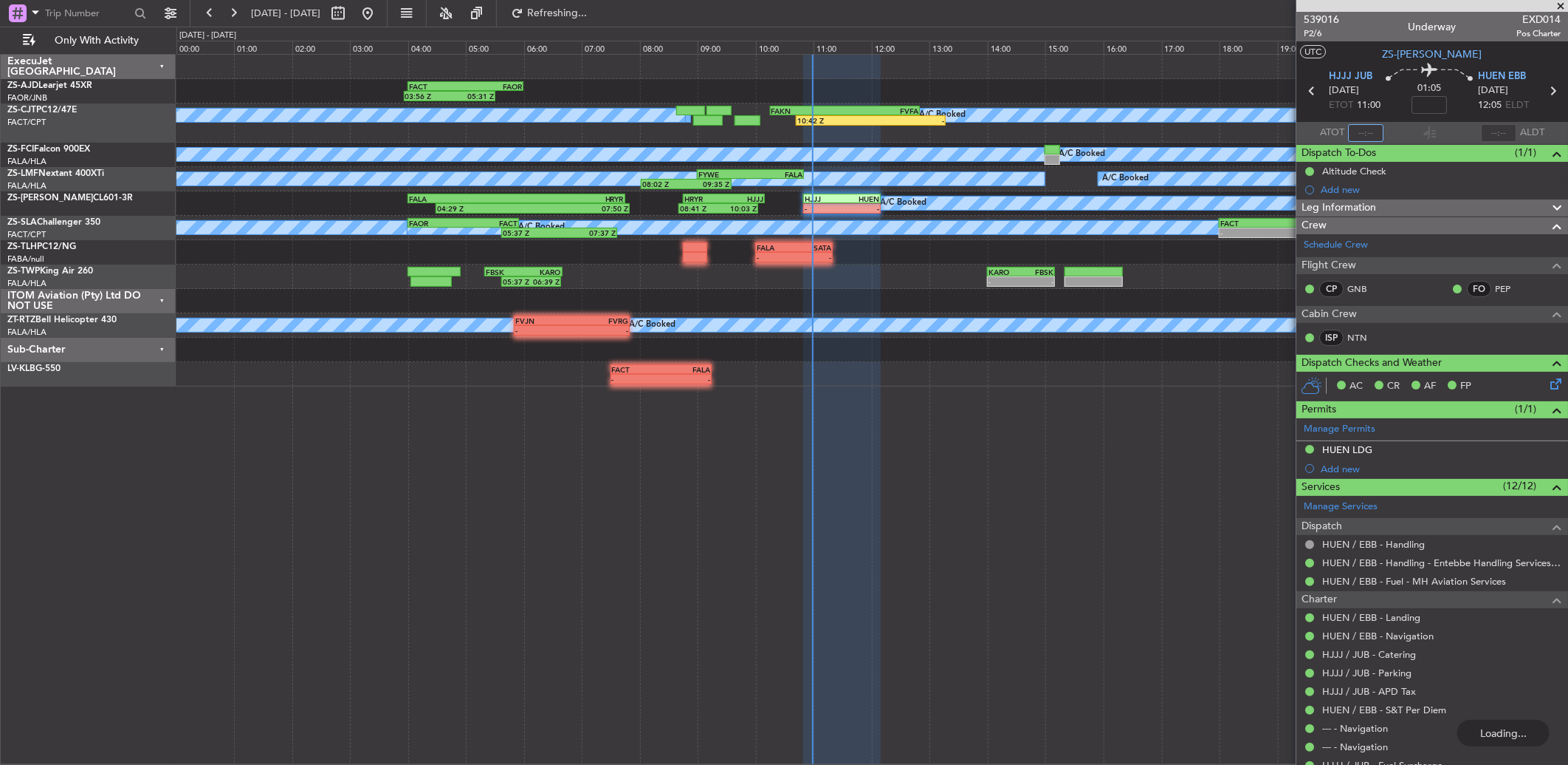
click at [1371, 130] on input "text" at bounding box center [1366, 133] width 36 height 18
click at [1360, 136] on input "text" at bounding box center [1366, 133] width 36 height 18
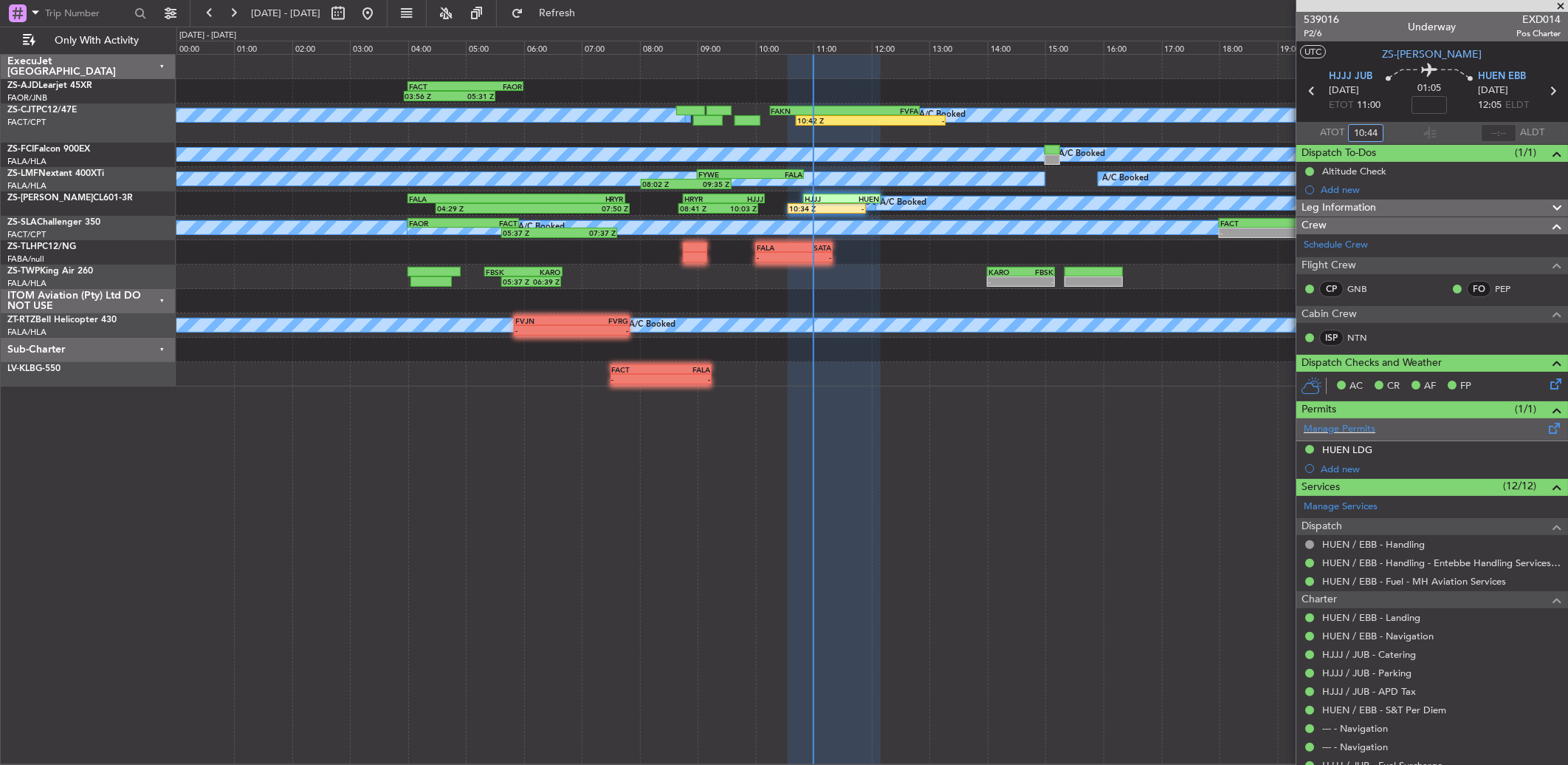
type input "10:44"
click at [237, 18] on button at bounding box center [233, 13] width 24 height 24
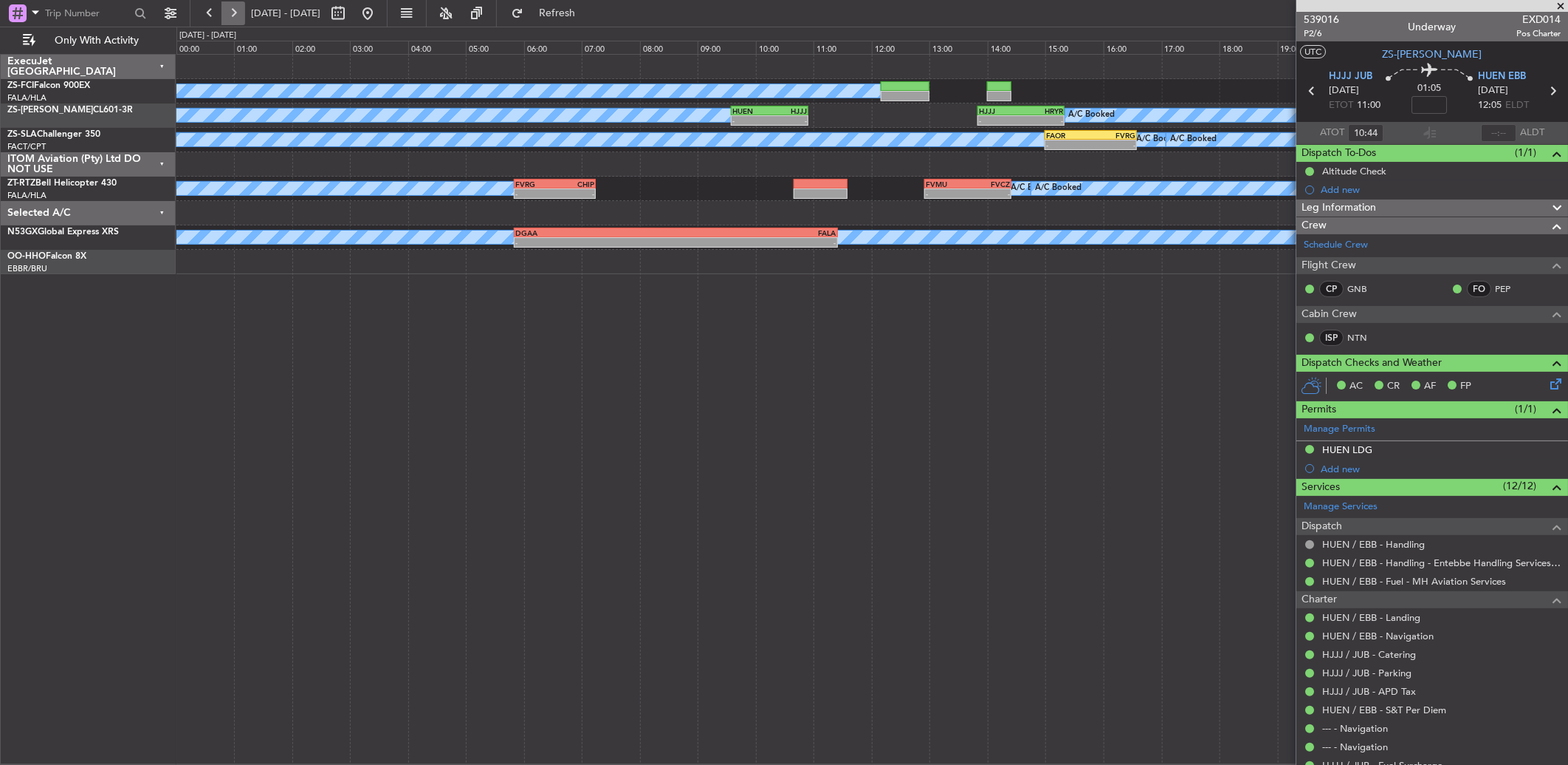
click at [231, 9] on button at bounding box center [233, 13] width 24 height 24
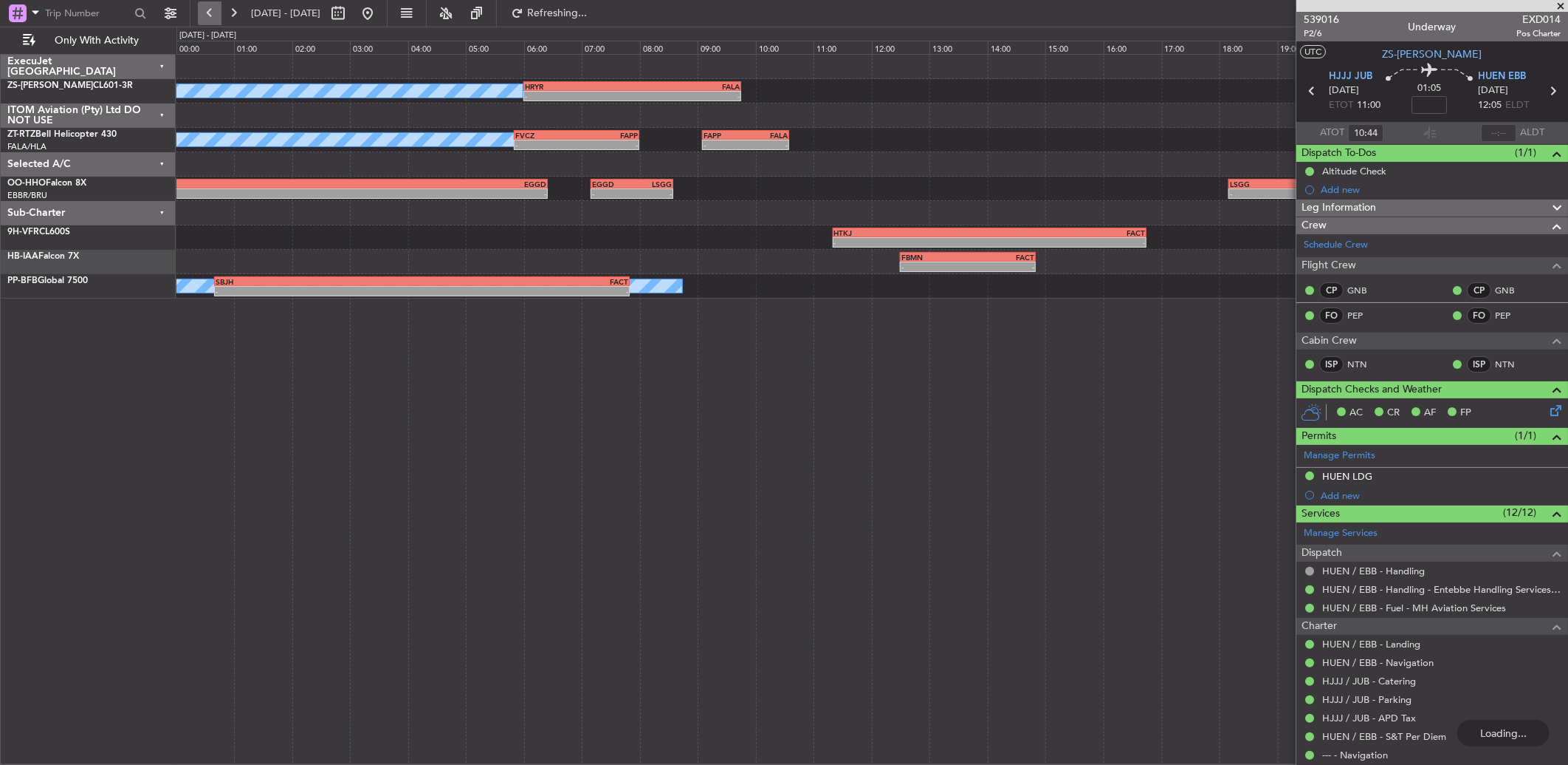
click at [219, 11] on button at bounding box center [209, 13] width 24 height 24
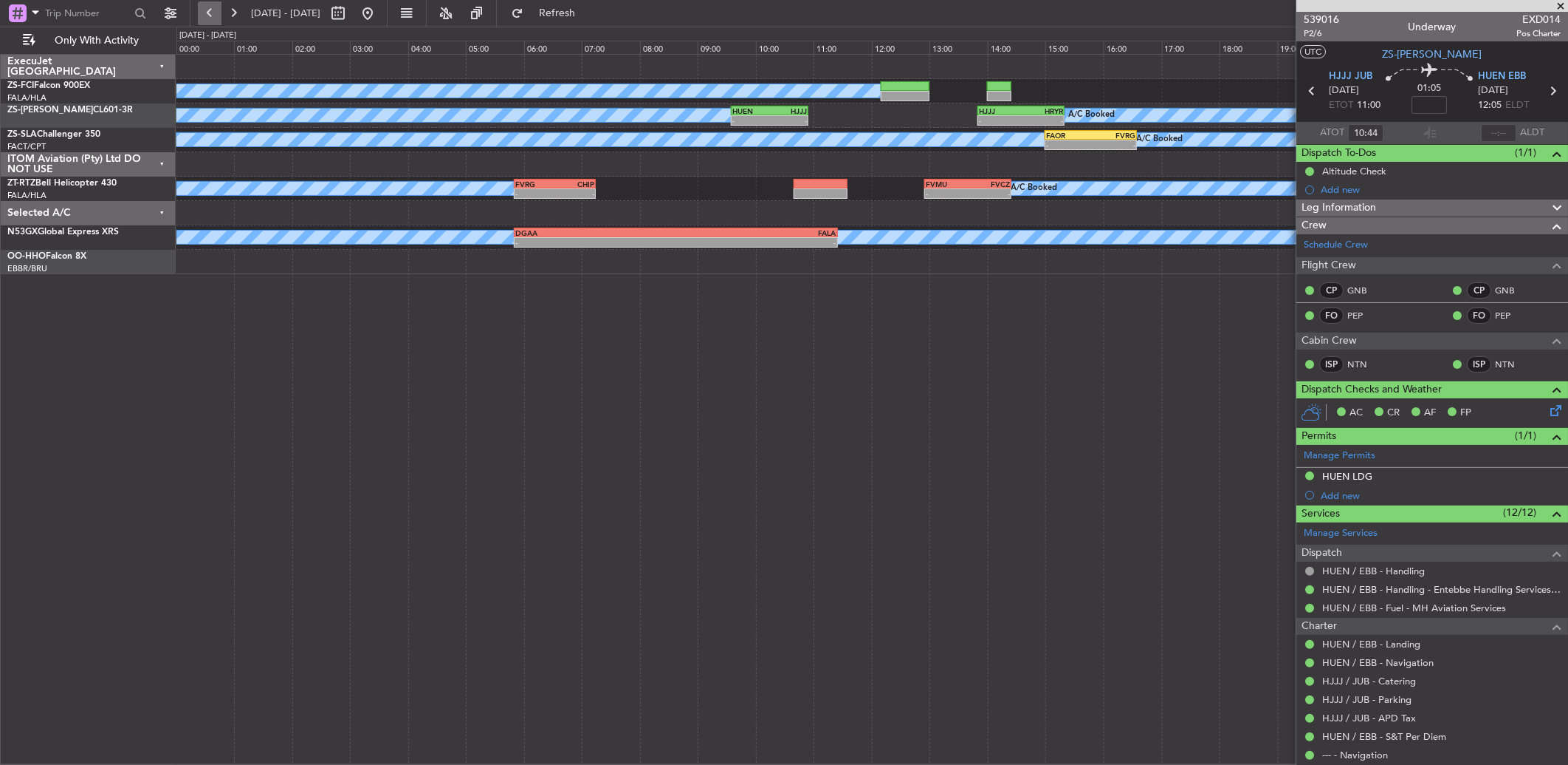
click at [217, 2] on button at bounding box center [209, 13] width 24 height 24
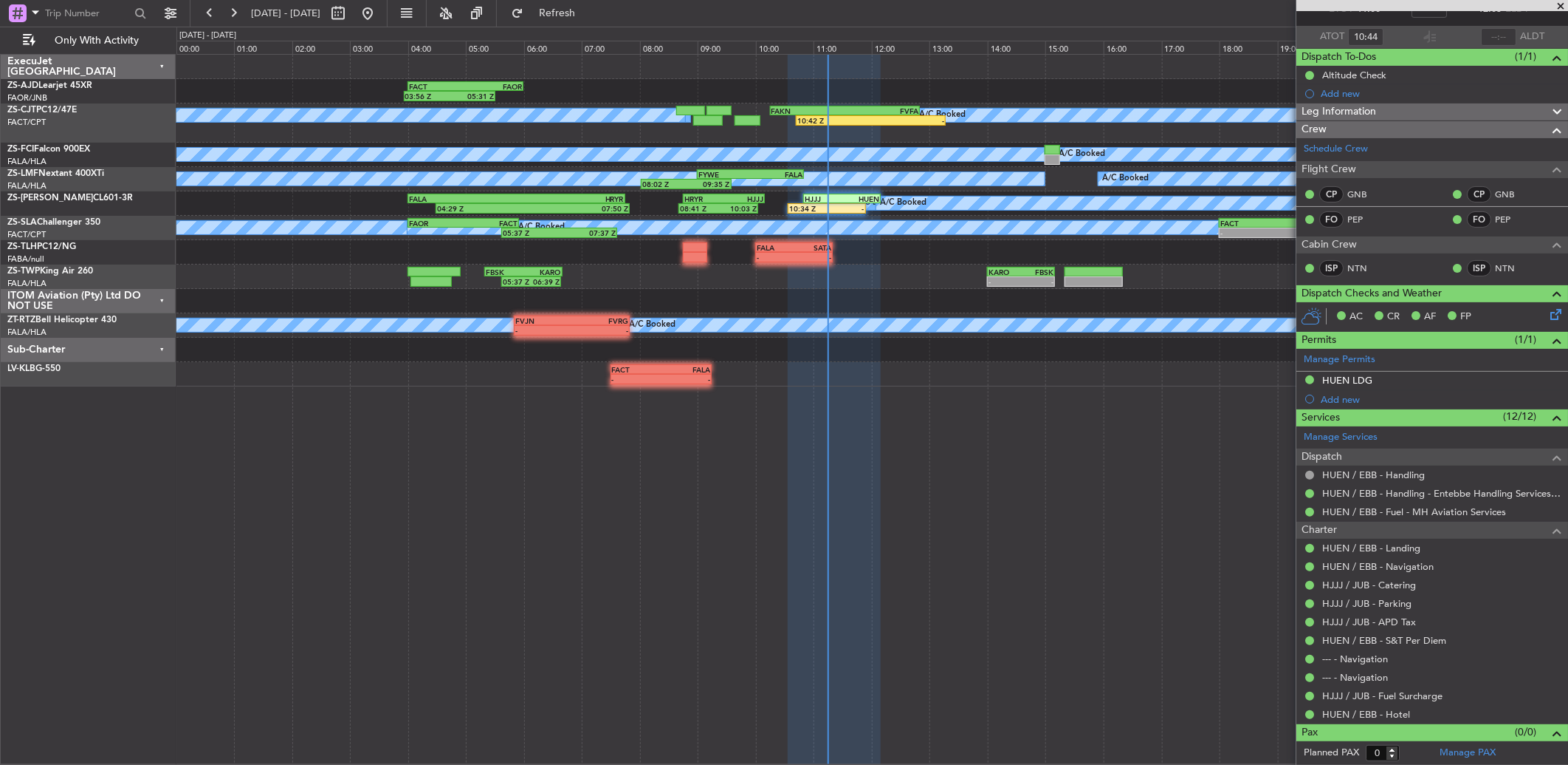
scroll to position [97, 0]
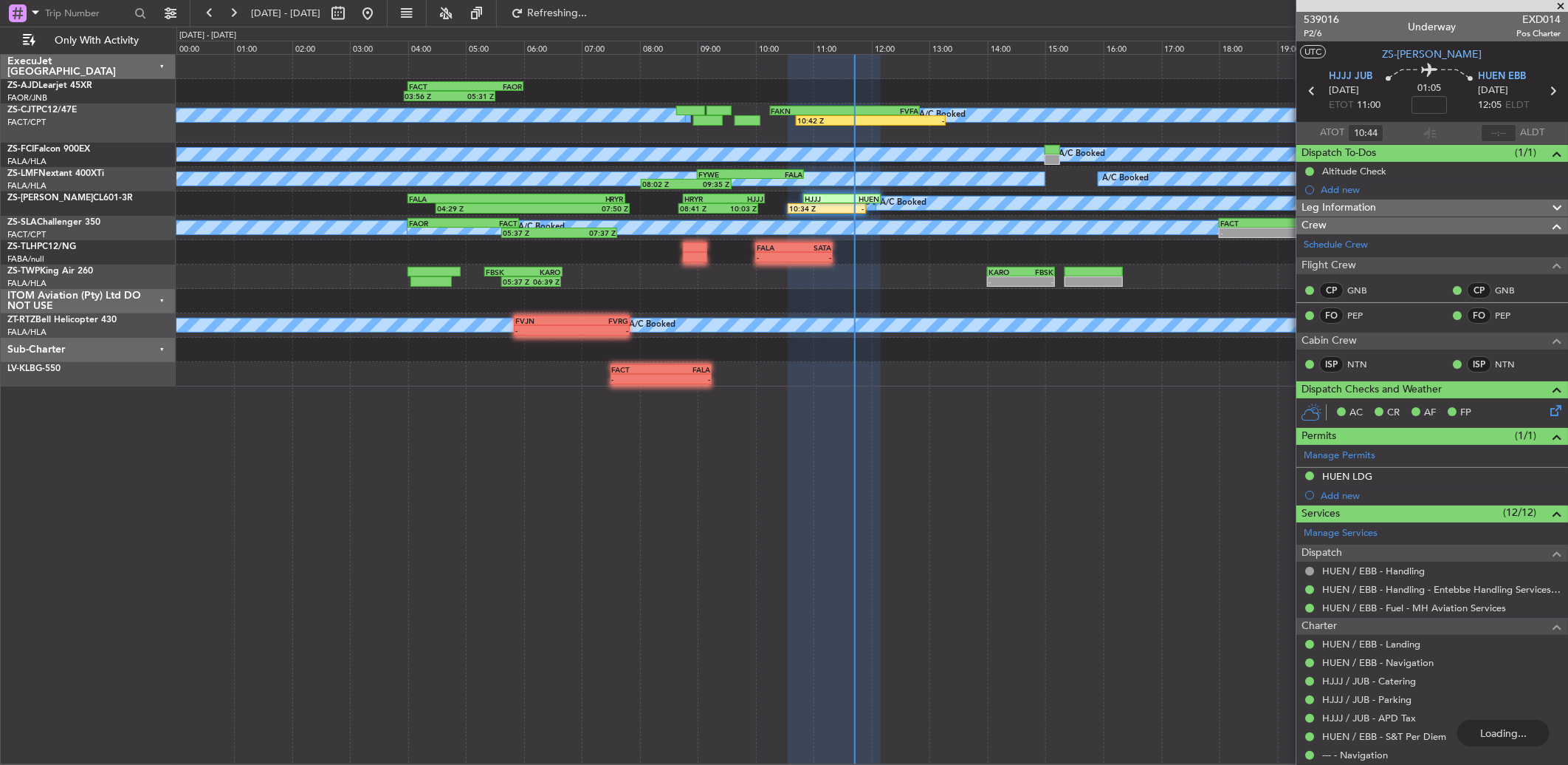
scroll to position [97, 0]
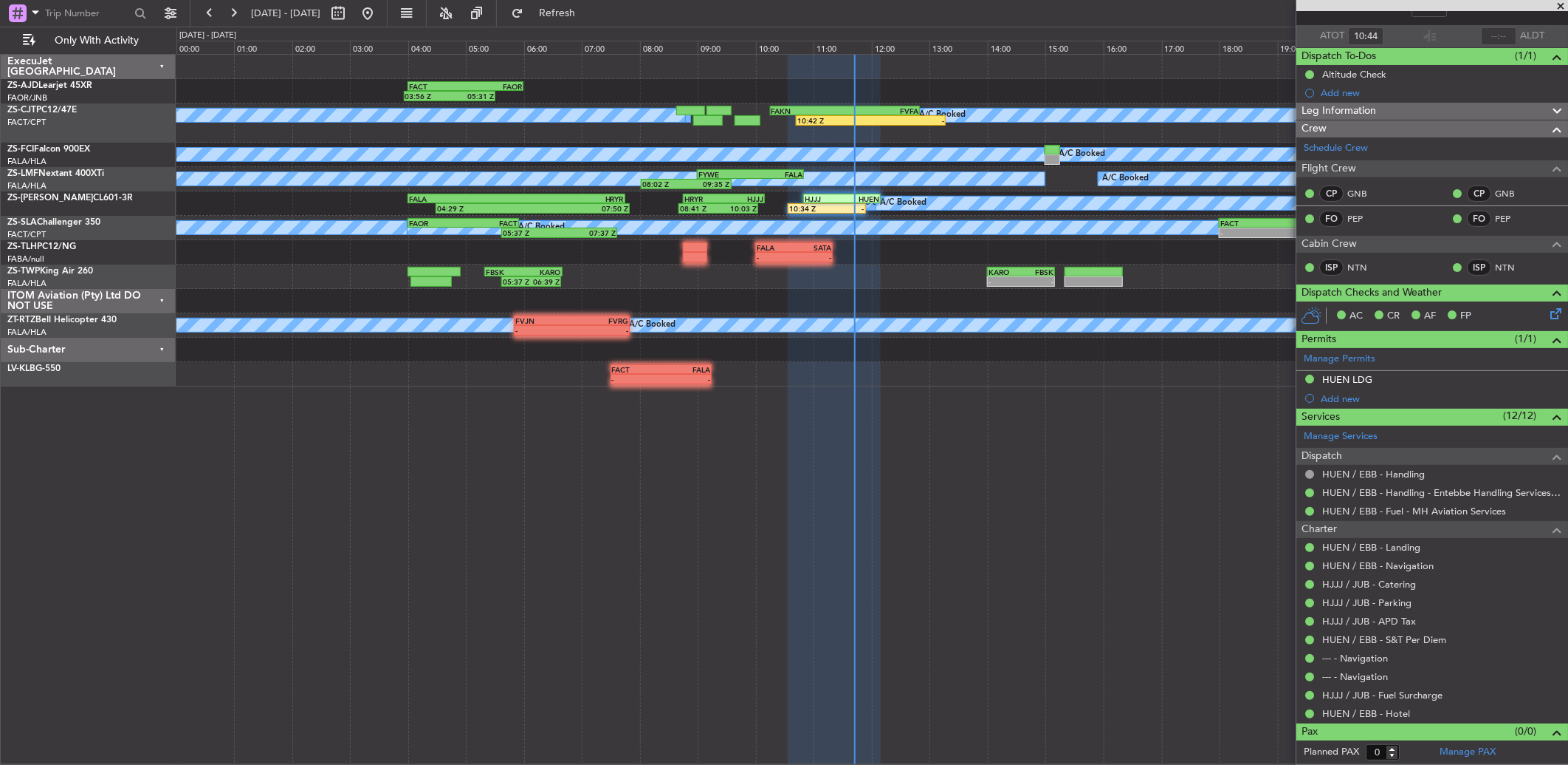
click at [1563, 3] on span at bounding box center [1561, 6] width 15 height 13
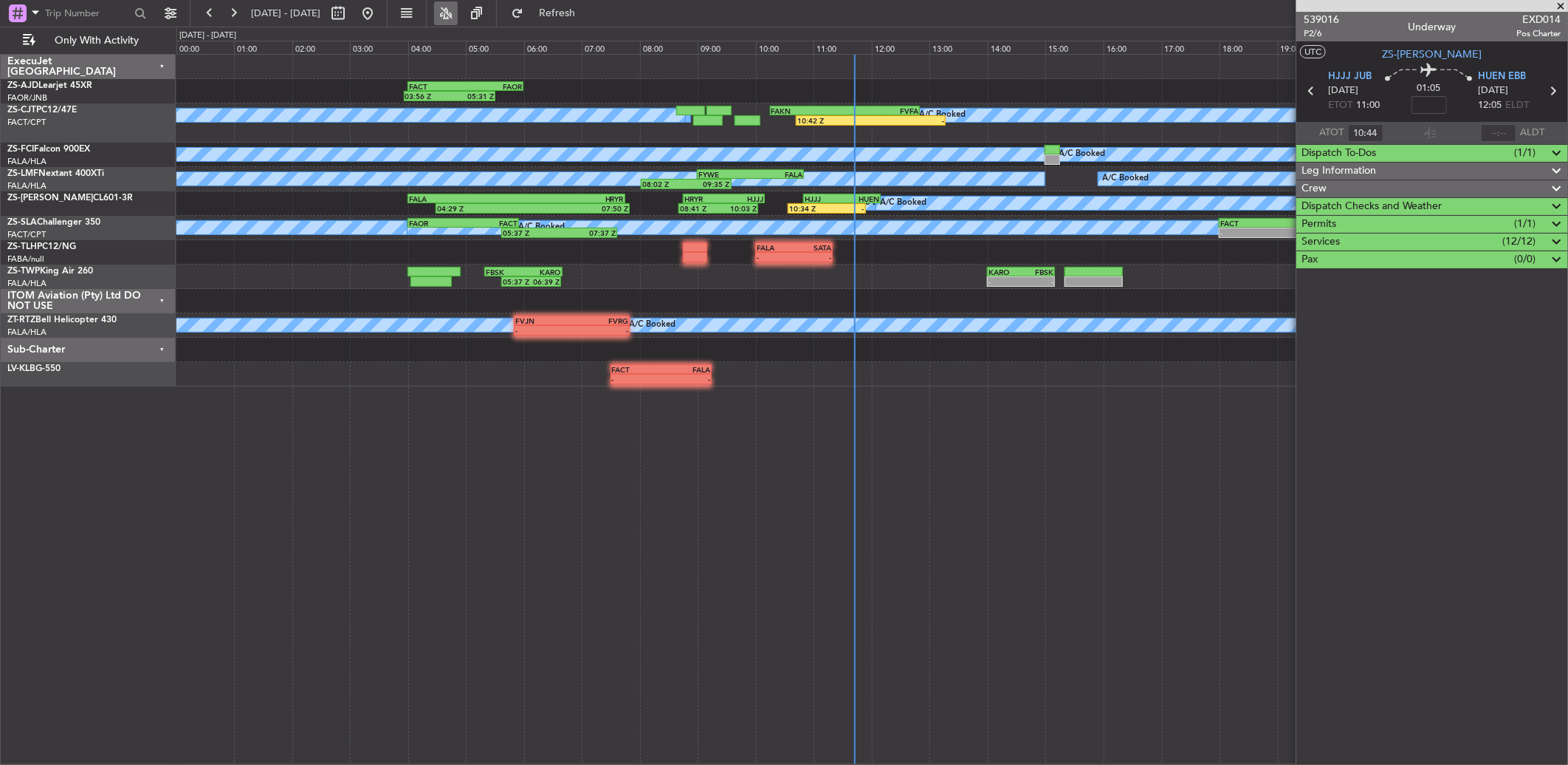
scroll to position [0, 0]
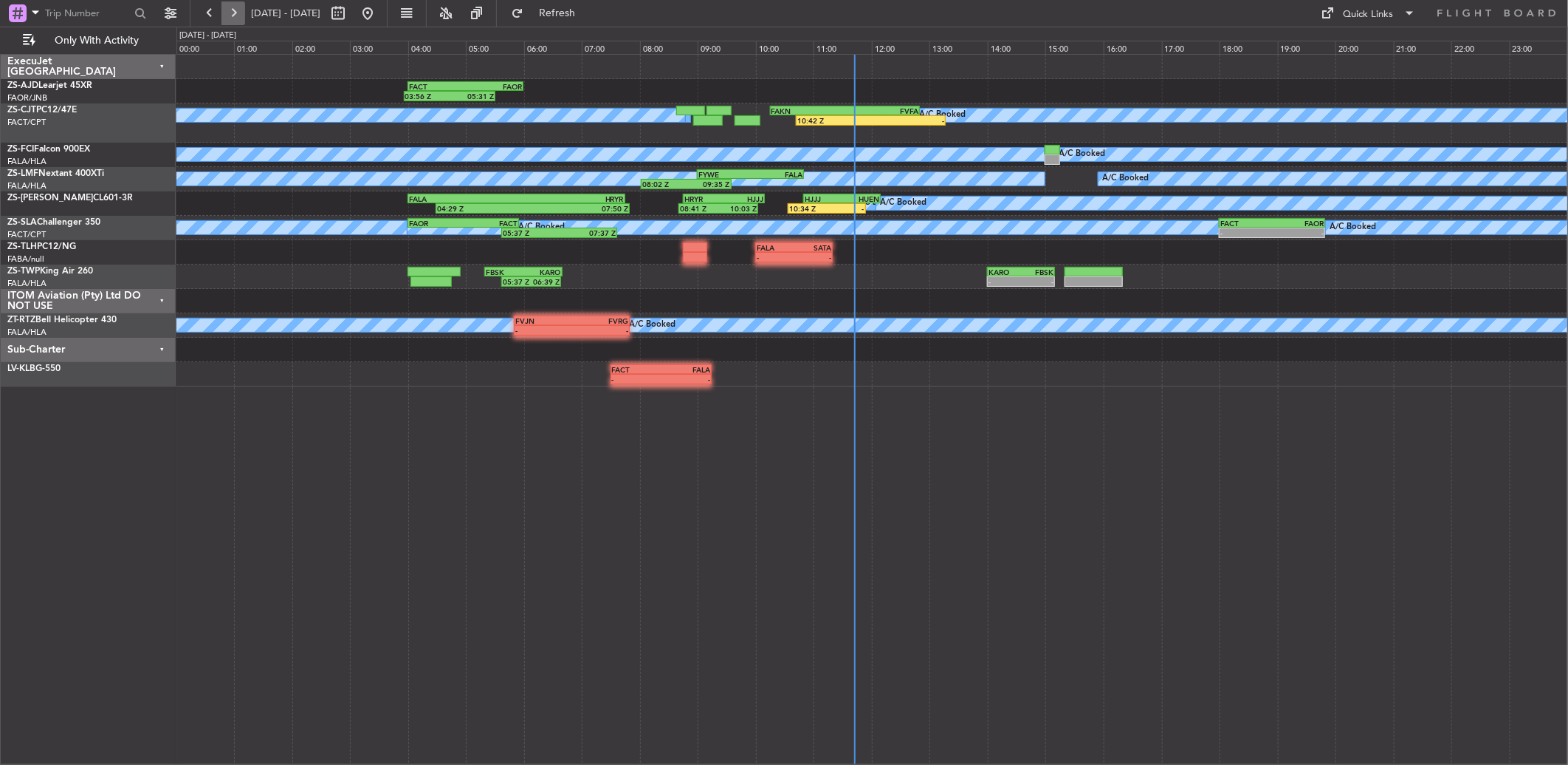
click at [230, 15] on button at bounding box center [233, 13] width 24 height 24
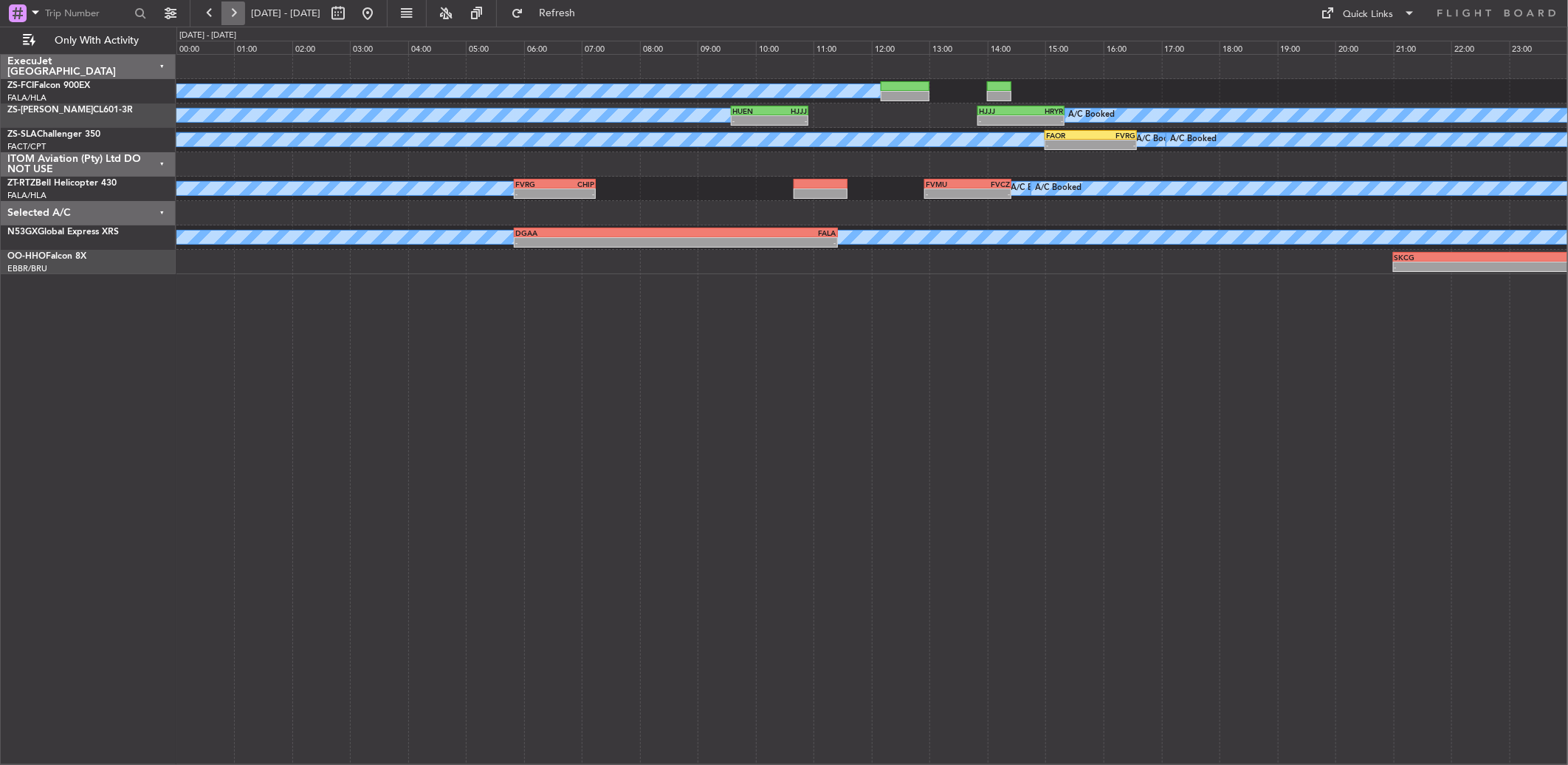
click at [231, 12] on button at bounding box center [233, 13] width 24 height 24
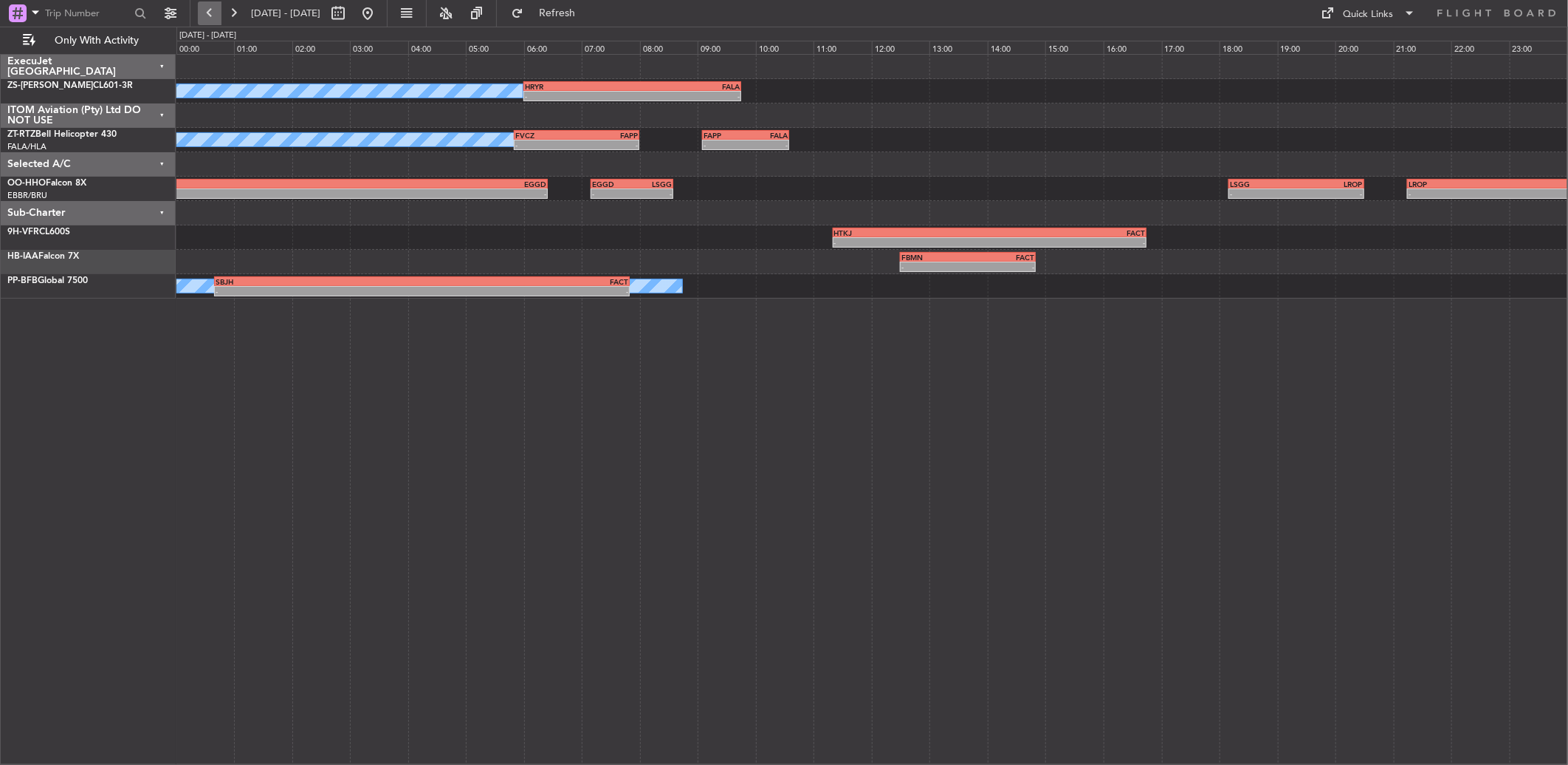
click at [209, 11] on button at bounding box center [209, 13] width 24 height 24
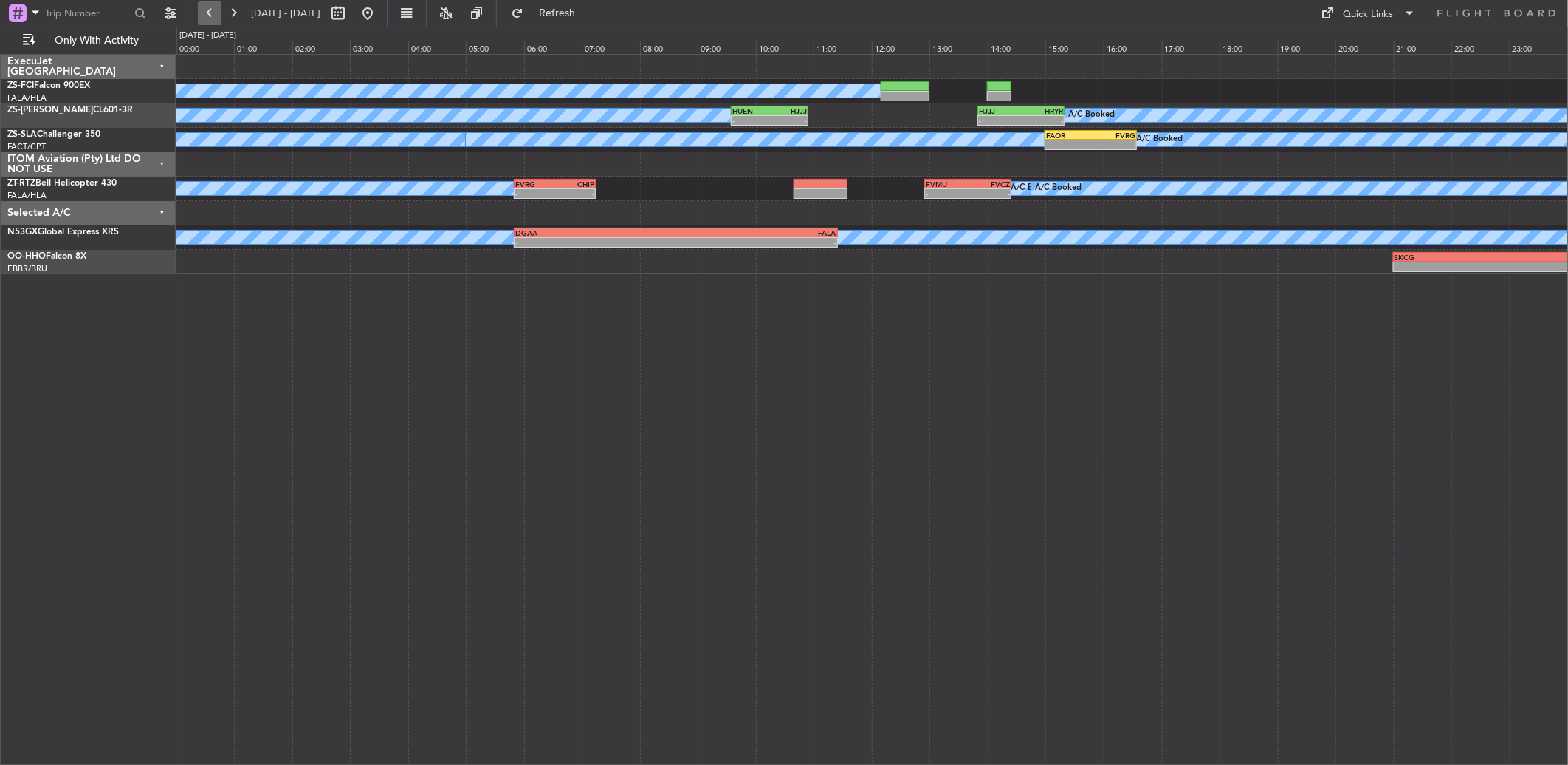
click at [209, 11] on button at bounding box center [209, 13] width 24 height 24
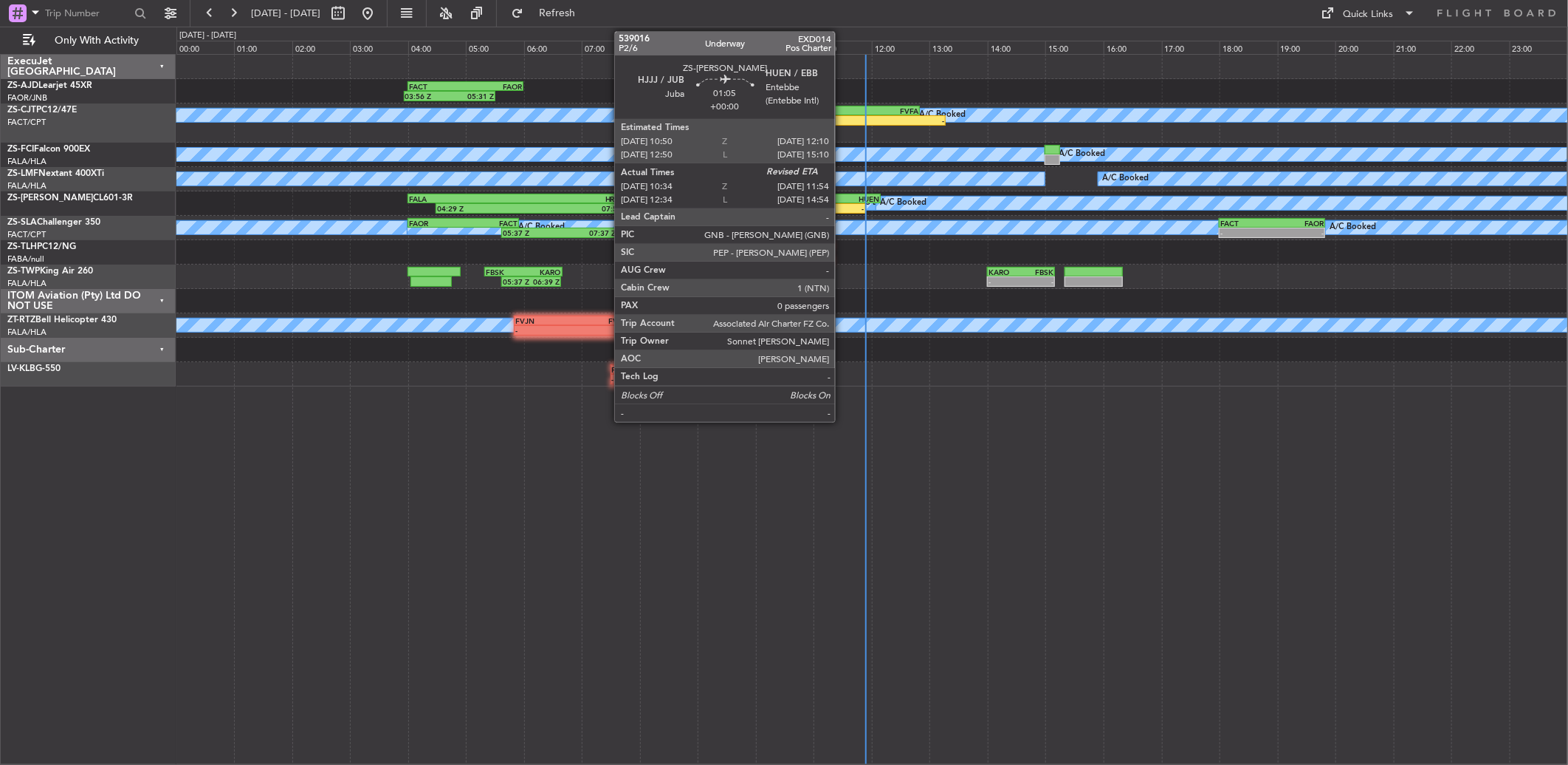
click at [842, 207] on div "-" at bounding box center [846, 208] width 37 height 9
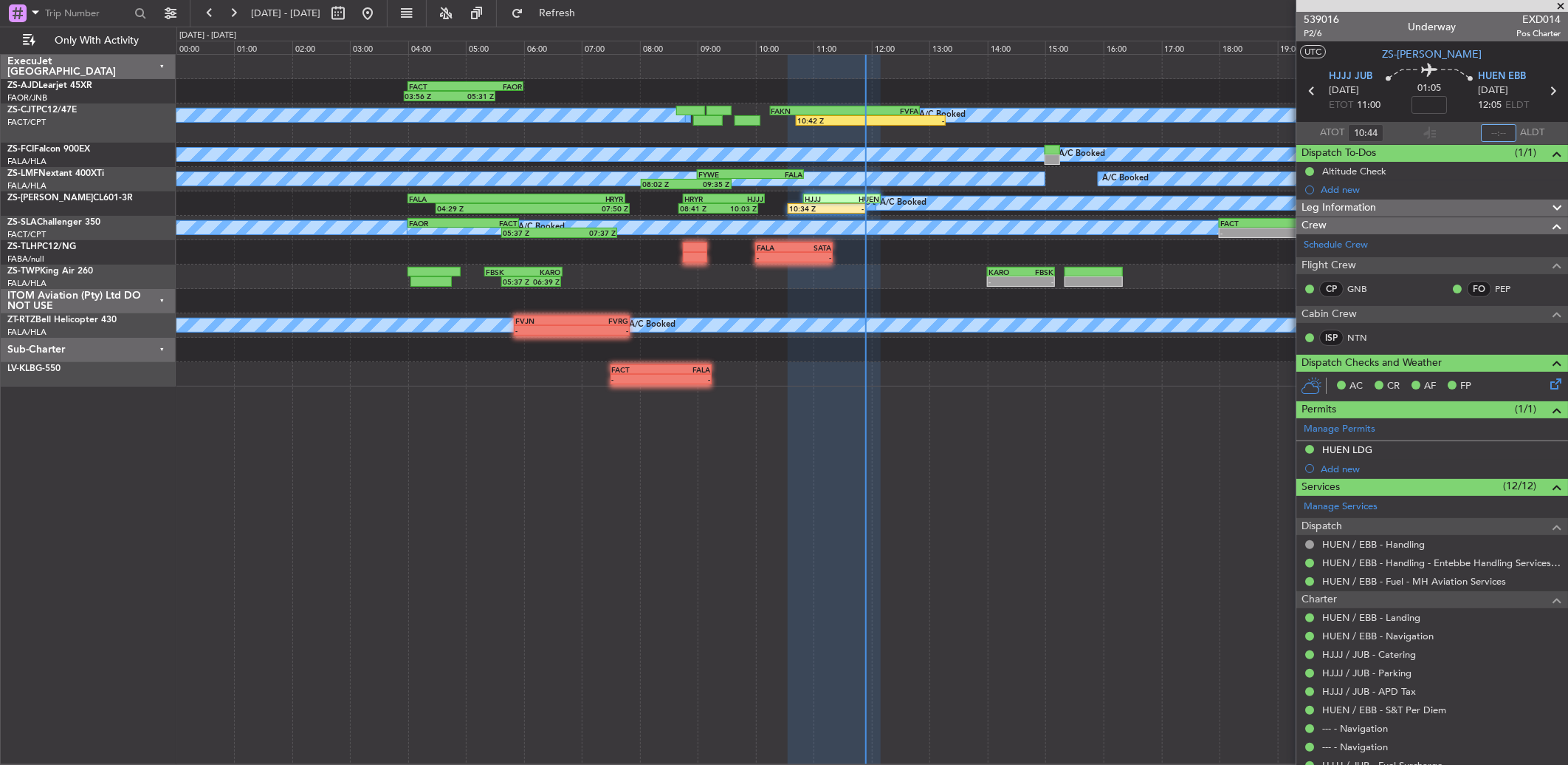
click at [1490, 129] on input "text" at bounding box center [1499, 133] width 36 height 18
type input "1"
type input "11:41"
click at [1564, 0] on span at bounding box center [1561, 6] width 15 height 13
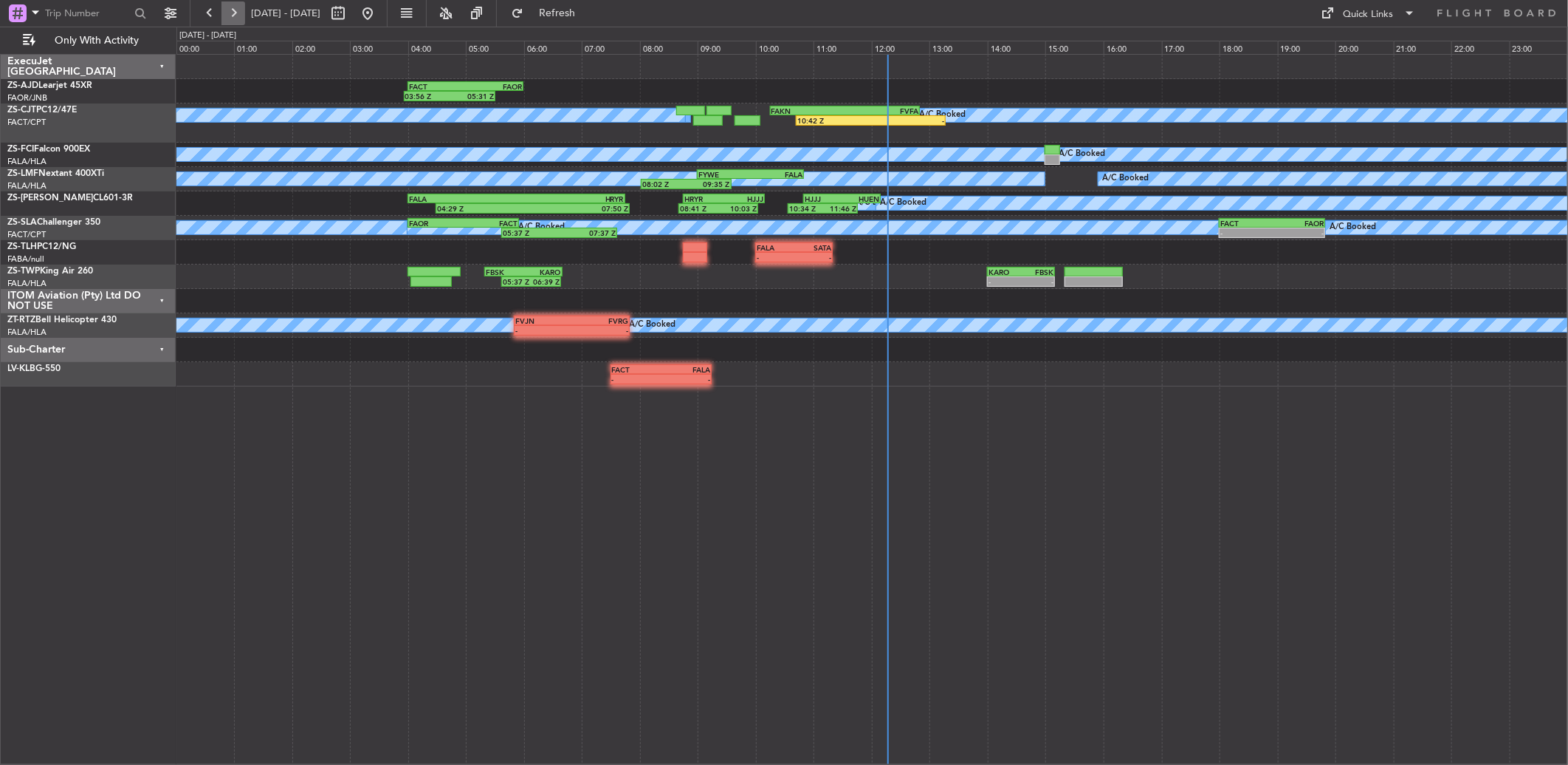
click at [236, 9] on button at bounding box center [233, 13] width 24 height 24
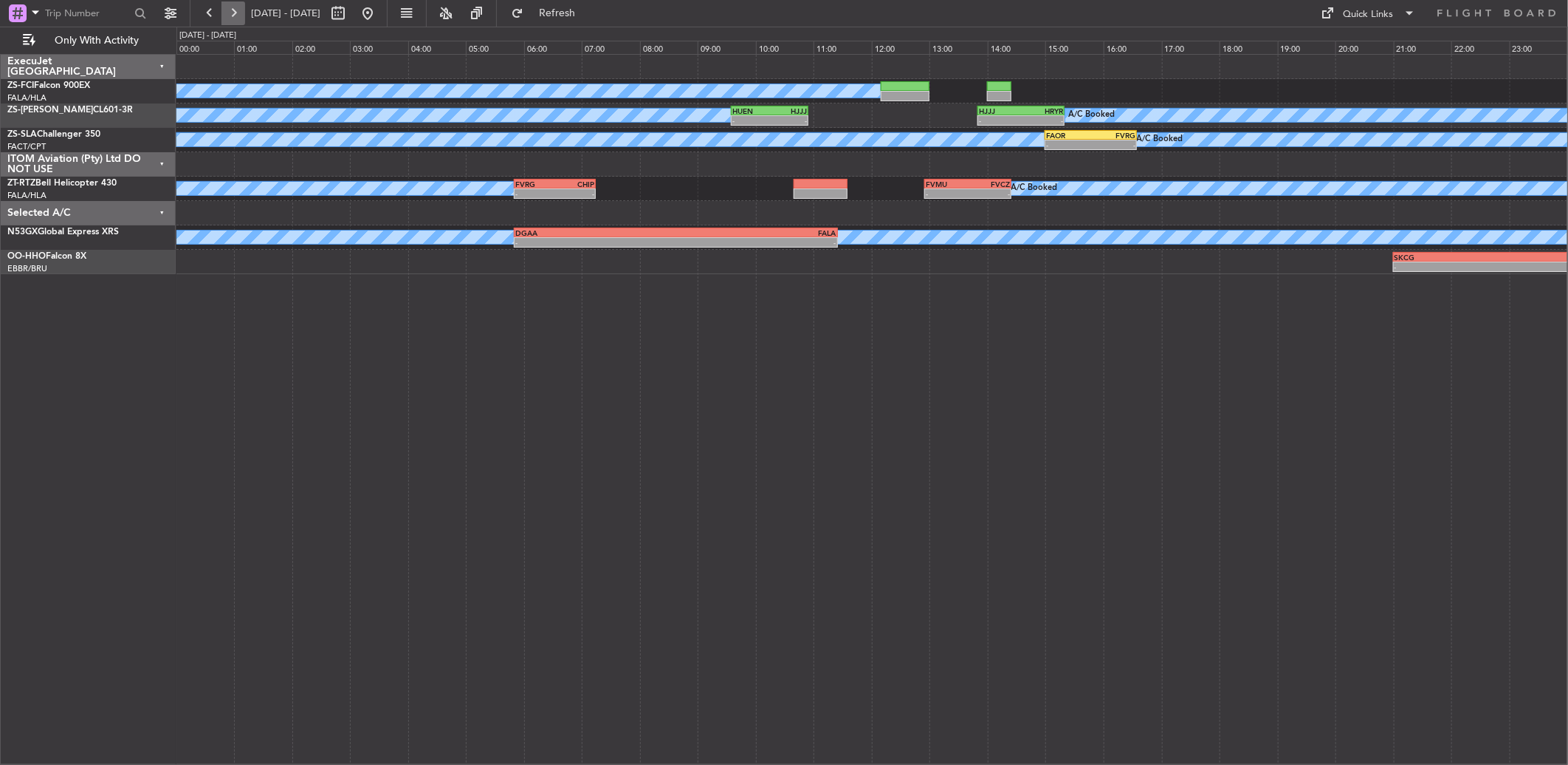
click at [242, 19] on button at bounding box center [233, 13] width 24 height 24
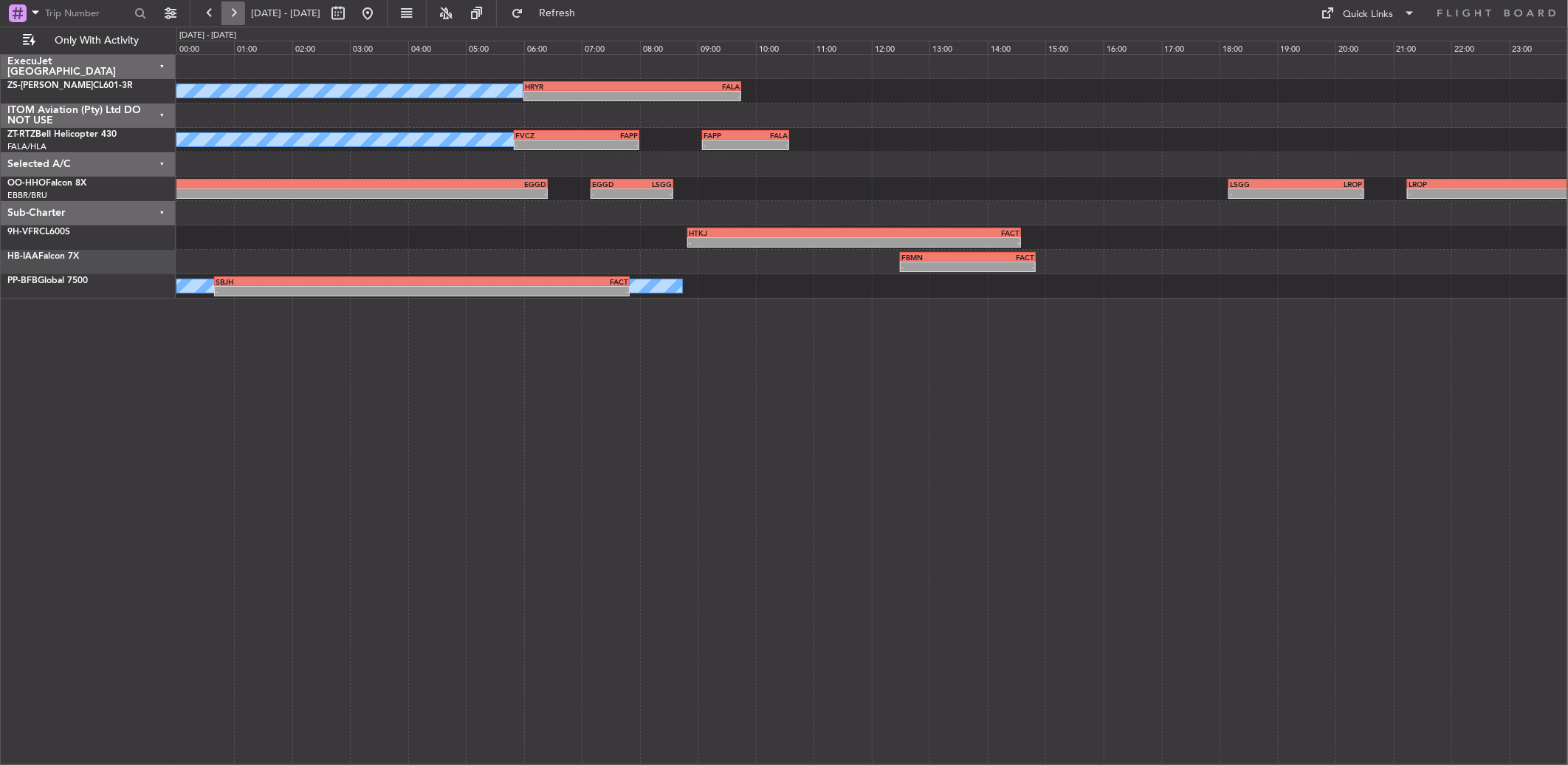
click at [229, 11] on button at bounding box center [233, 13] width 24 height 24
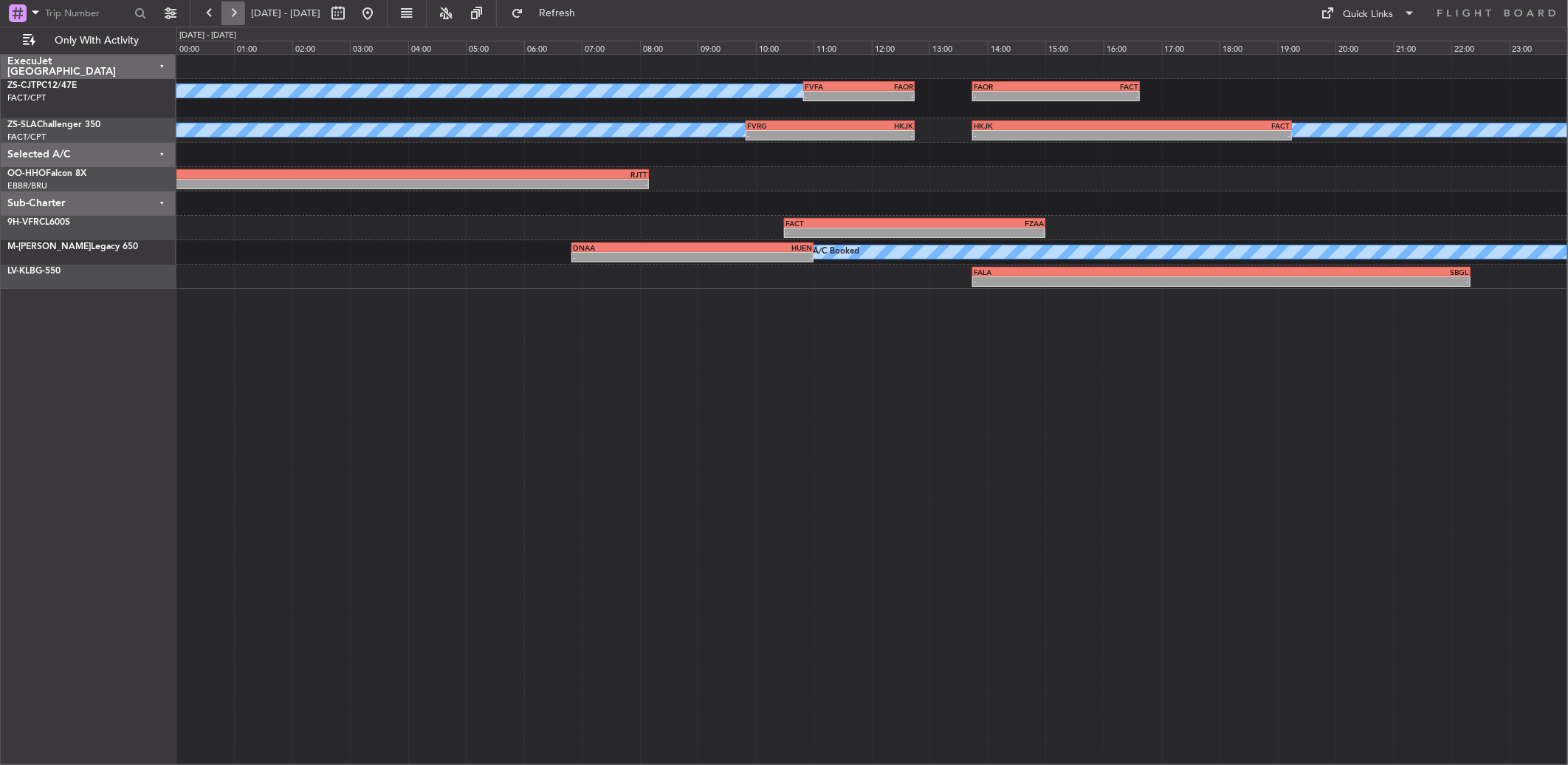
click at [230, 10] on button at bounding box center [233, 13] width 24 height 24
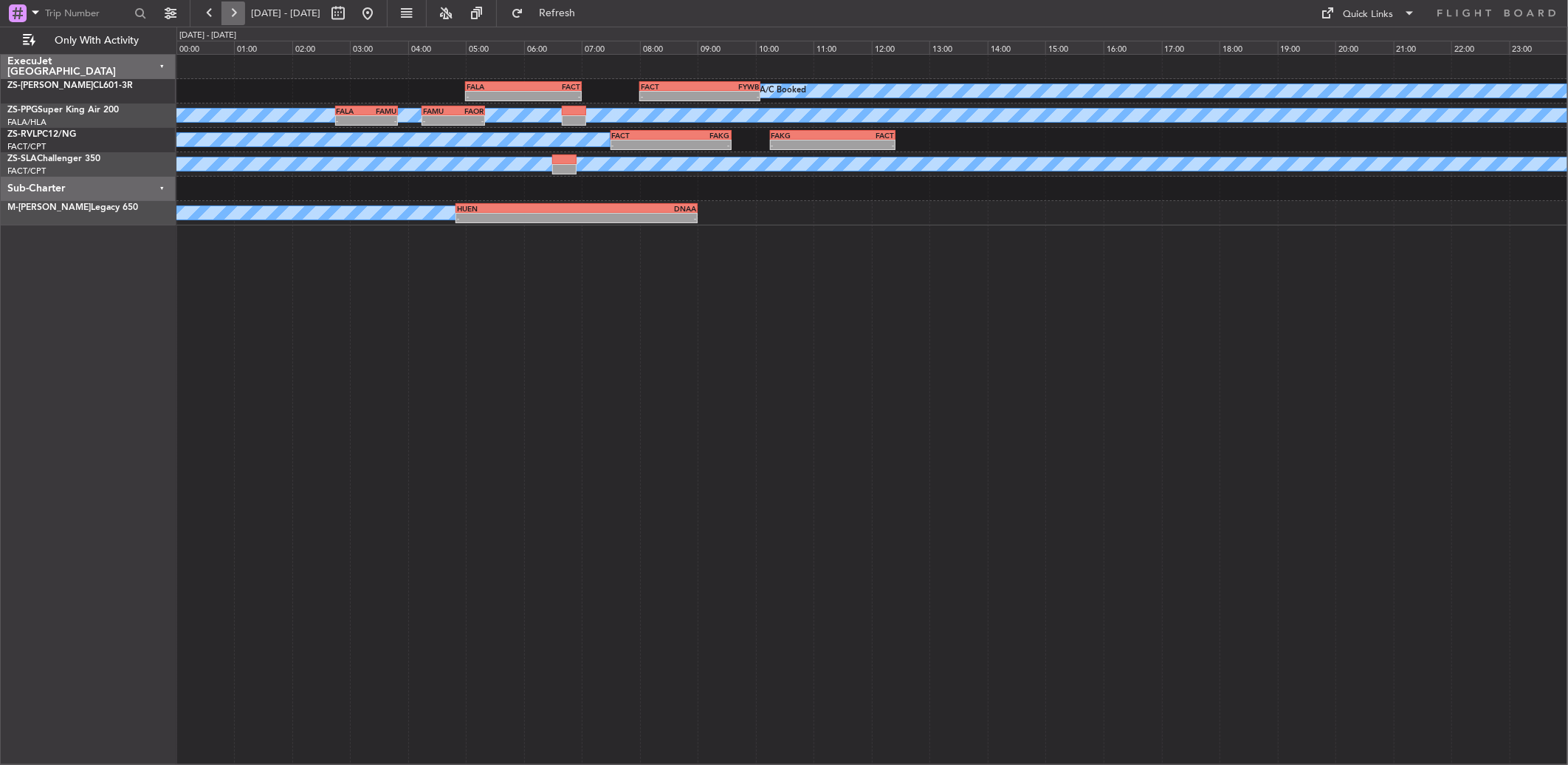
click at [234, 20] on button at bounding box center [233, 13] width 24 height 24
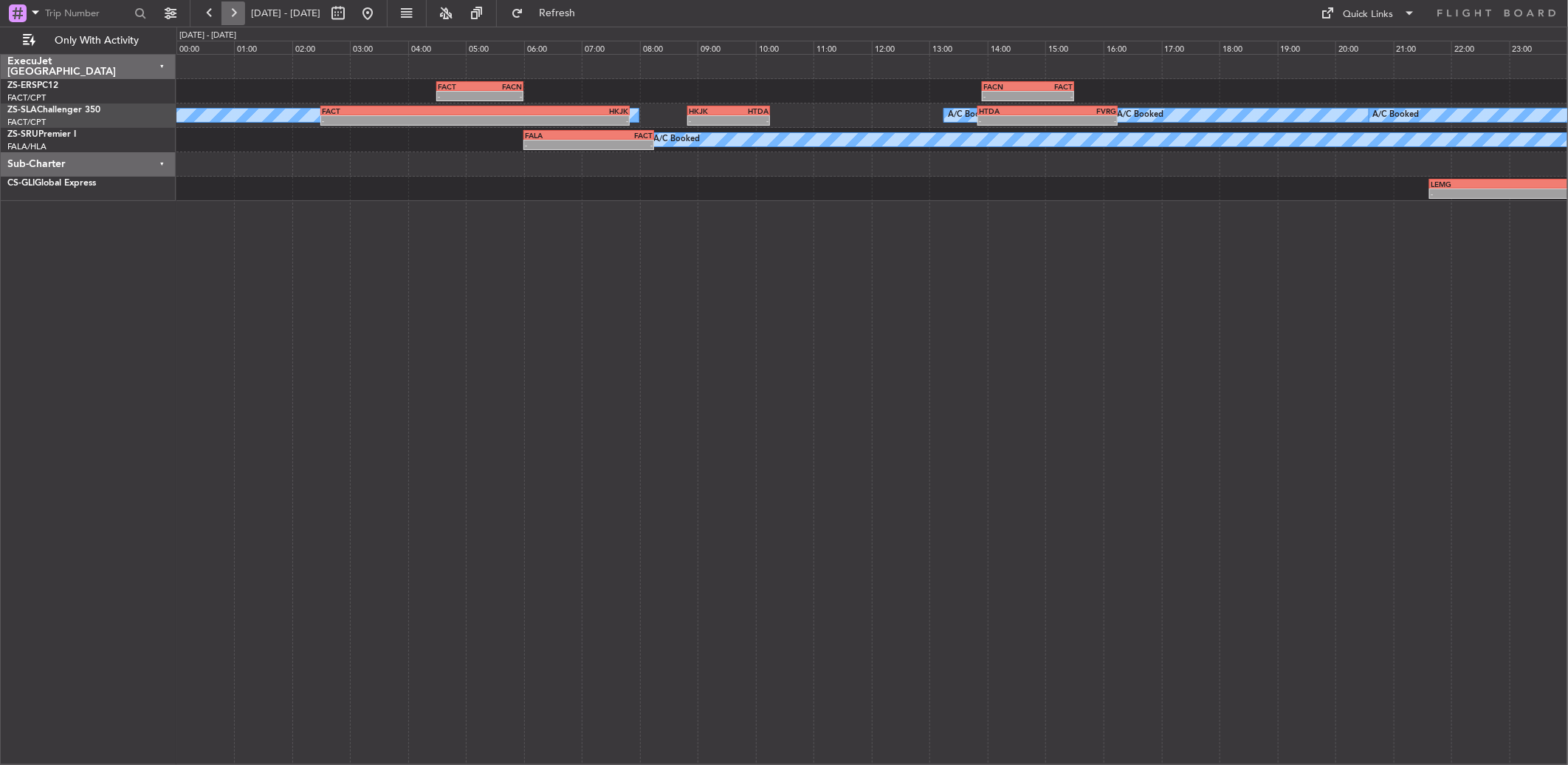
click at [244, 9] on button at bounding box center [233, 13] width 24 height 24
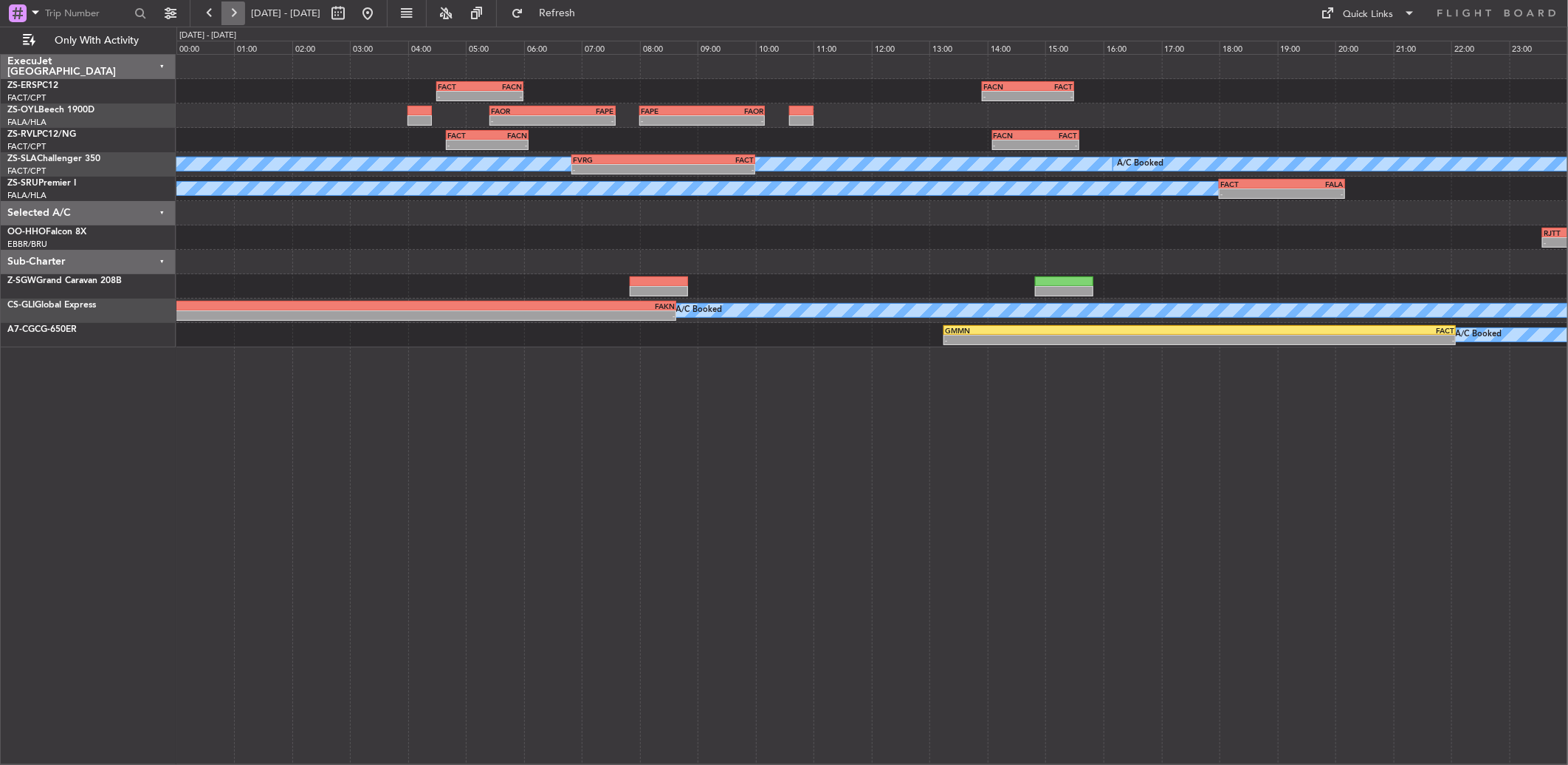
click at [231, 24] on button at bounding box center [233, 13] width 24 height 24
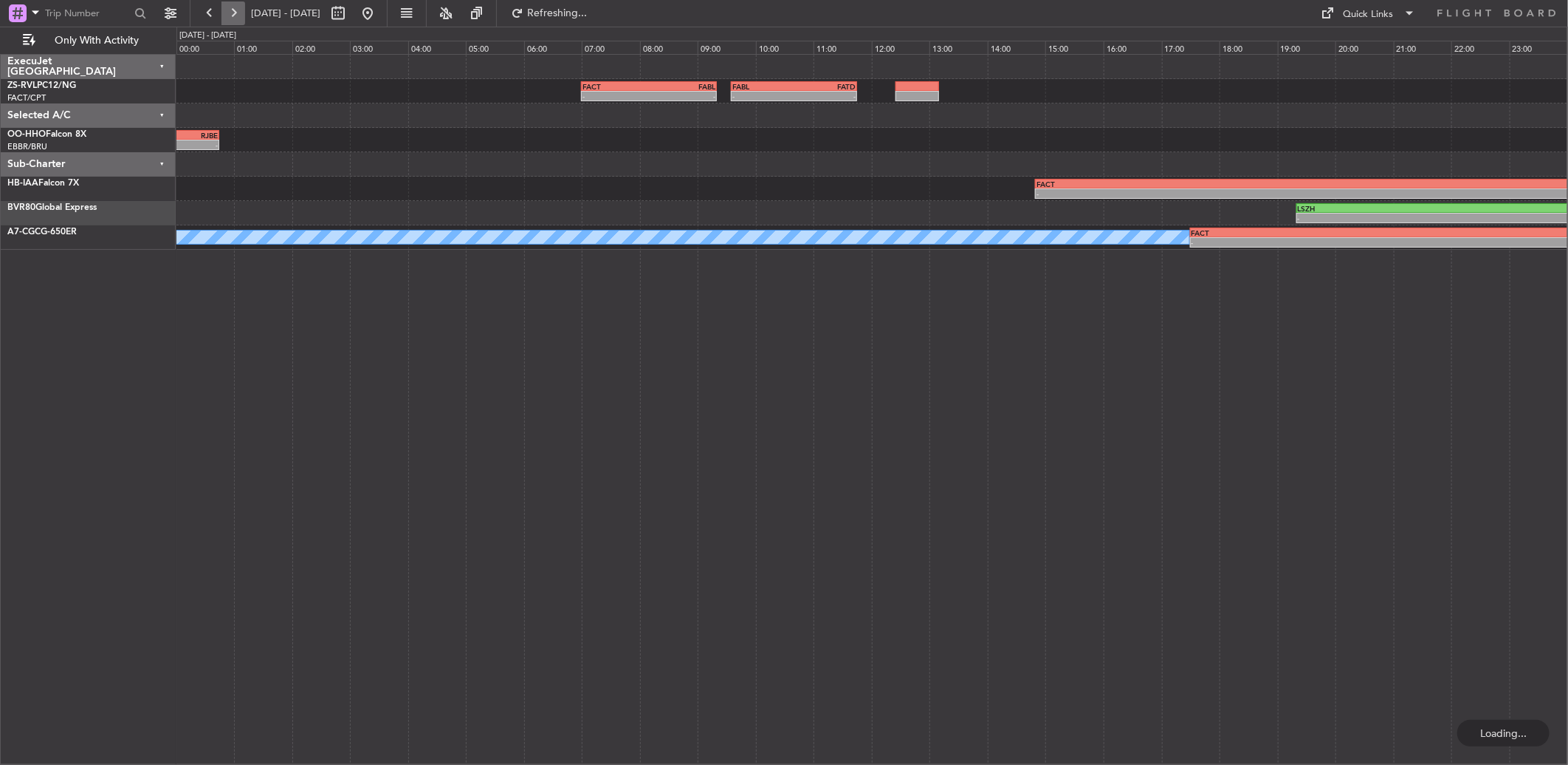
click at [231, 24] on button at bounding box center [233, 13] width 24 height 24
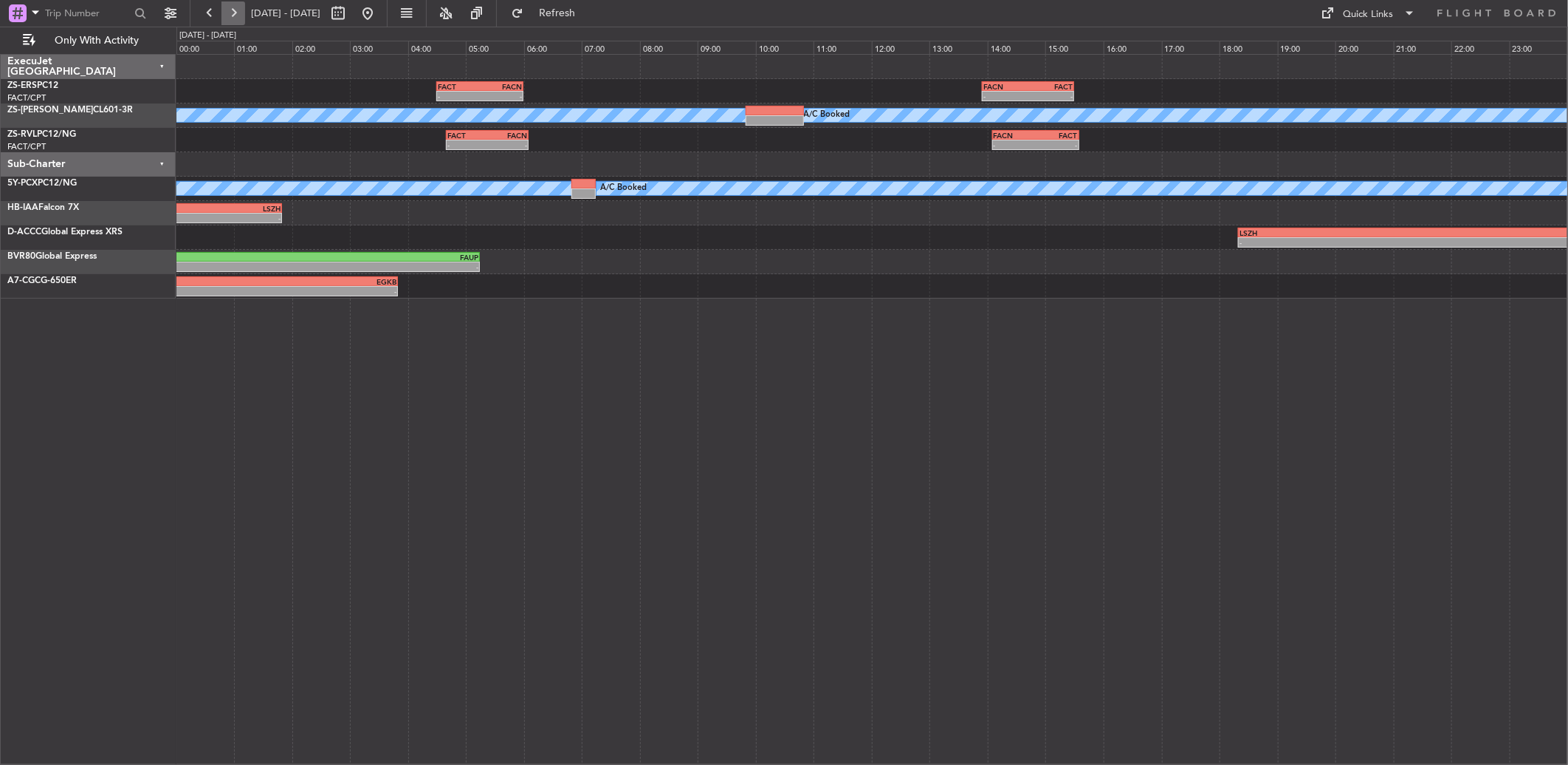
click at [229, 5] on button at bounding box center [233, 13] width 24 height 24
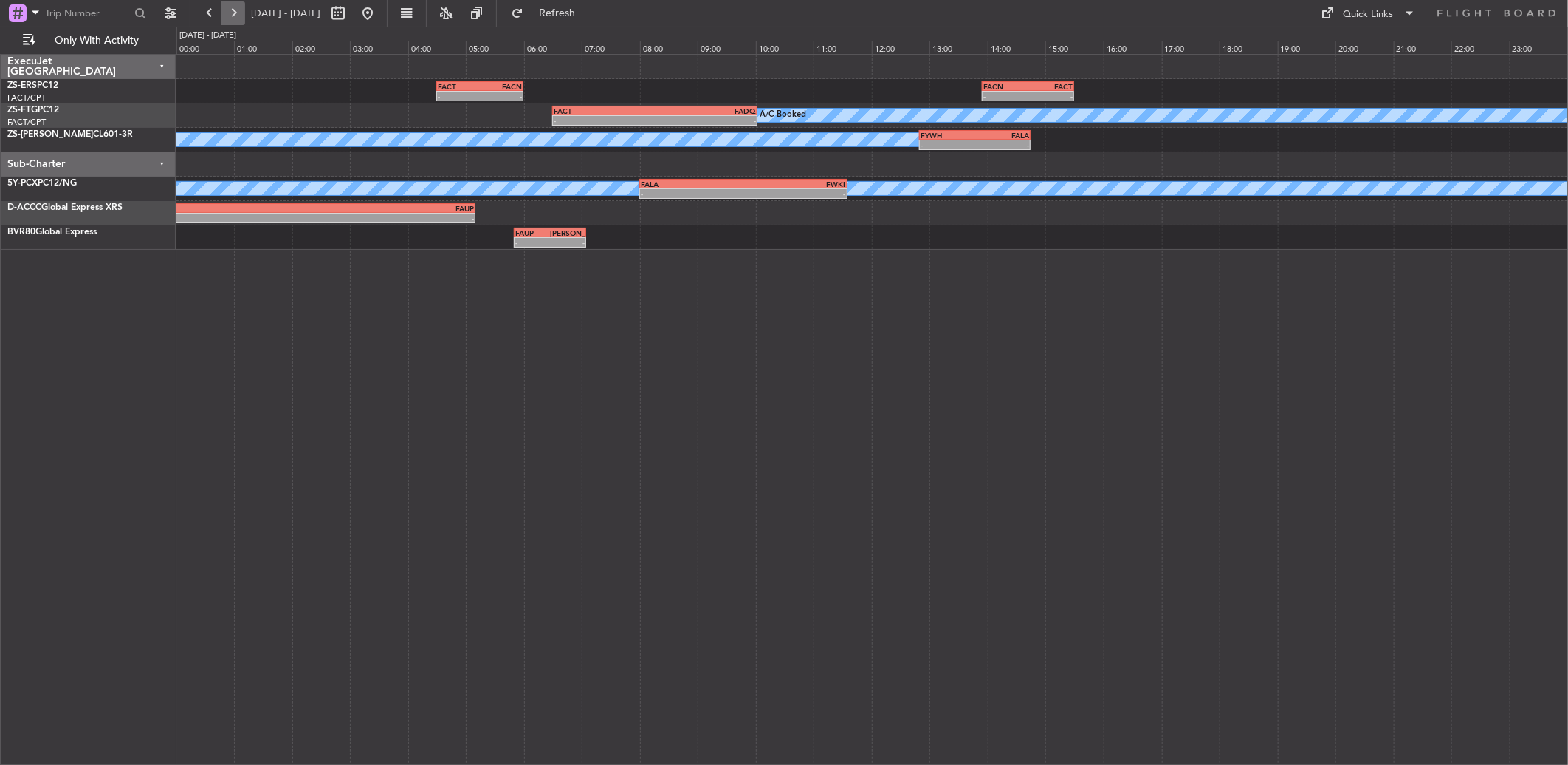
click at [229, 5] on button at bounding box center [233, 13] width 24 height 24
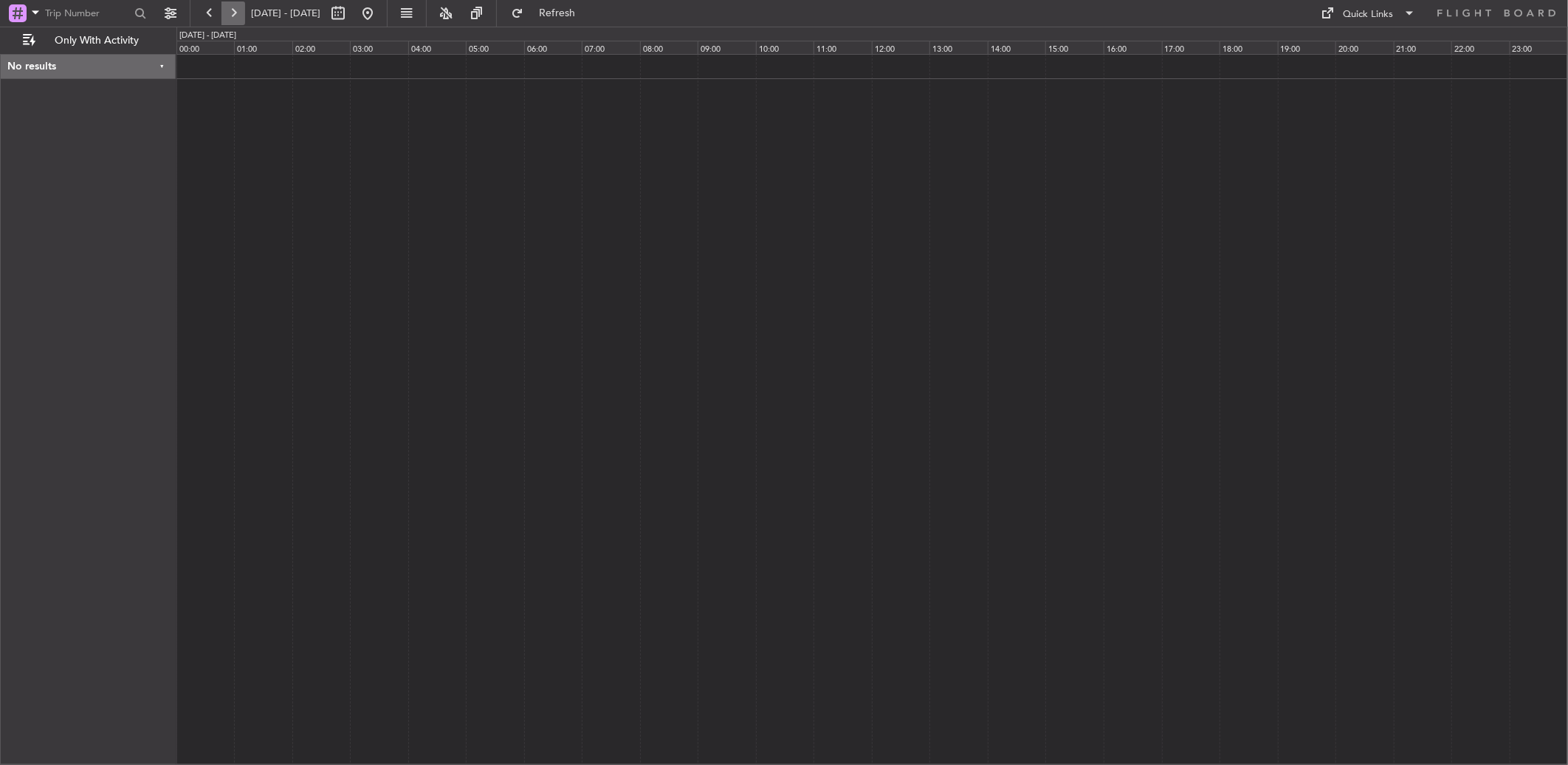
click at [229, 5] on button at bounding box center [233, 13] width 24 height 24
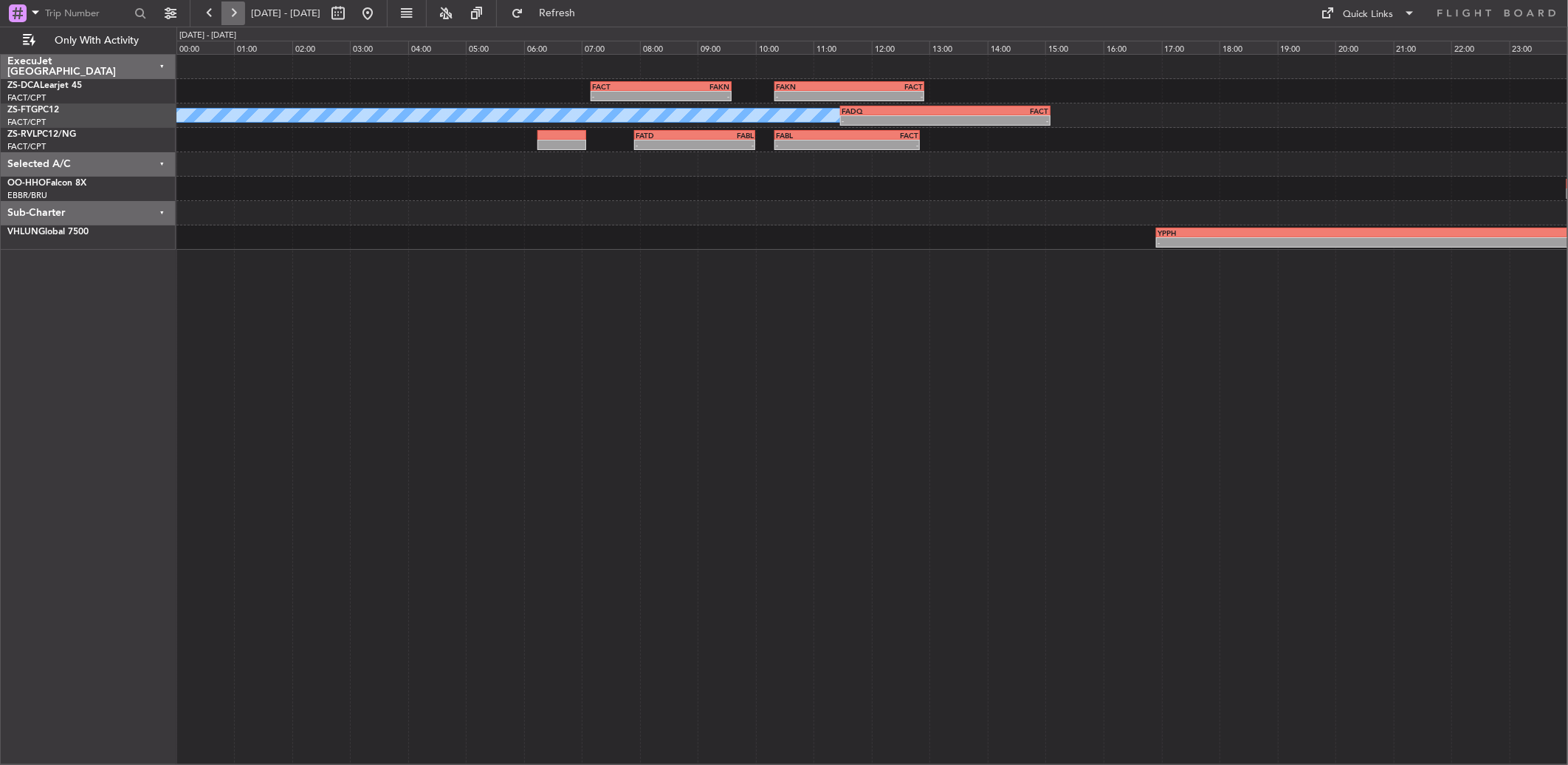
click at [229, 5] on button at bounding box center [233, 13] width 24 height 24
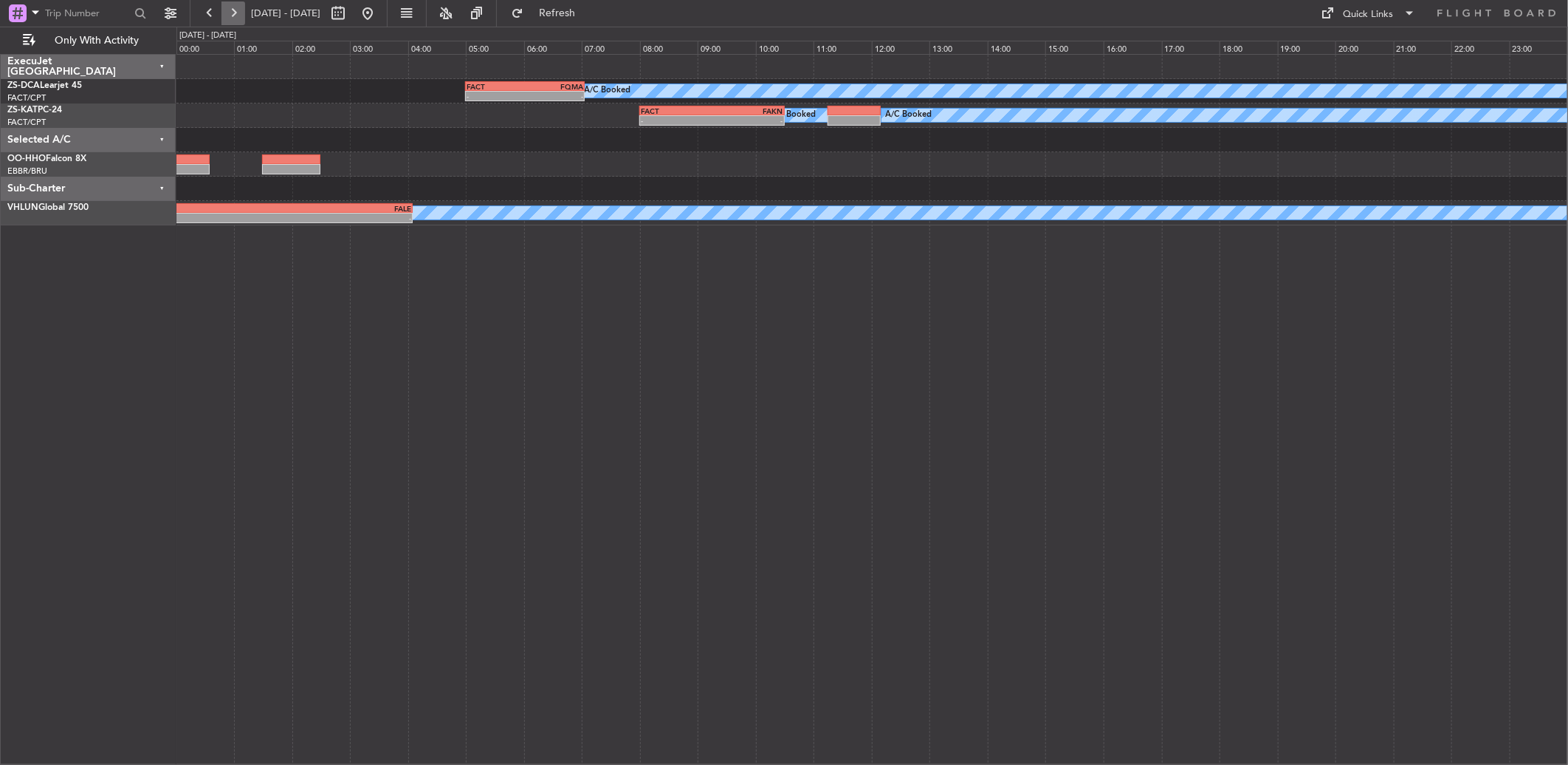
click at [238, 19] on button at bounding box center [233, 13] width 24 height 24
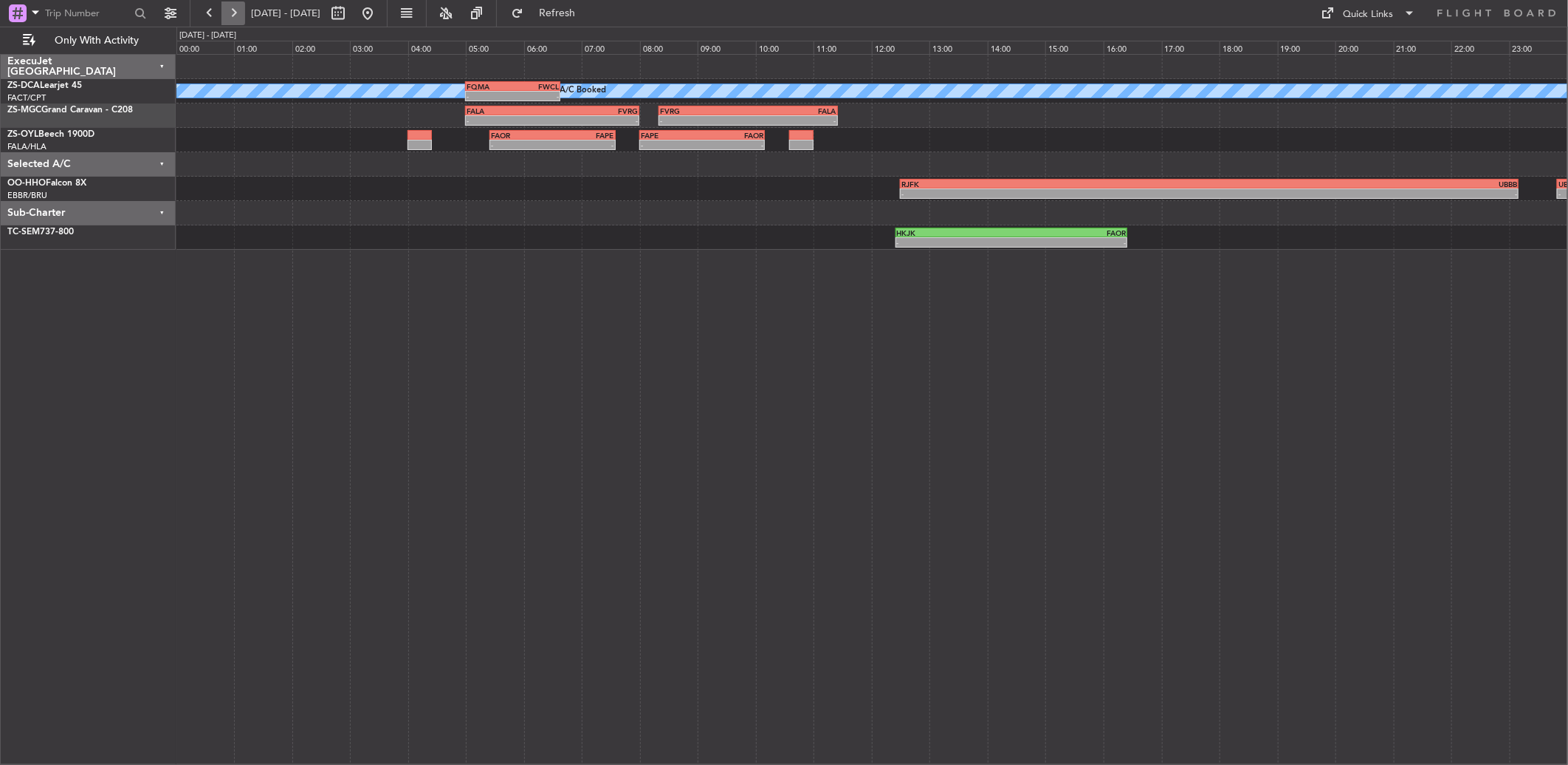
click at [233, 18] on button at bounding box center [233, 13] width 24 height 24
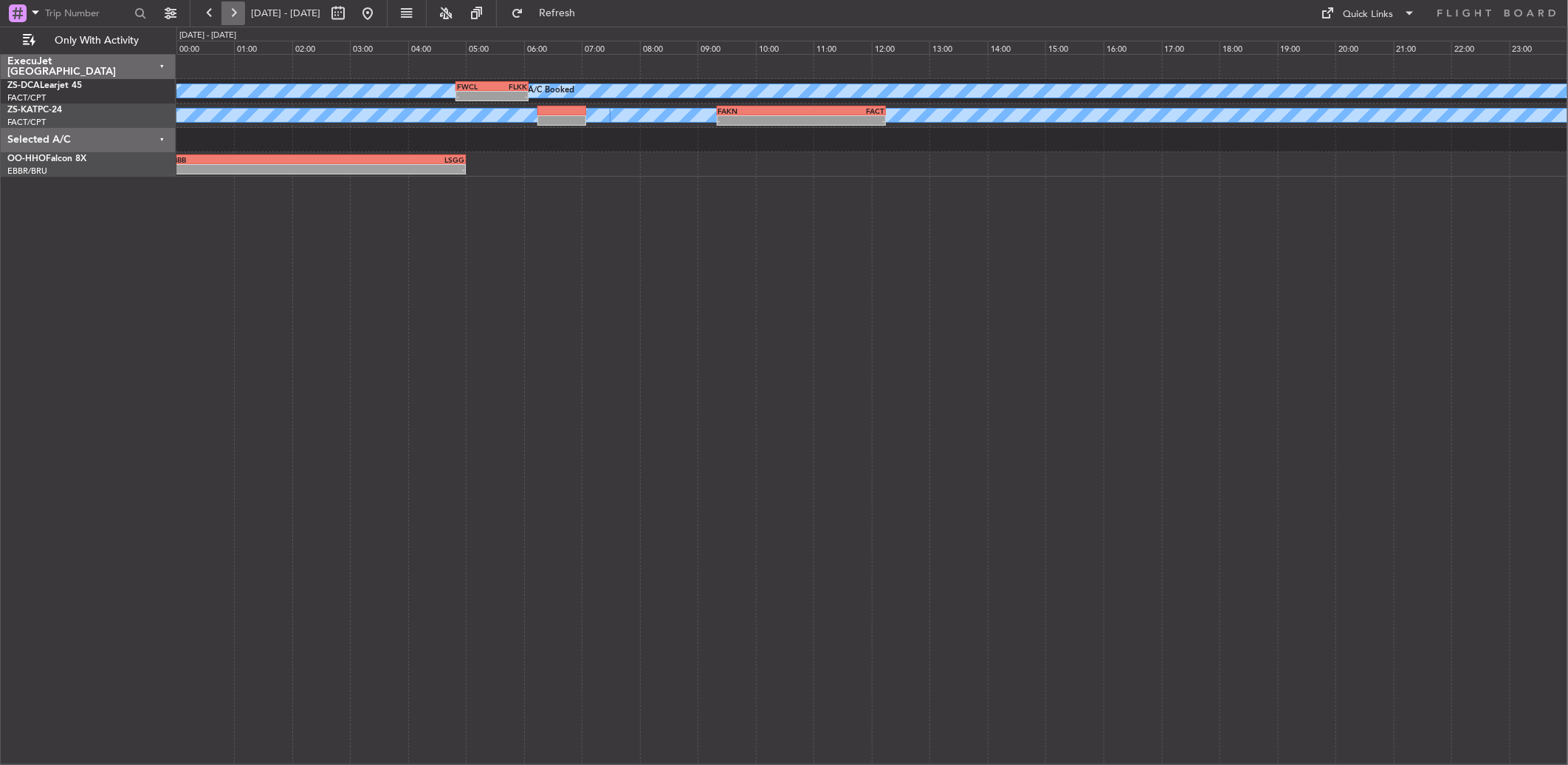
click at [233, 17] on button at bounding box center [233, 13] width 24 height 24
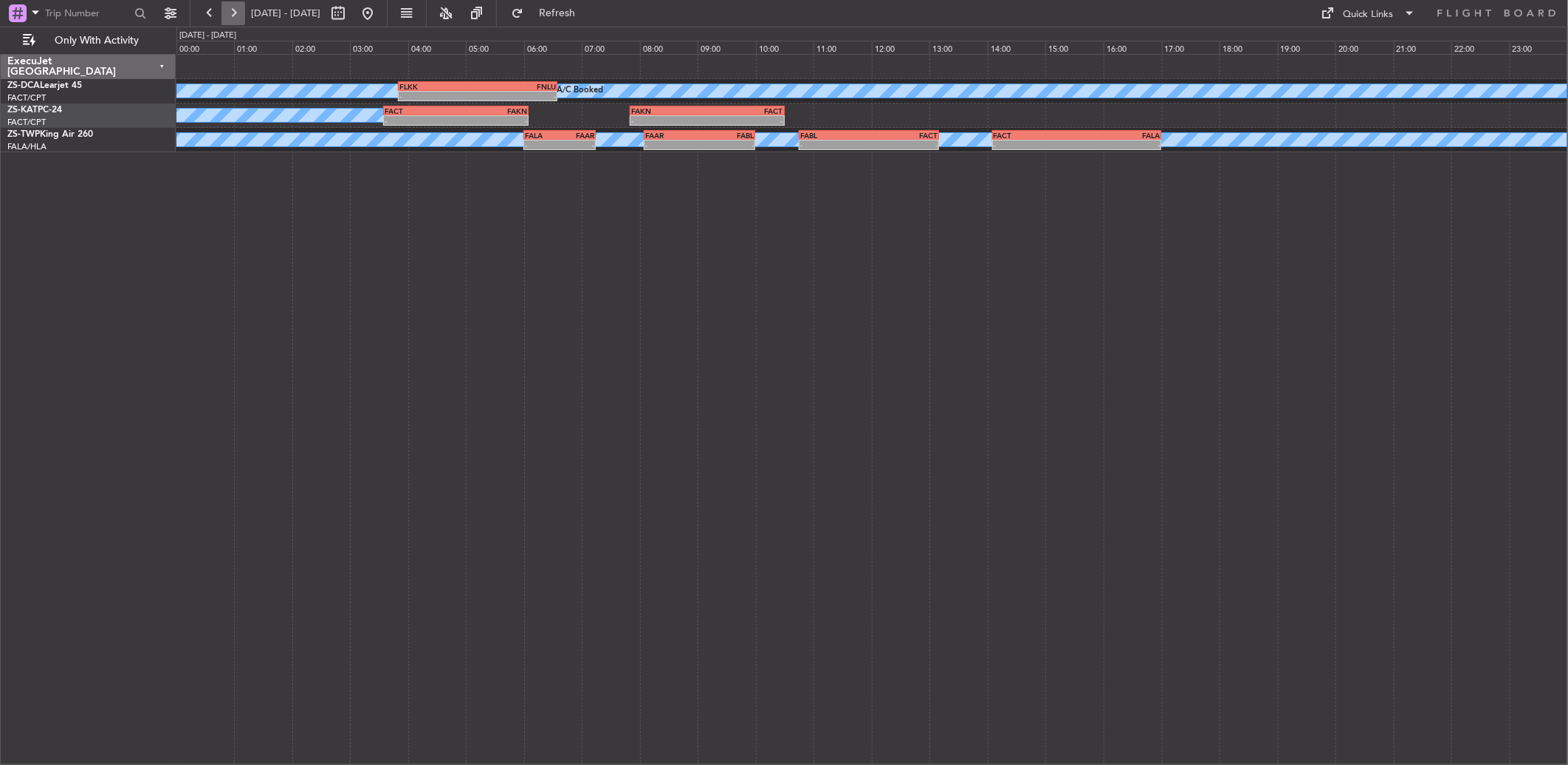
click at [233, 17] on button at bounding box center [233, 13] width 24 height 24
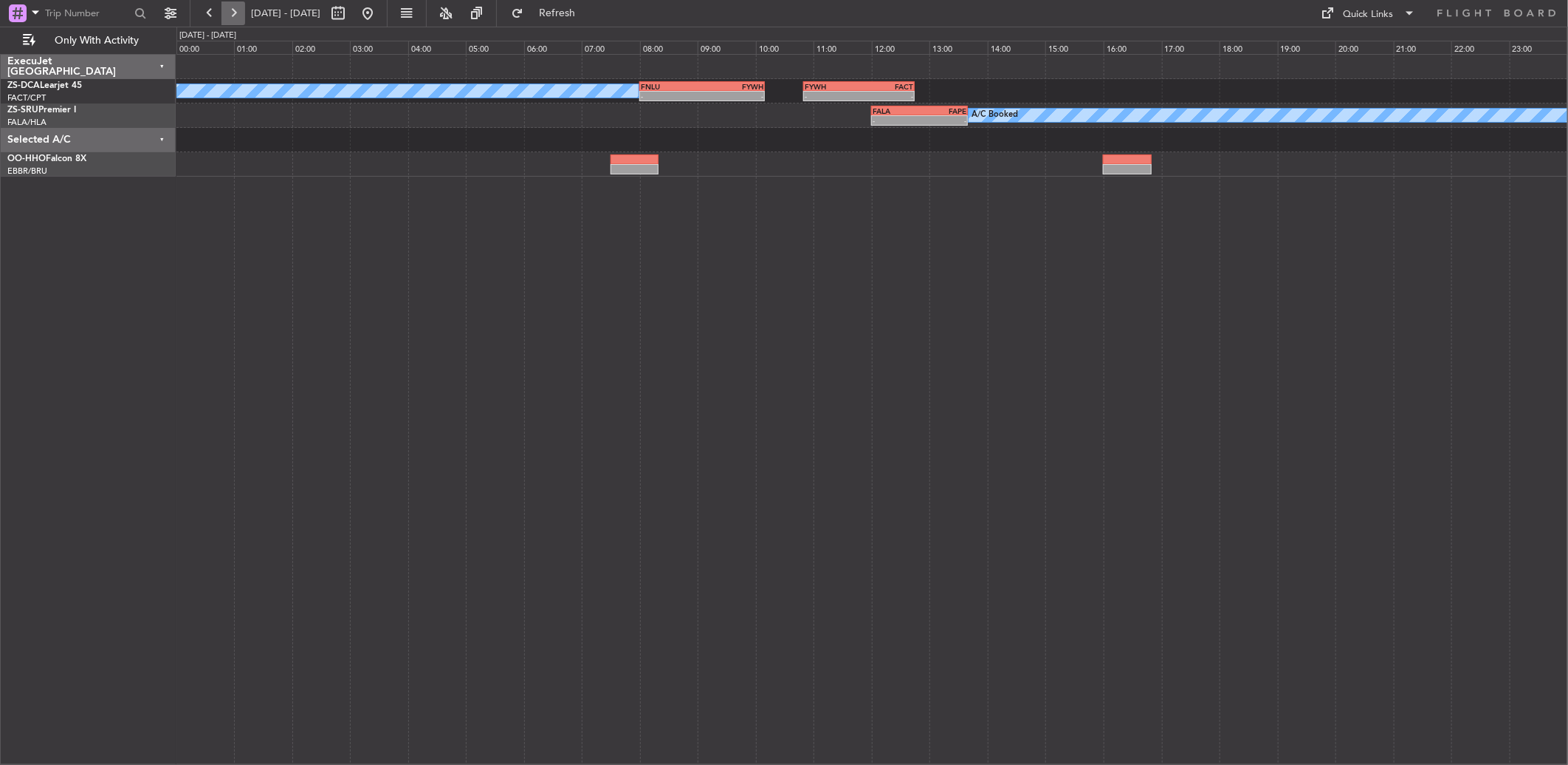
click at [233, 17] on button at bounding box center [233, 13] width 24 height 24
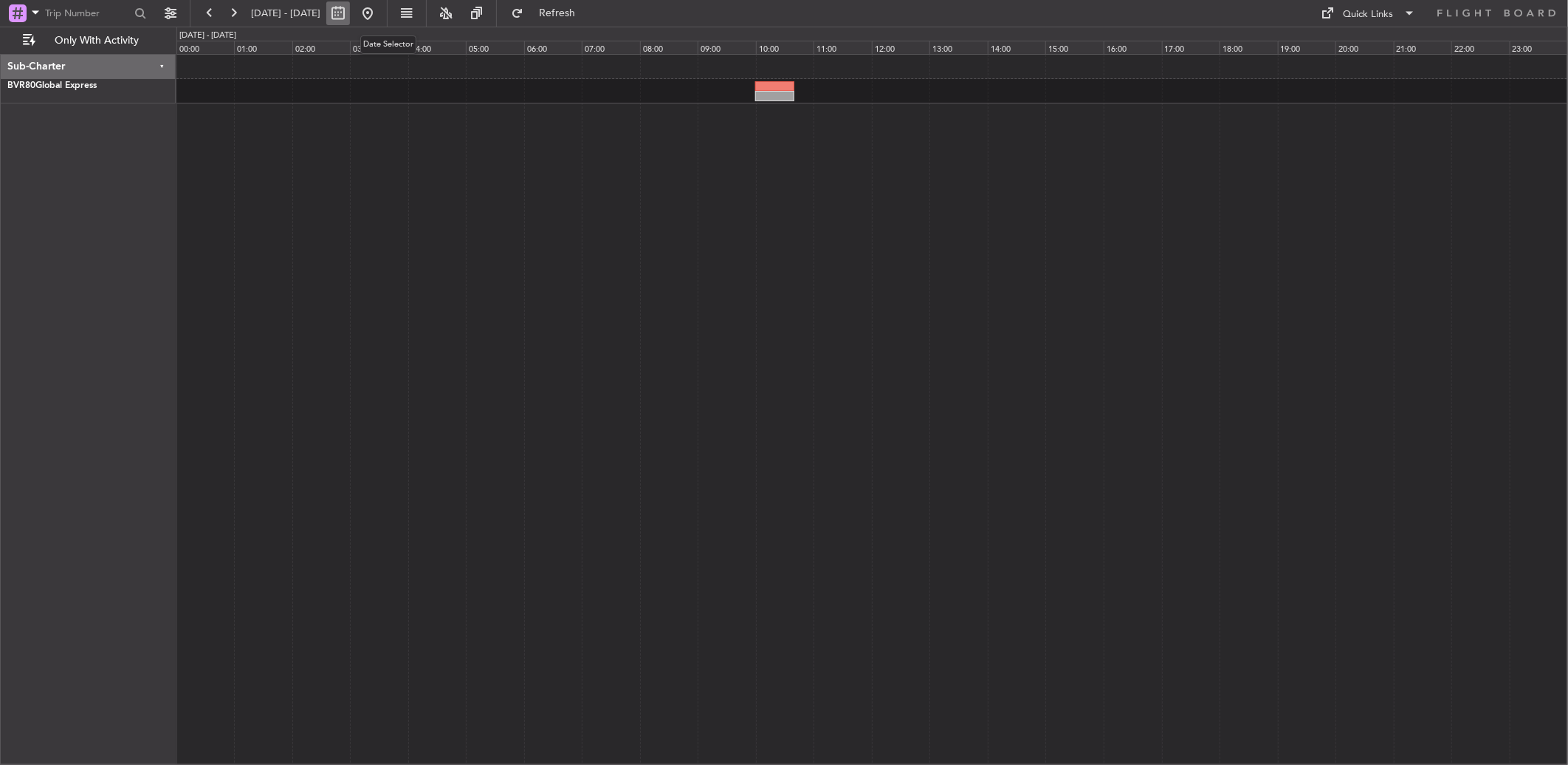
click at [350, 12] on button at bounding box center [338, 13] width 24 height 24
select select "11"
select select "2025"
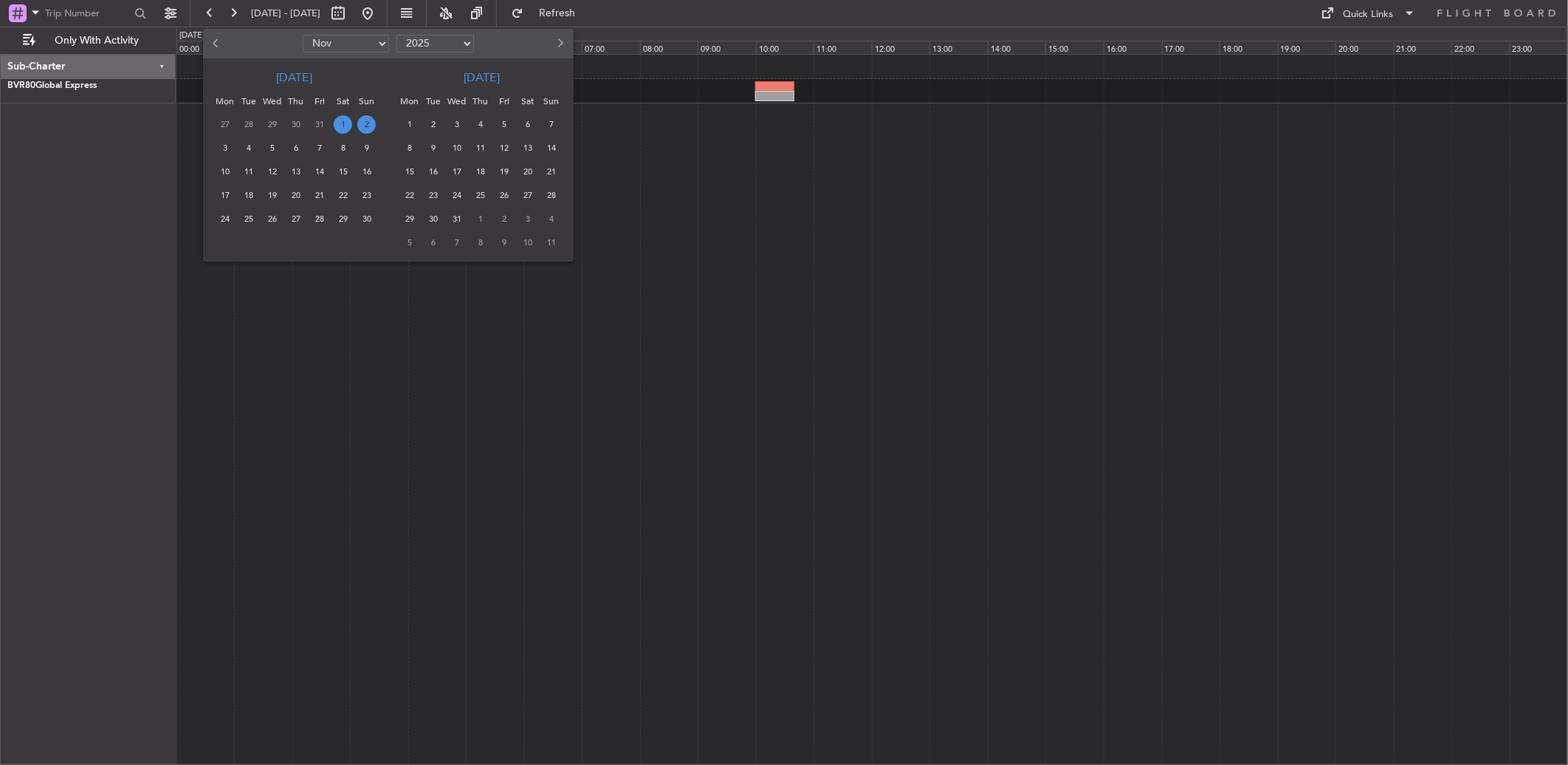
click at [820, 152] on div at bounding box center [784, 382] width 1568 height 765
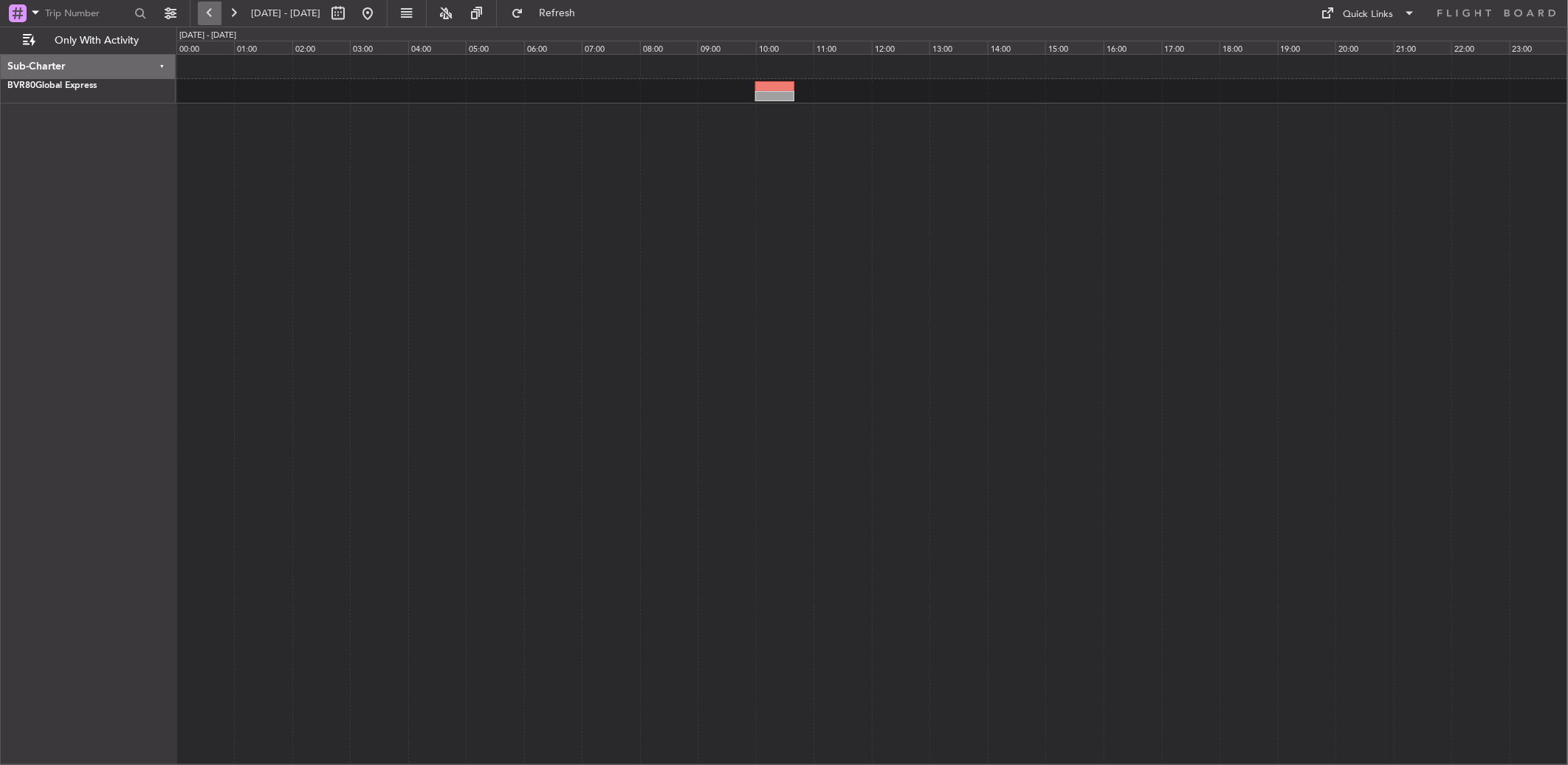
click at [210, 13] on button at bounding box center [209, 13] width 24 height 24
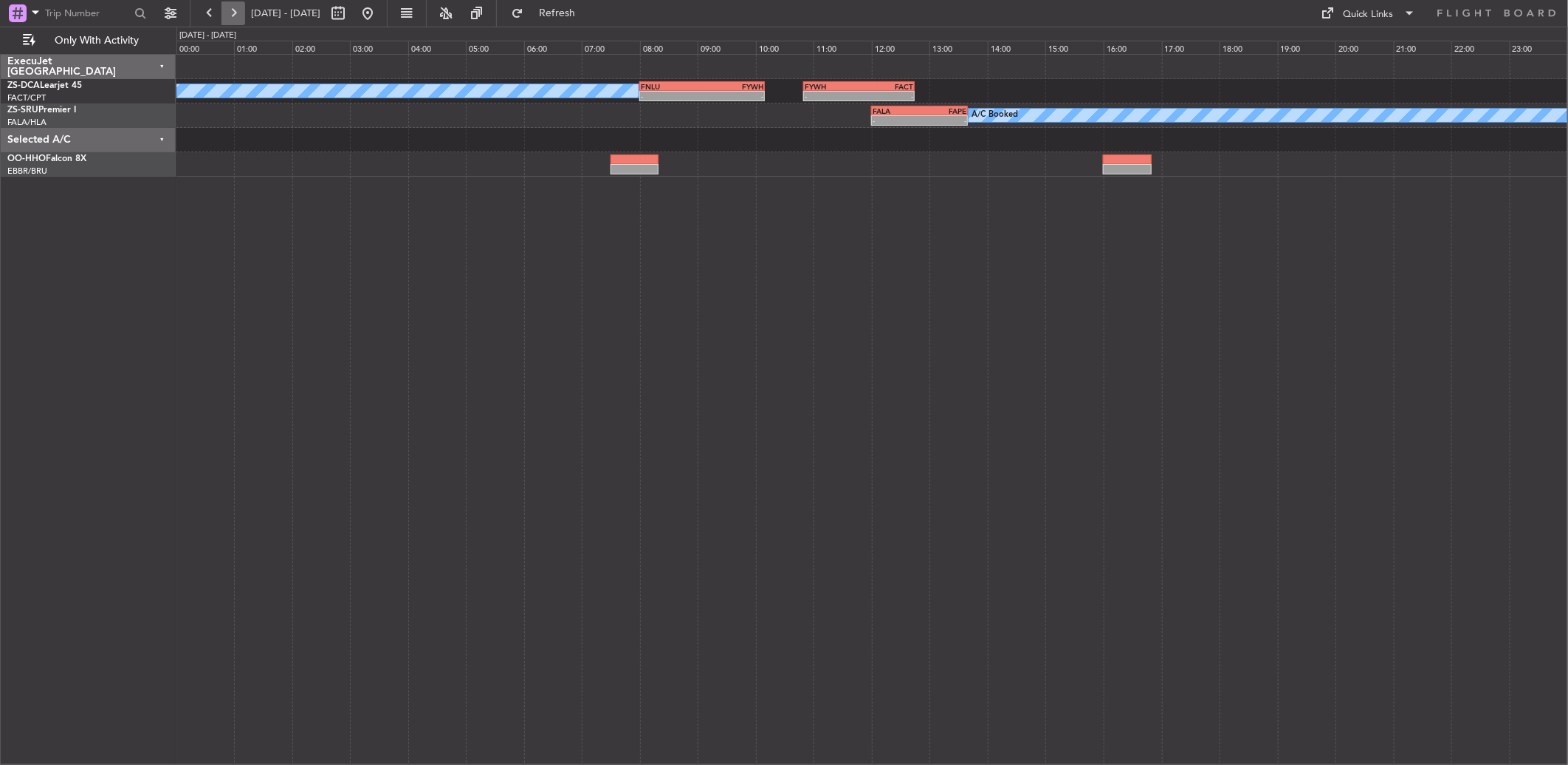
click at [224, 20] on button at bounding box center [233, 13] width 24 height 24
click at [225, 20] on button at bounding box center [233, 13] width 24 height 24
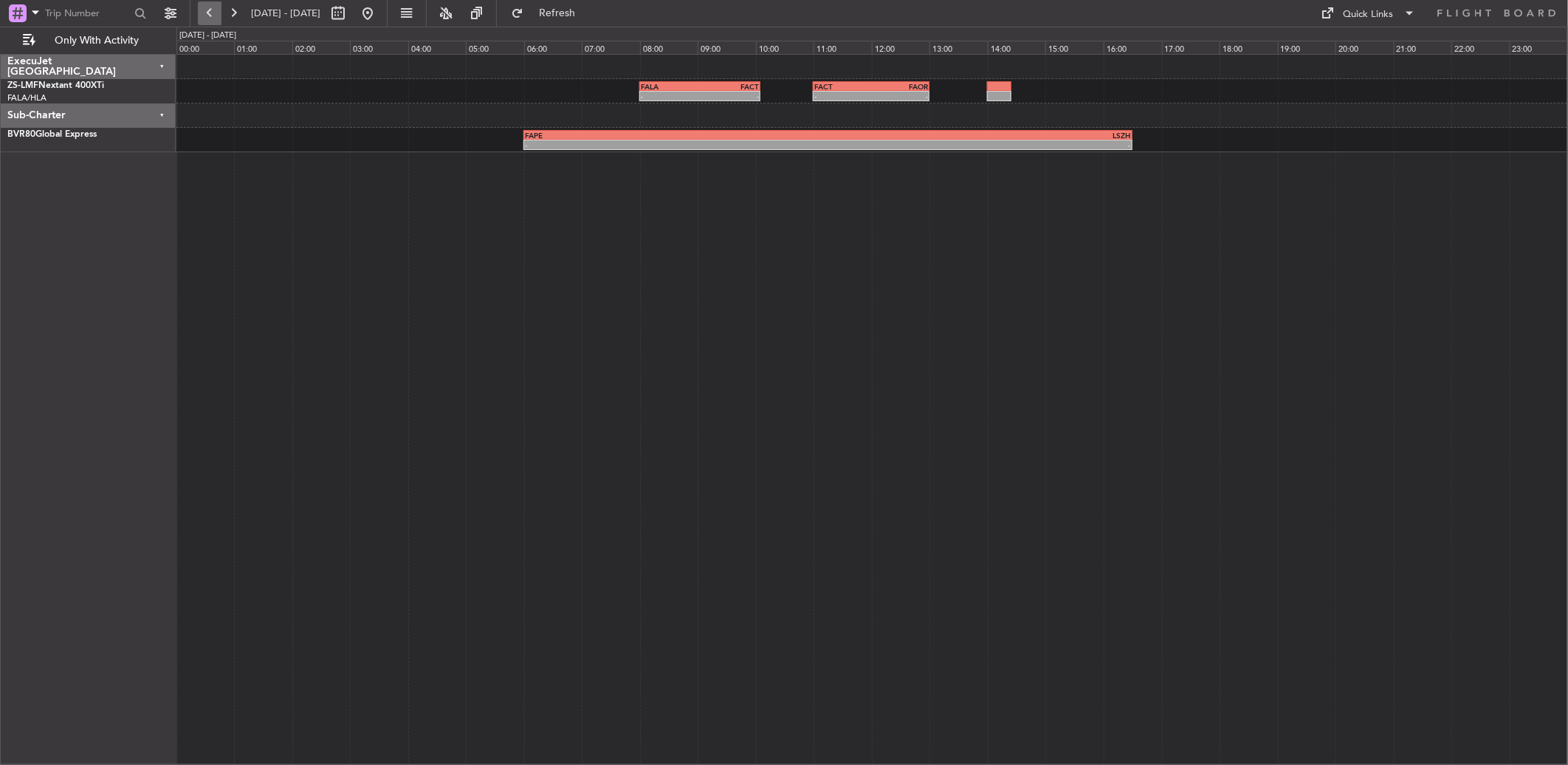
click at [216, 15] on button at bounding box center [209, 13] width 24 height 24
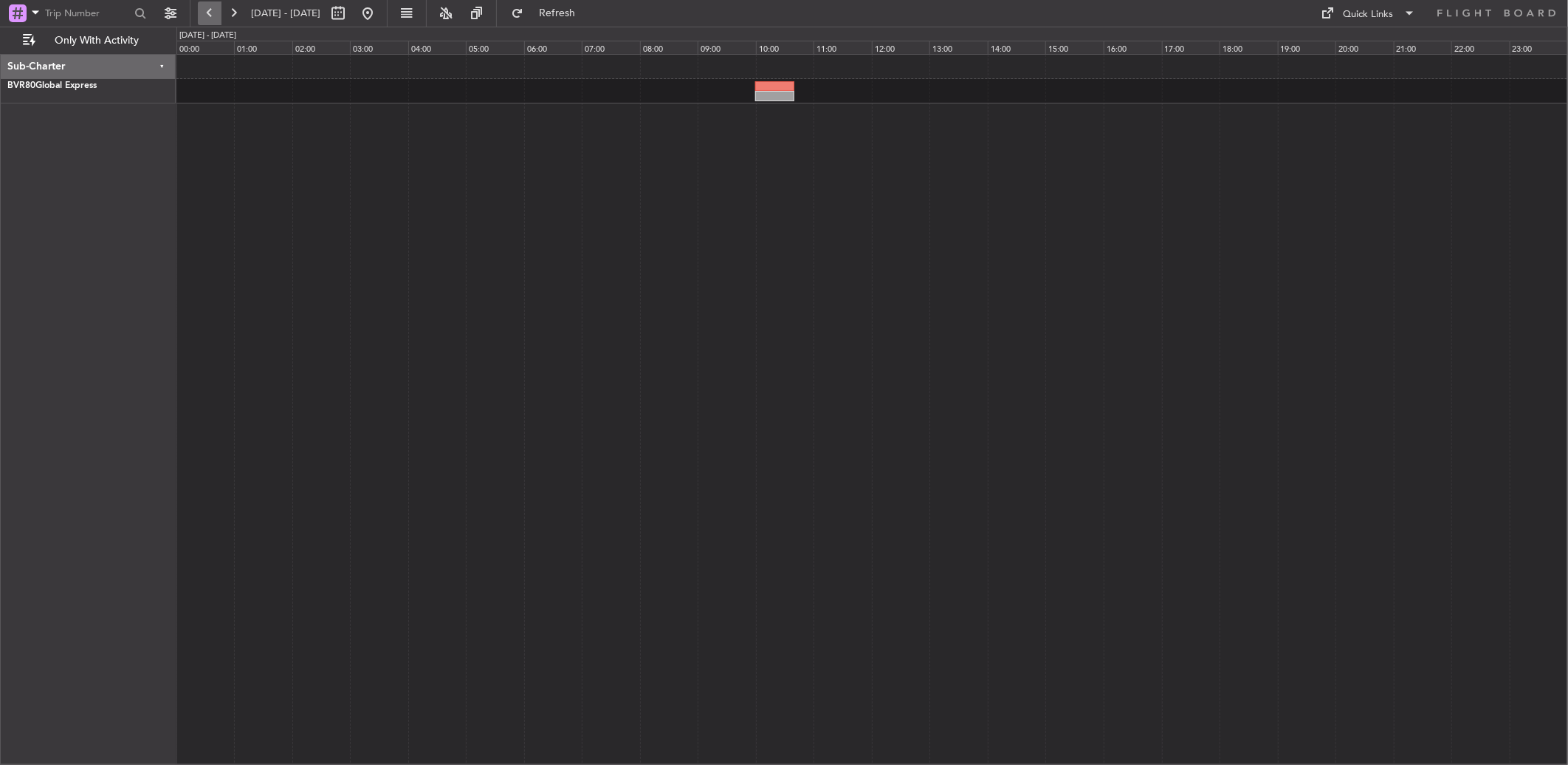
click at [216, 15] on button at bounding box center [209, 13] width 24 height 24
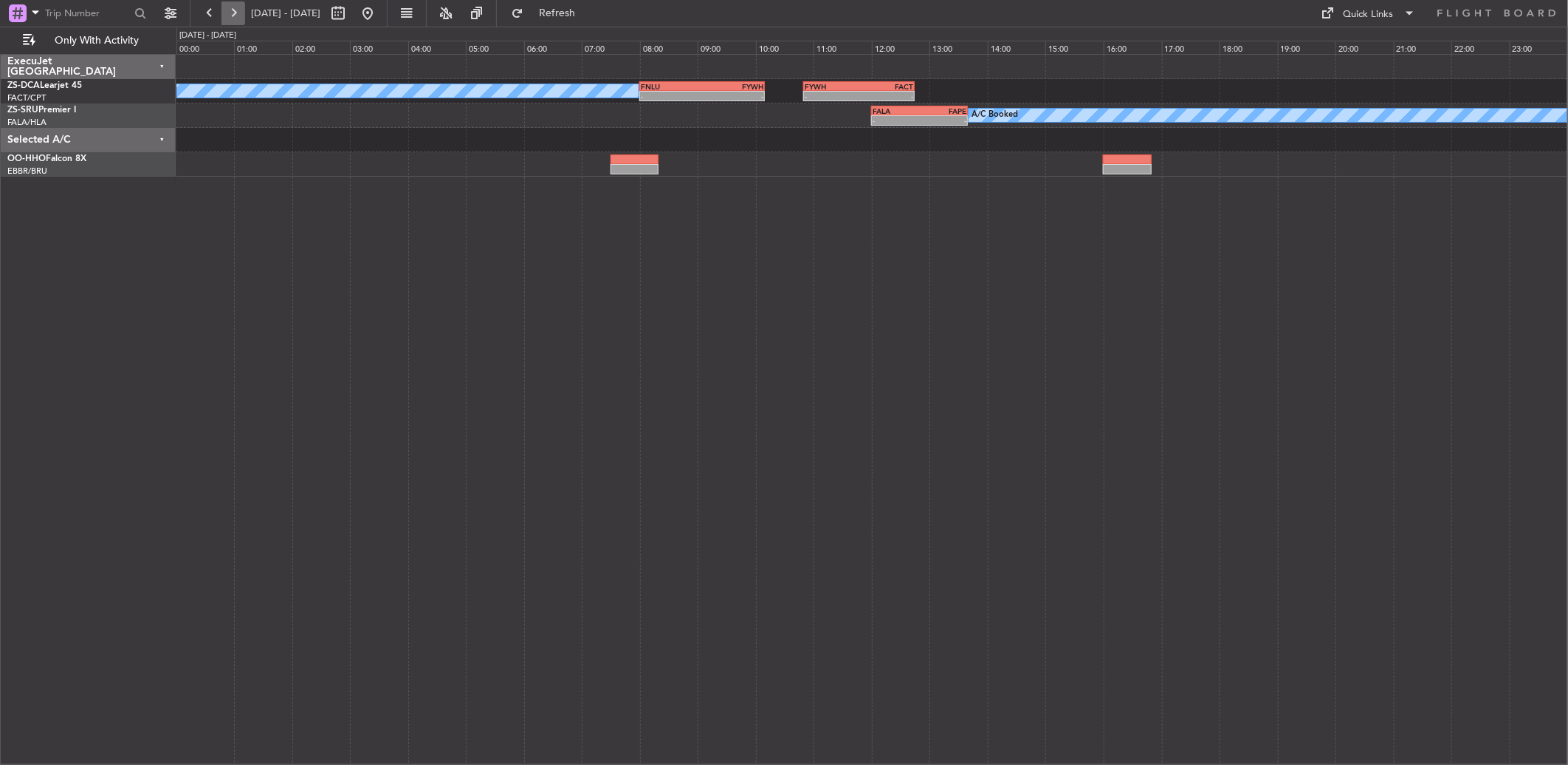
click at [237, 19] on button at bounding box center [233, 13] width 24 height 24
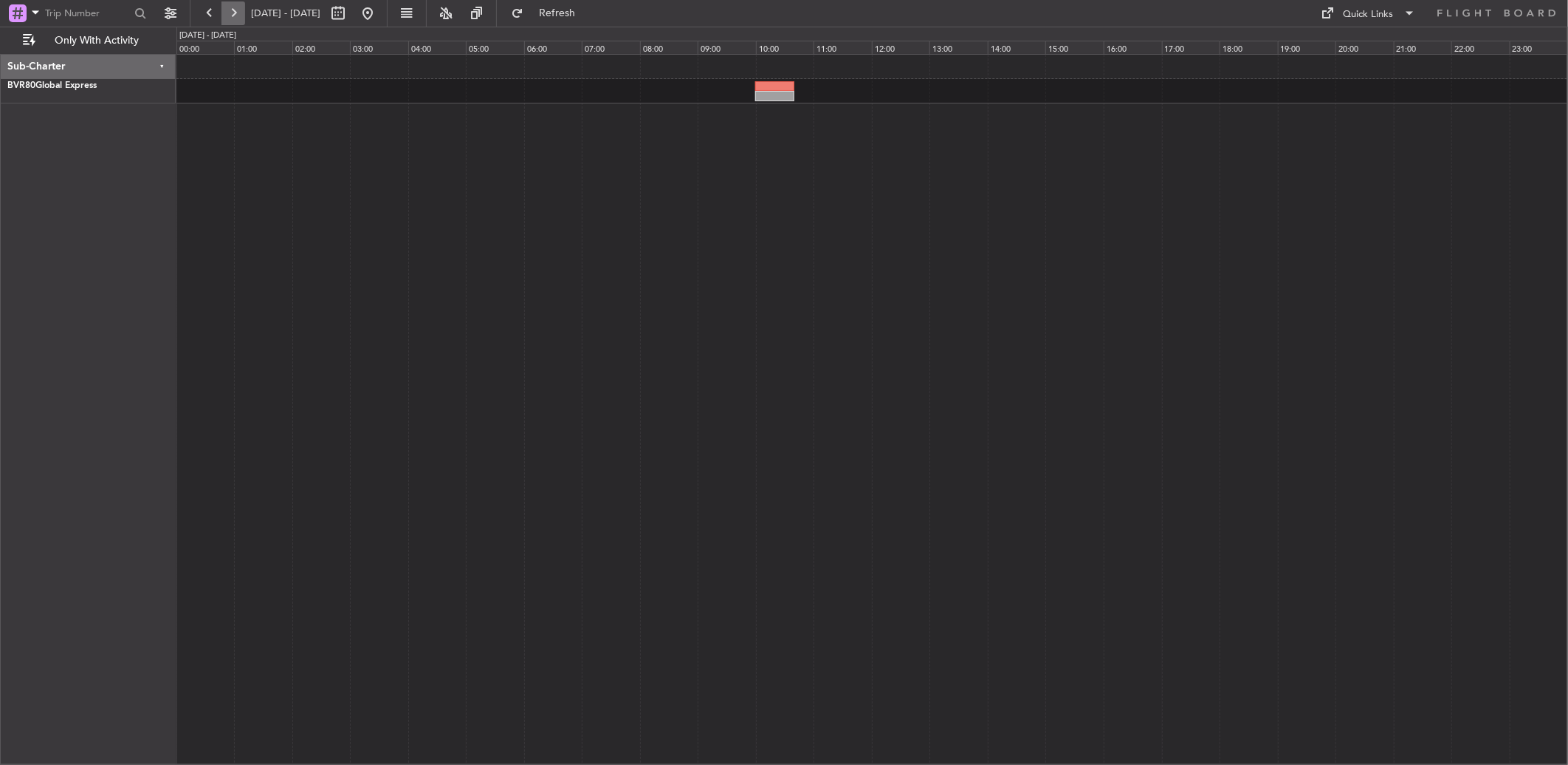
click at [237, 19] on button at bounding box center [233, 13] width 24 height 24
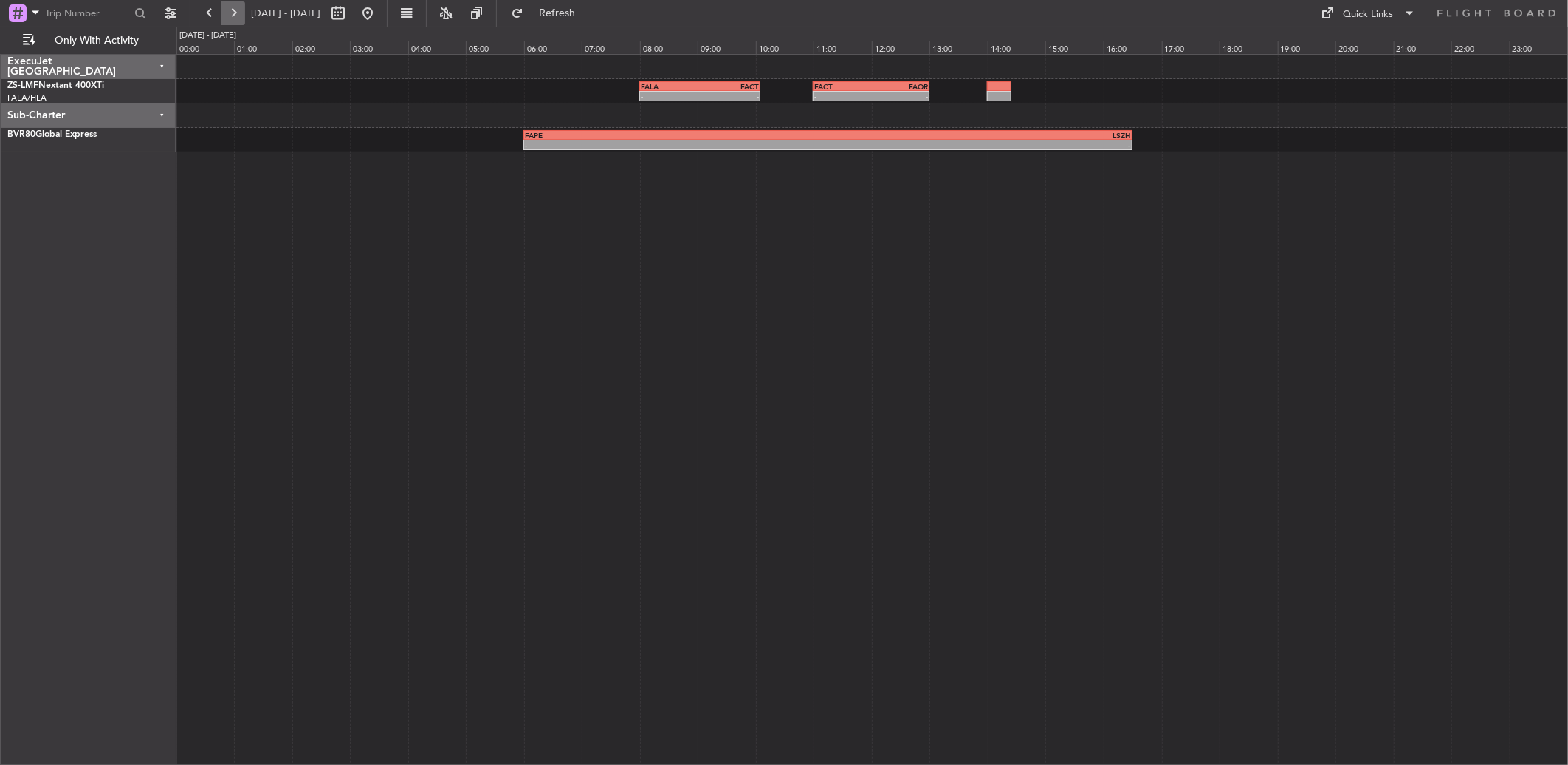
click at [232, 18] on button at bounding box center [233, 13] width 24 height 24
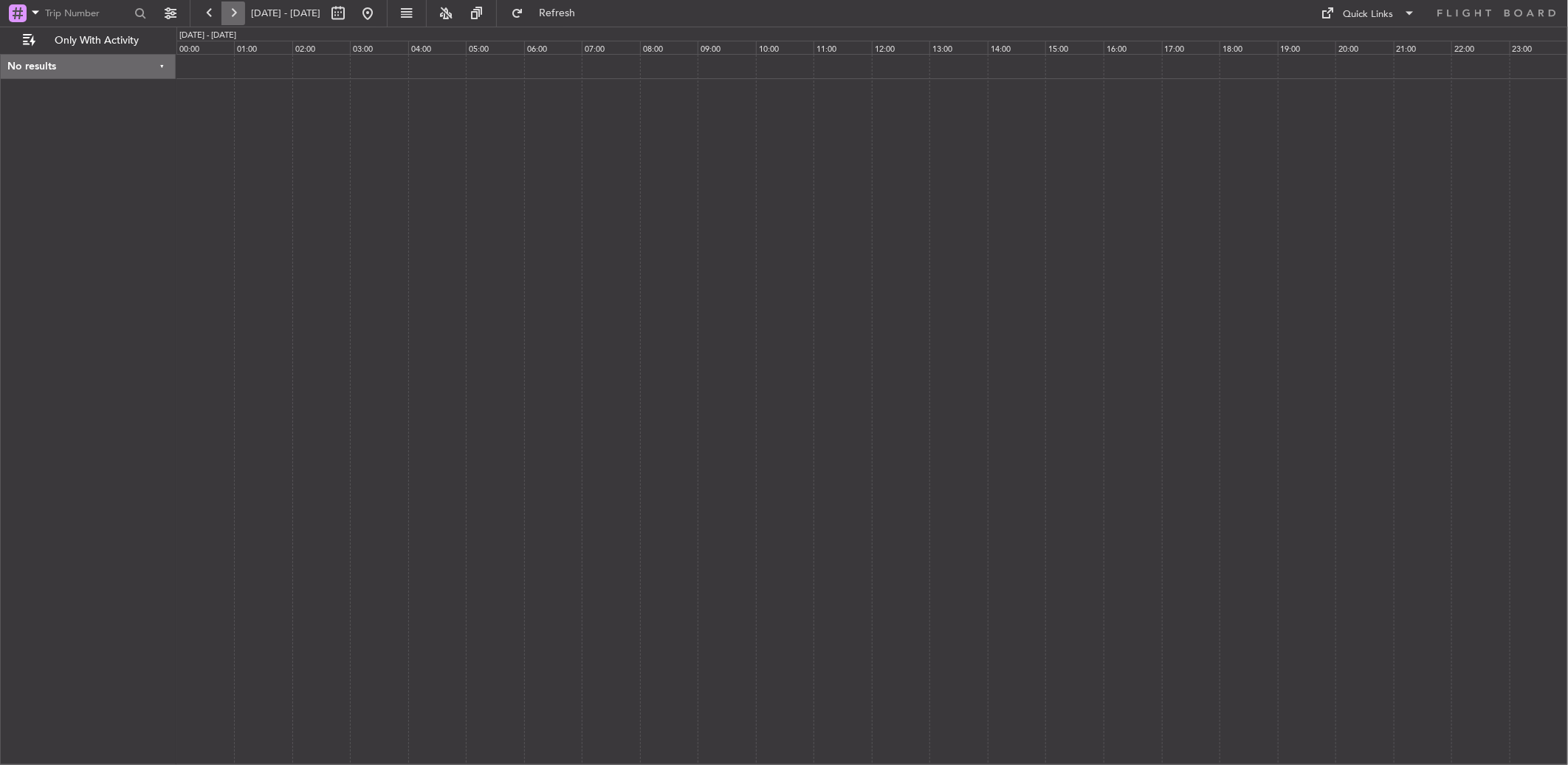
click at [232, 18] on button at bounding box center [233, 13] width 24 height 24
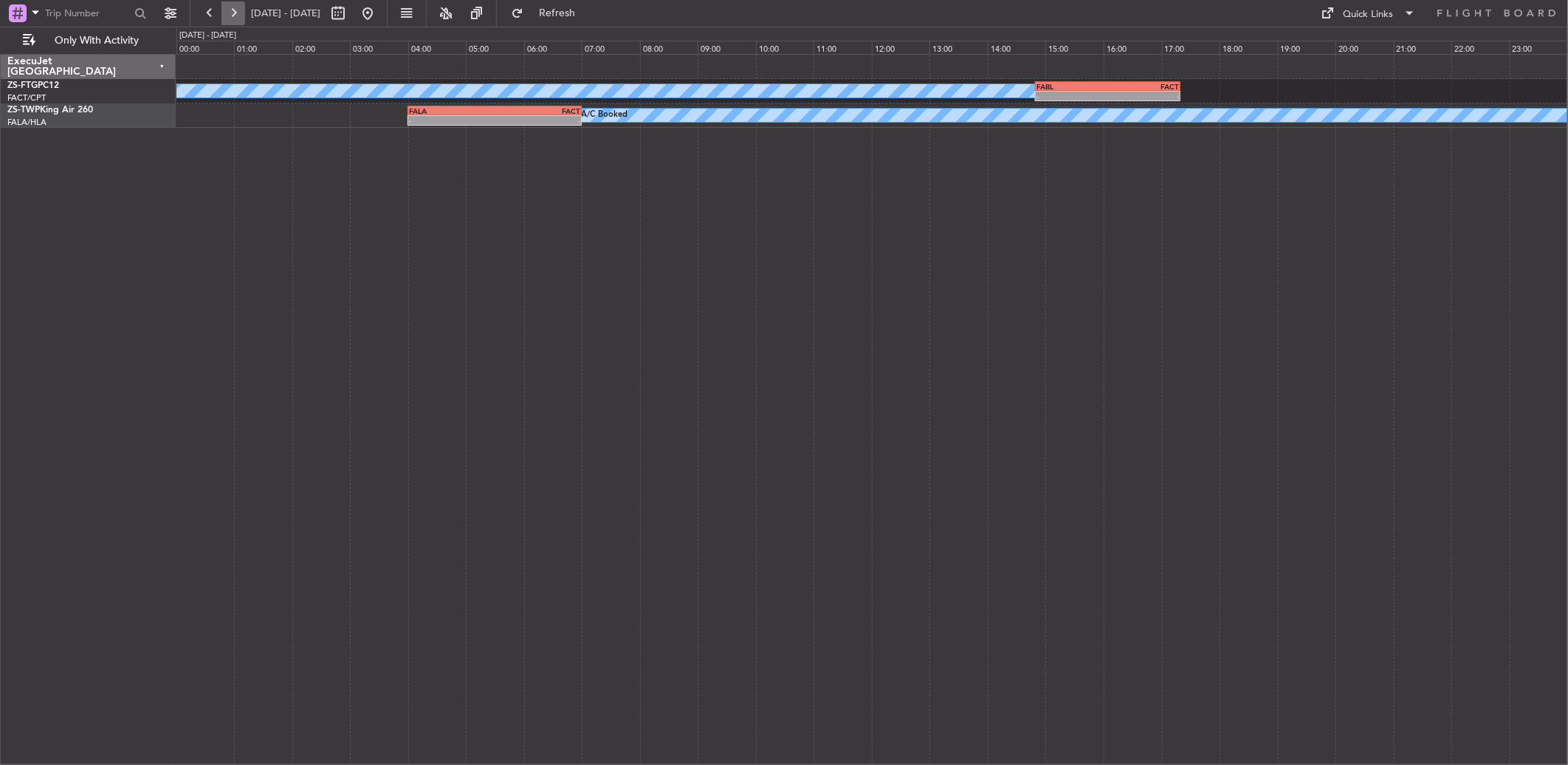
click at [231, 17] on button at bounding box center [233, 13] width 24 height 24
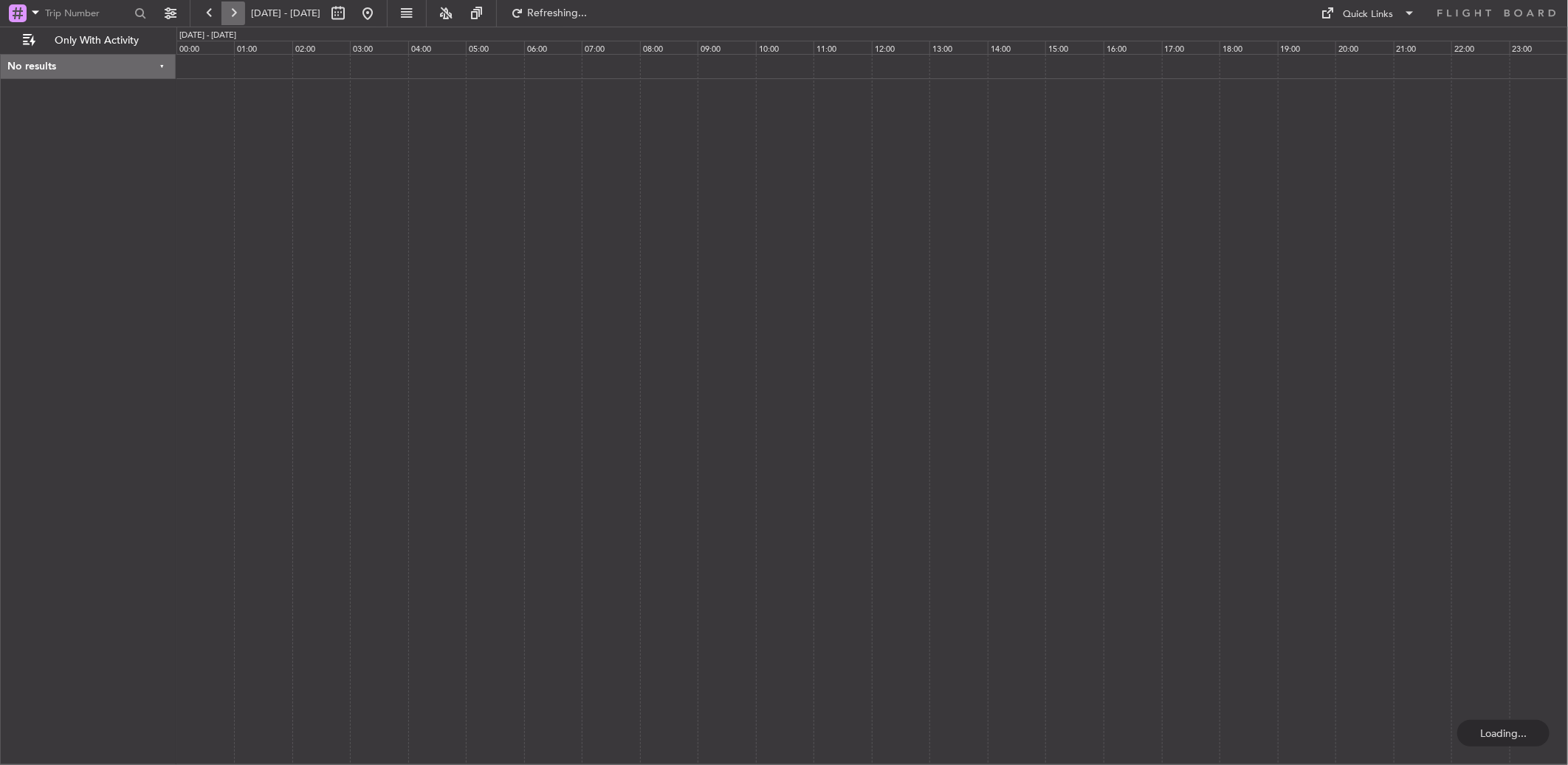
click at [231, 17] on button at bounding box center [233, 13] width 24 height 24
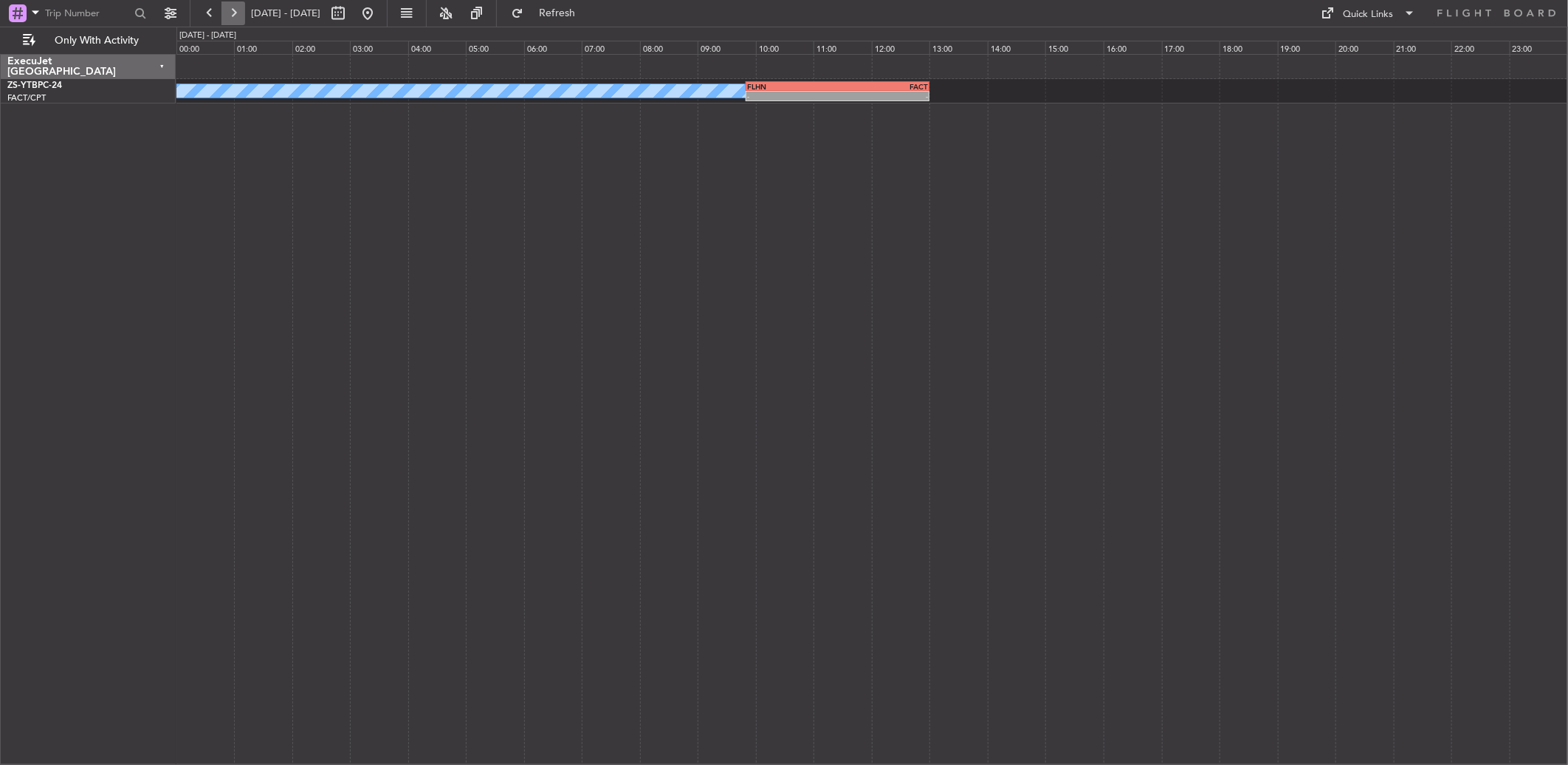
click at [231, 17] on button at bounding box center [233, 13] width 24 height 24
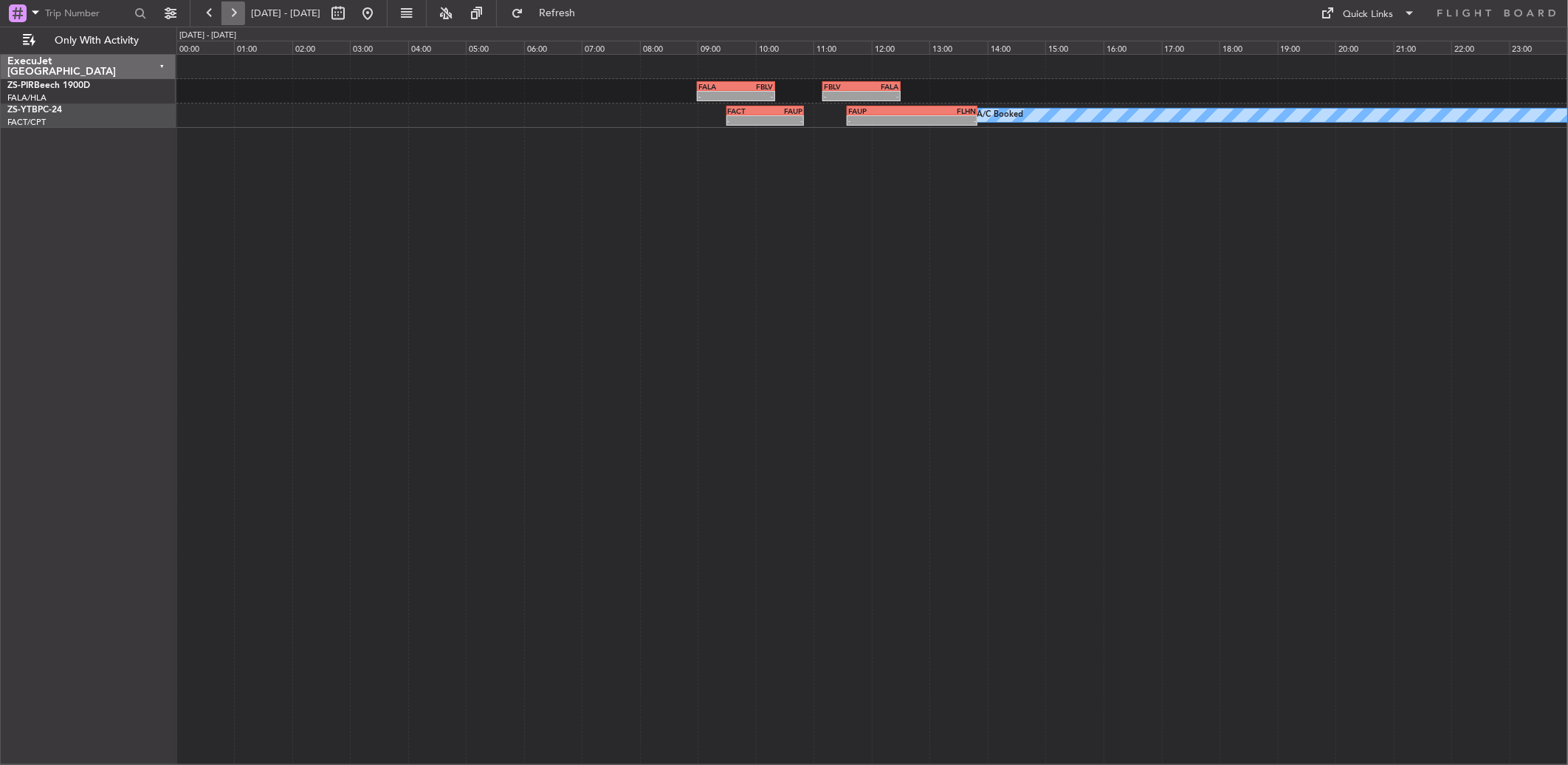
click at [231, 17] on button at bounding box center [233, 13] width 24 height 24
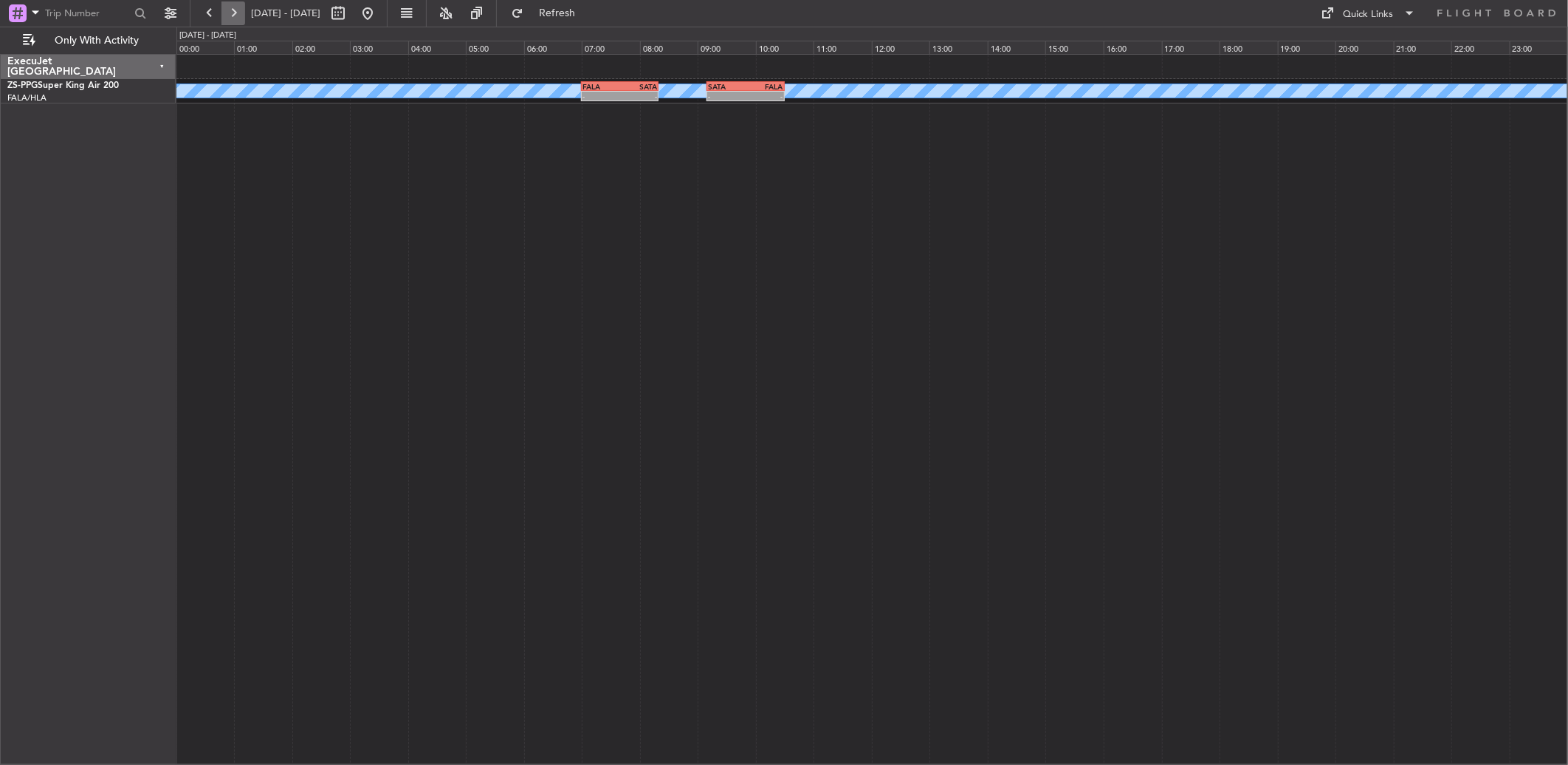
click at [231, 17] on button at bounding box center [233, 13] width 24 height 24
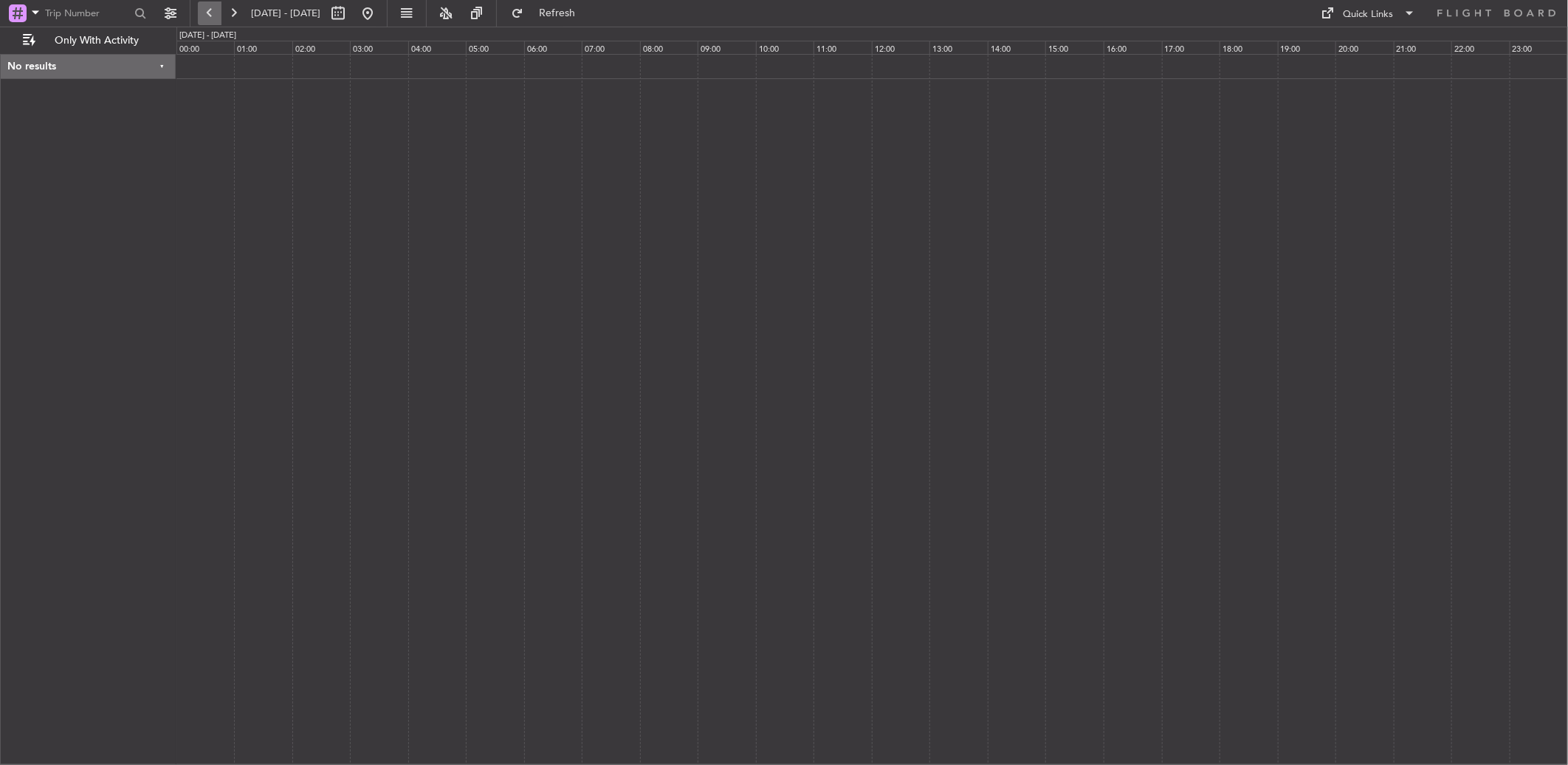
click at [215, 19] on button at bounding box center [209, 13] width 24 height 24
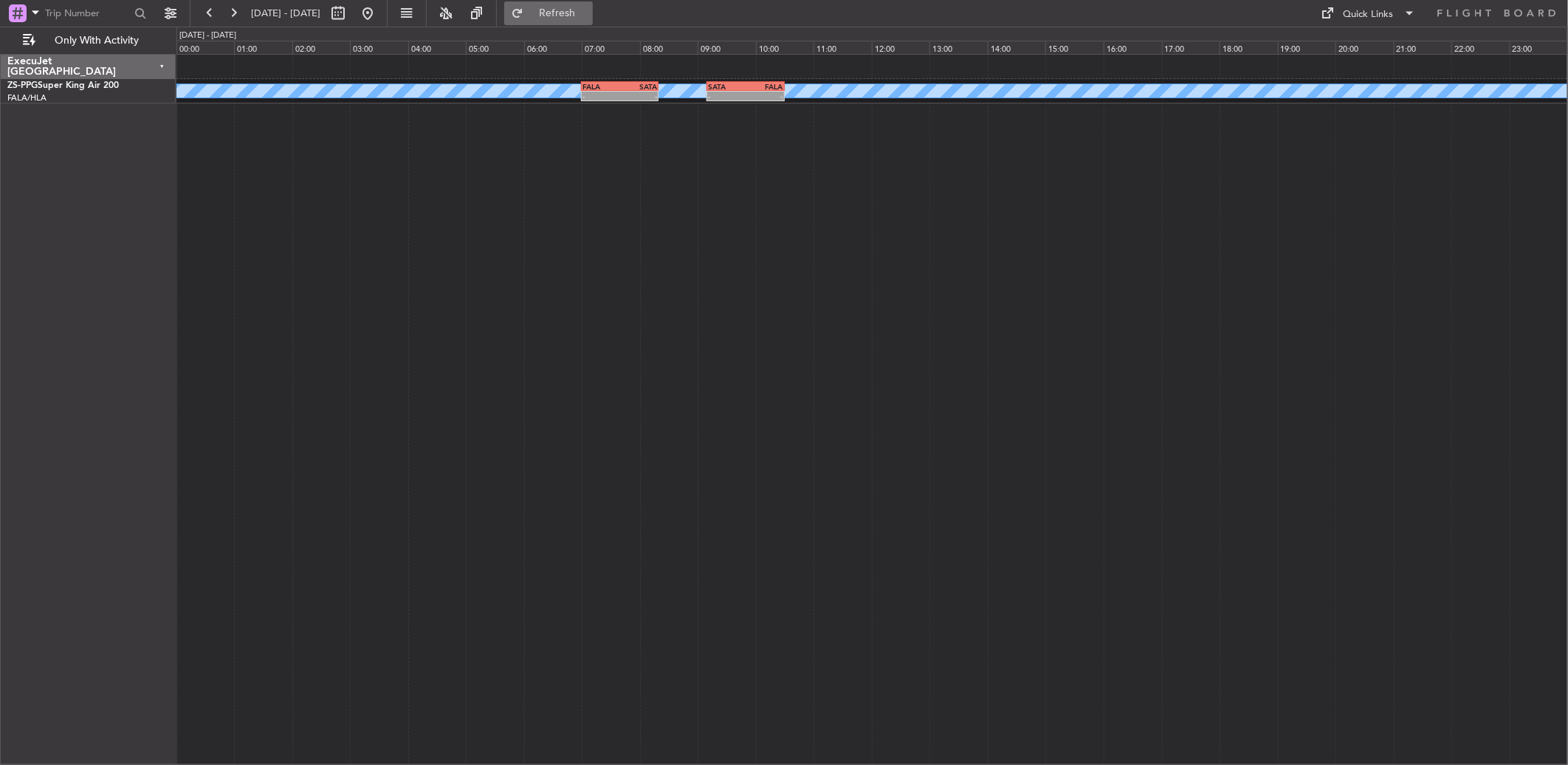
click at [587, 8] on span "Refresh" at bounding box center [557, 13] width 62 height 11
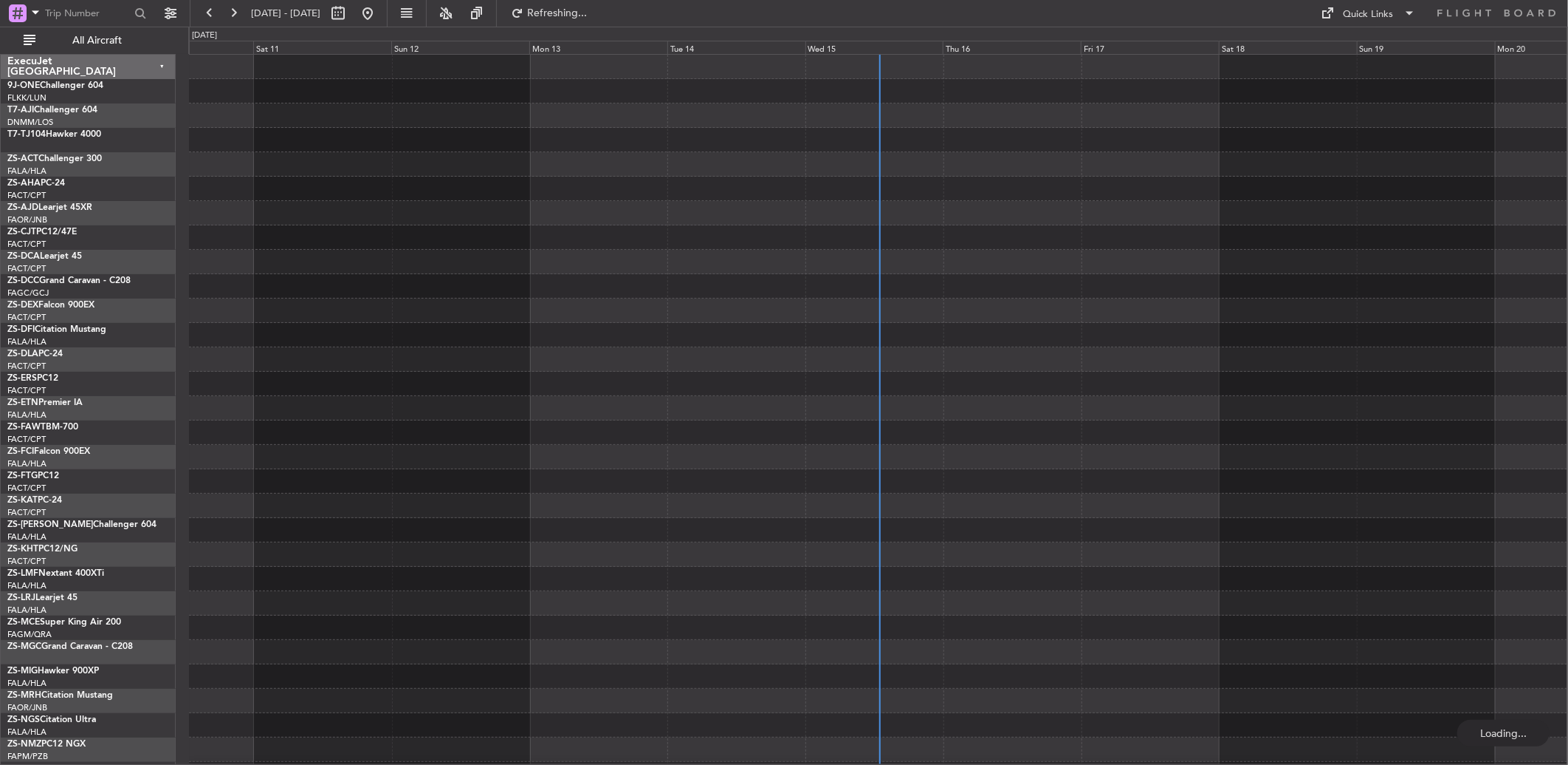
click at [968, 47] on div "Thu 16" at bounding box center [1012, 47] width 138 height 13
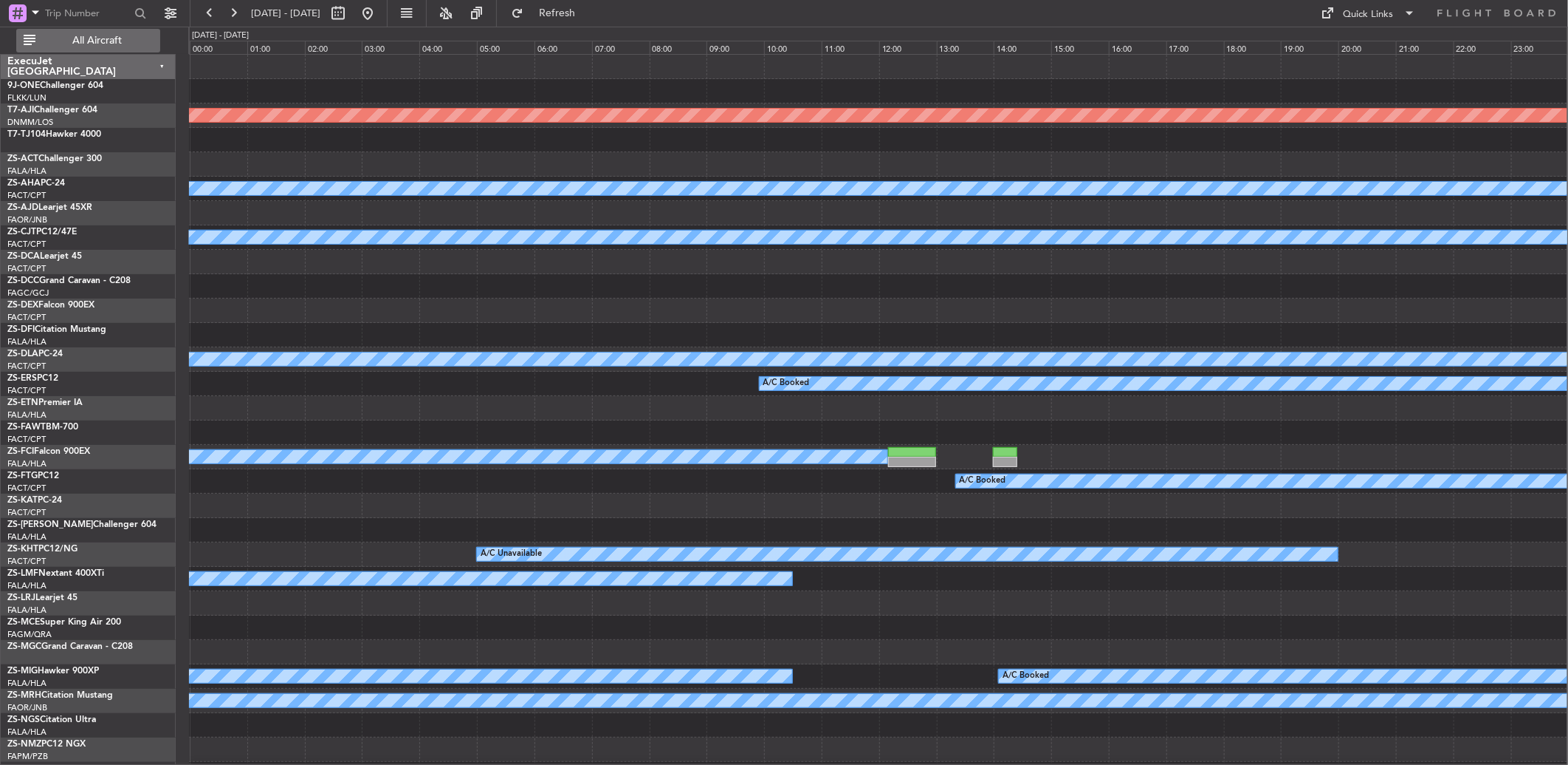
click at [117, 42] on span "All Aircraft" at bounding box center [96, 41] width 118 height 11
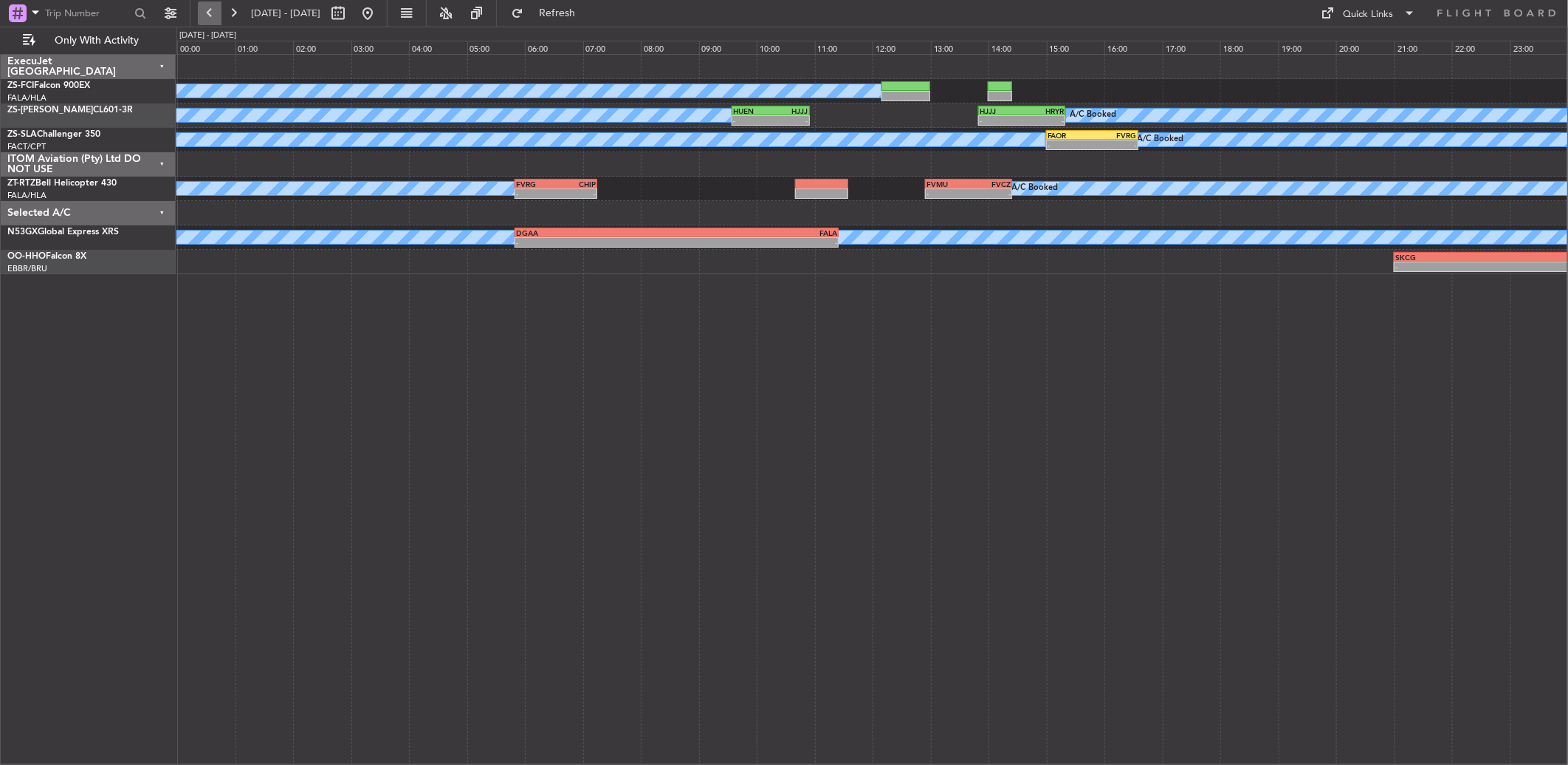
click at [212, 10] on button at bounding box center [209, 13] width 24 height 24
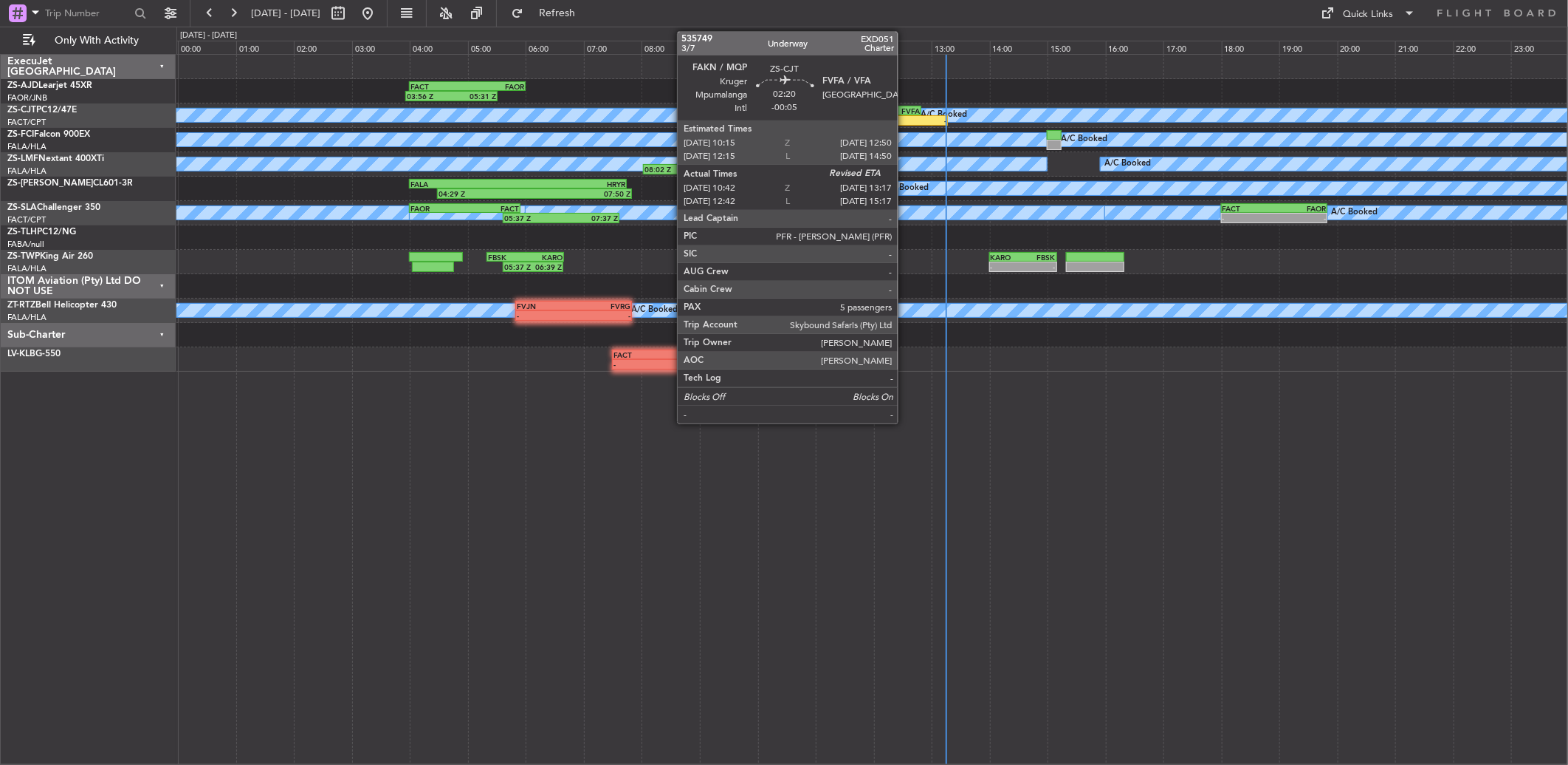
click at [905, 116] on div "-" at bounding box center [909, 120] width 74 height 9
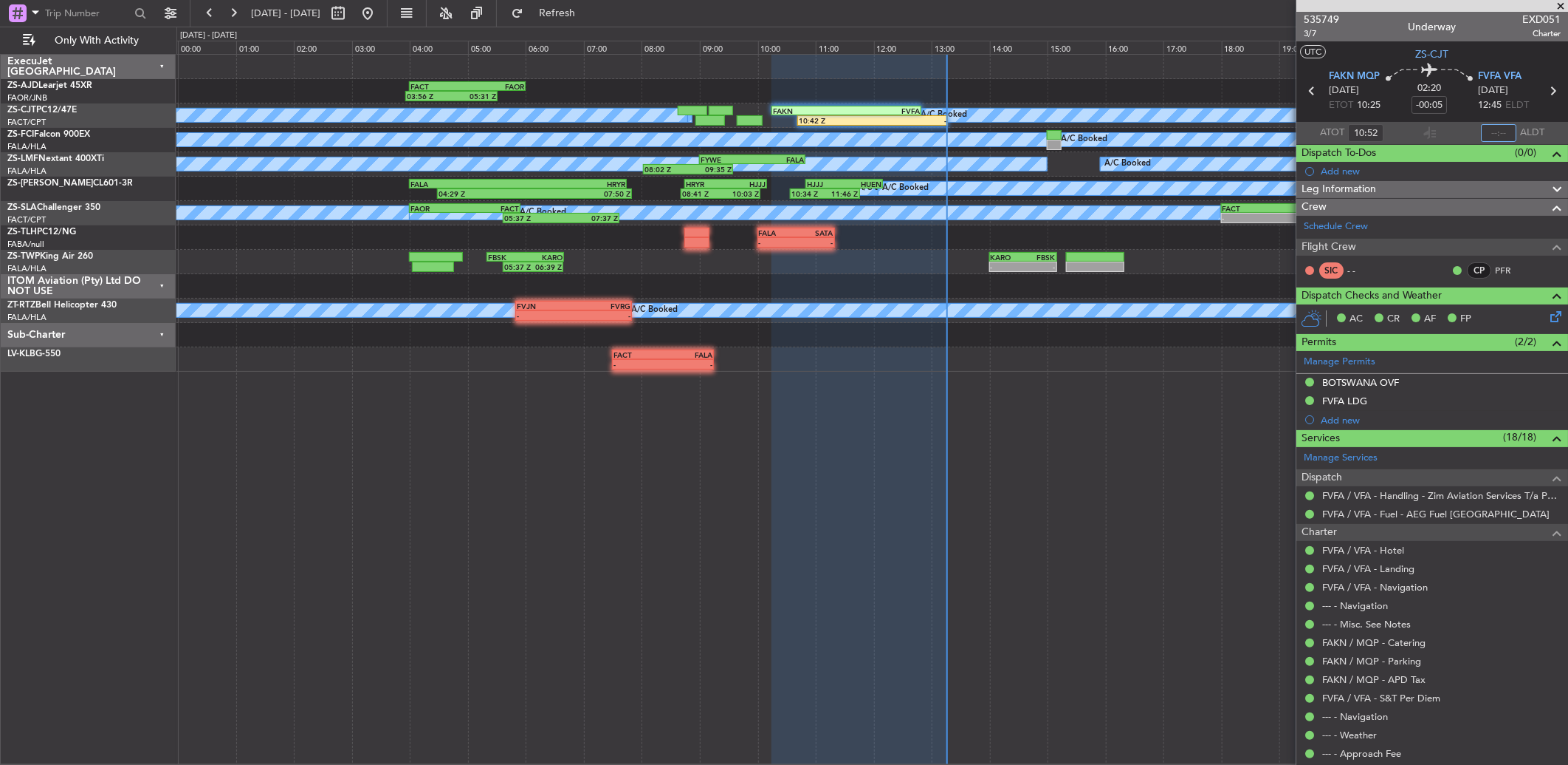
click at [1487, 131] on input "text" at bounding box center [1499, 133] width 36 height 18
type input "13:07"
click at [233, 13] on button at bounding box center [233, 13] width 24 height 24
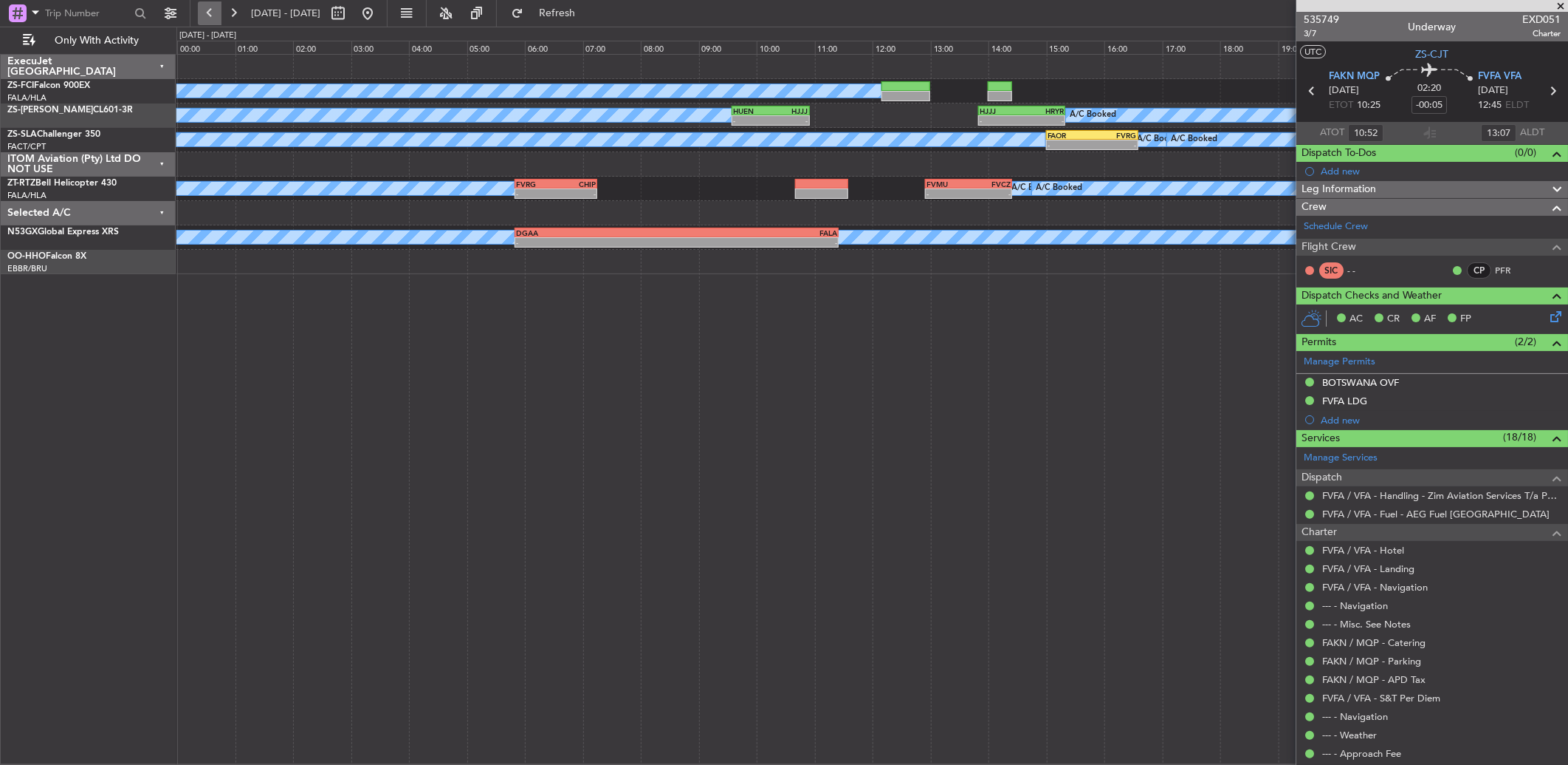
click at [209, 11] on button at bounding box center [209, 13] width 24 height 24
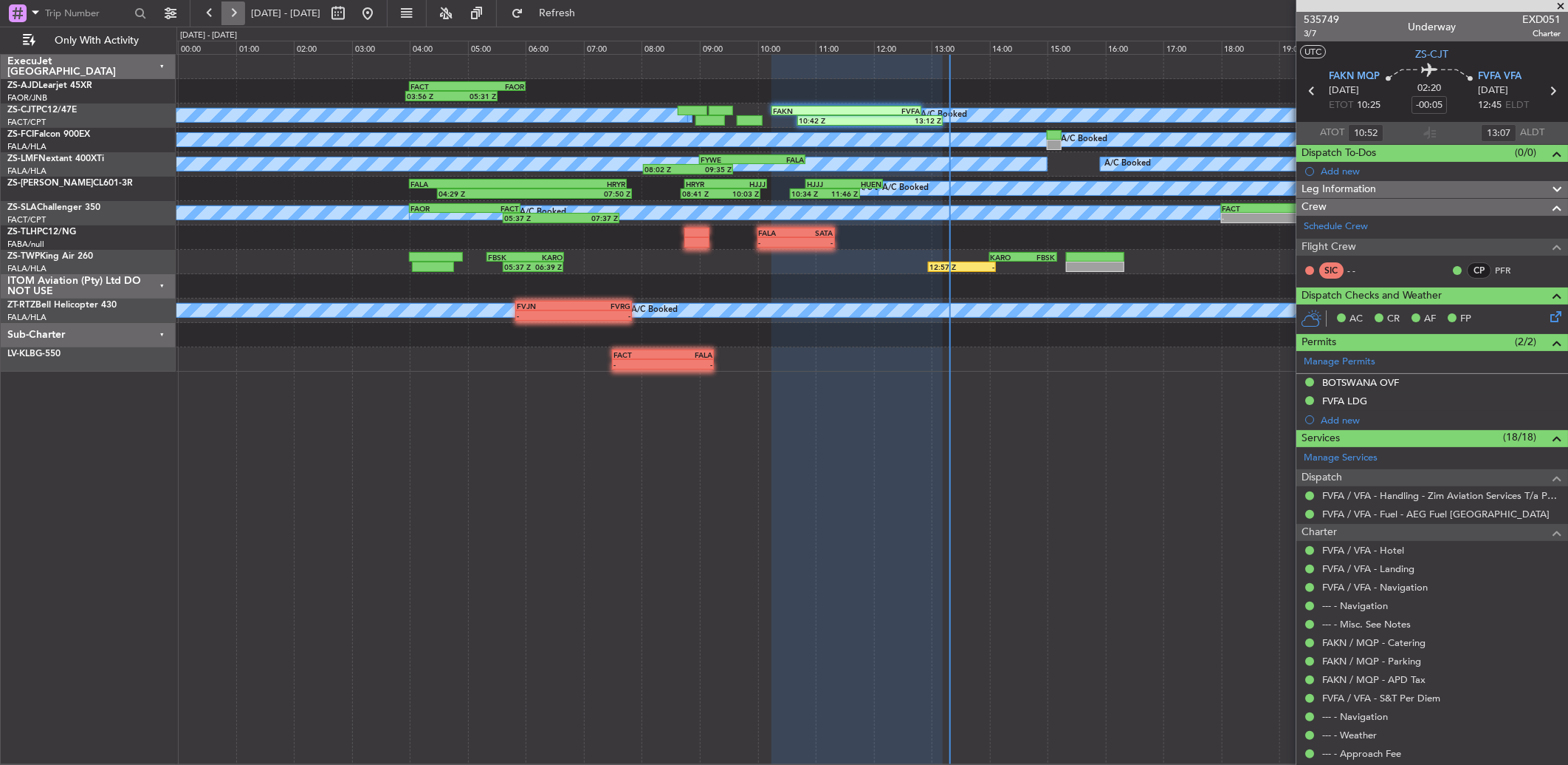
click at [237, 5] on button at bounding box center [233, 13] width 24 height 24
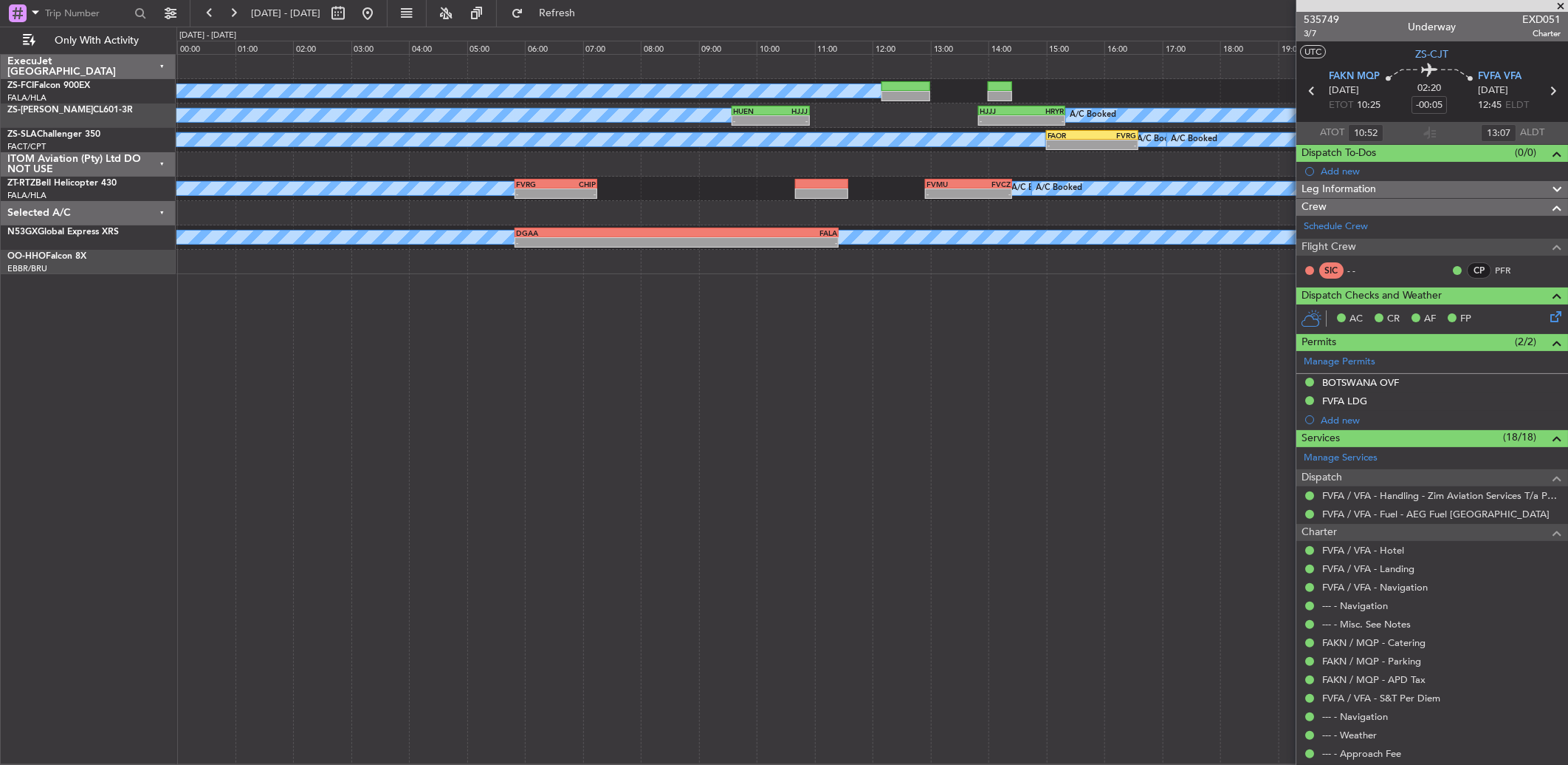
click at [1558, 9] on span at bounding box center [1561, 6] width 15 height 13
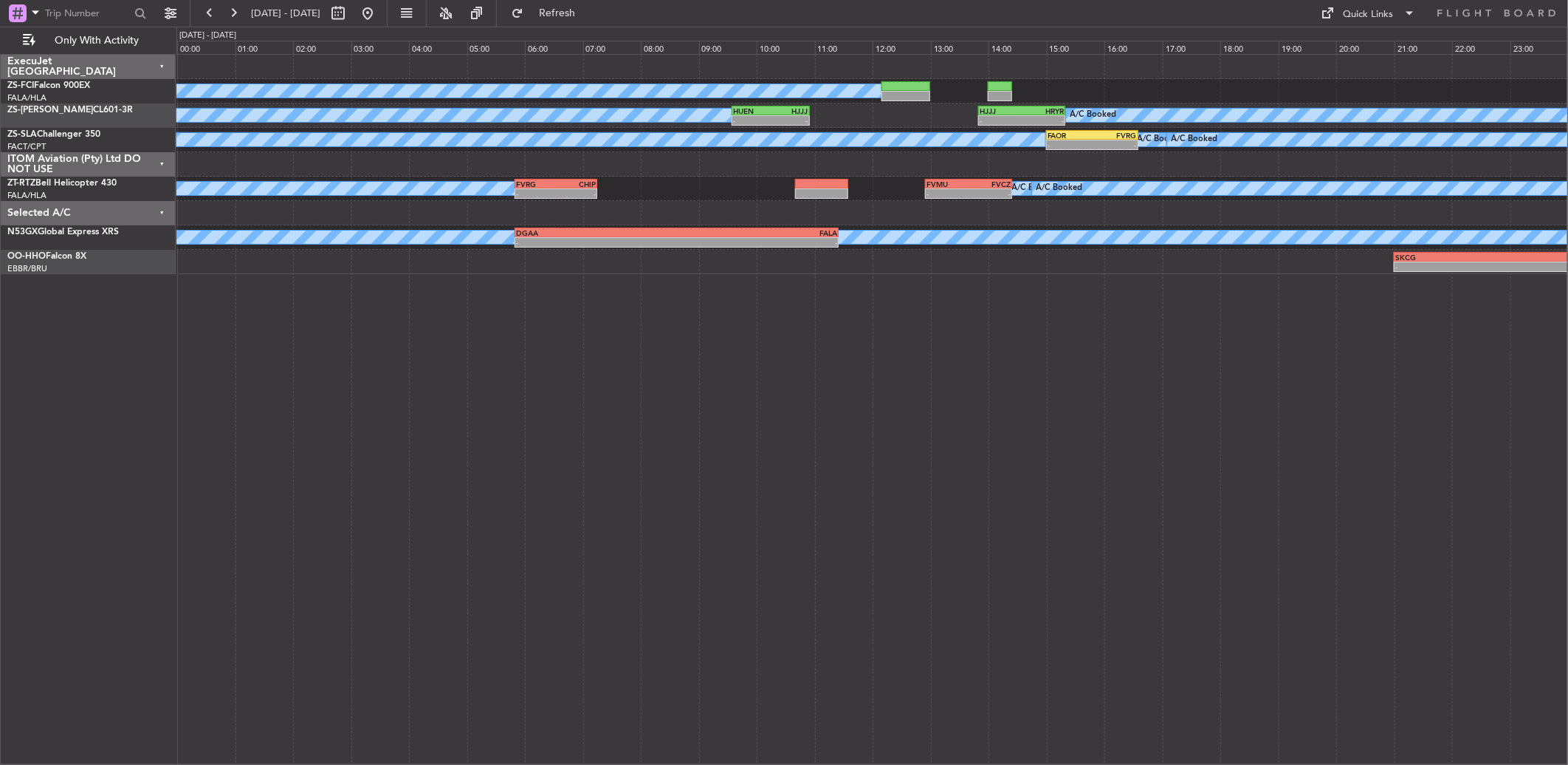
type input "0"
click at [225, 20] on button at bounding box center [233, 13] width 24 height 24
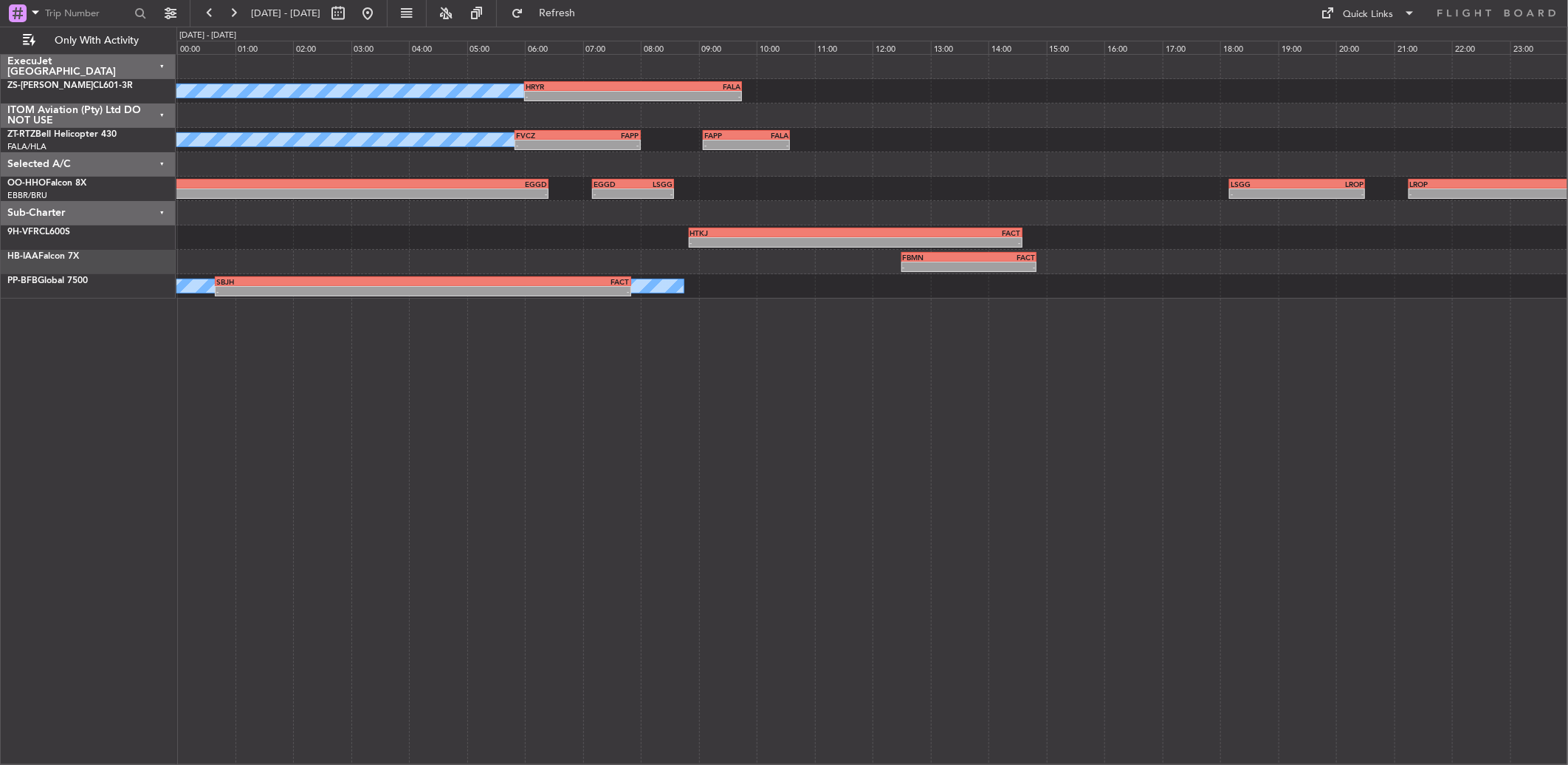
click at [210, 27] on div "A/C Booked A/C Booked A/C Booked A/C Booked A/C Booked - - HRYR 06:00 Z FALA 09…" at bounding box center [784, 396] width 1568 height 738
click at [210, 20] on button at bounding box center [209, 13] width 24 height 24
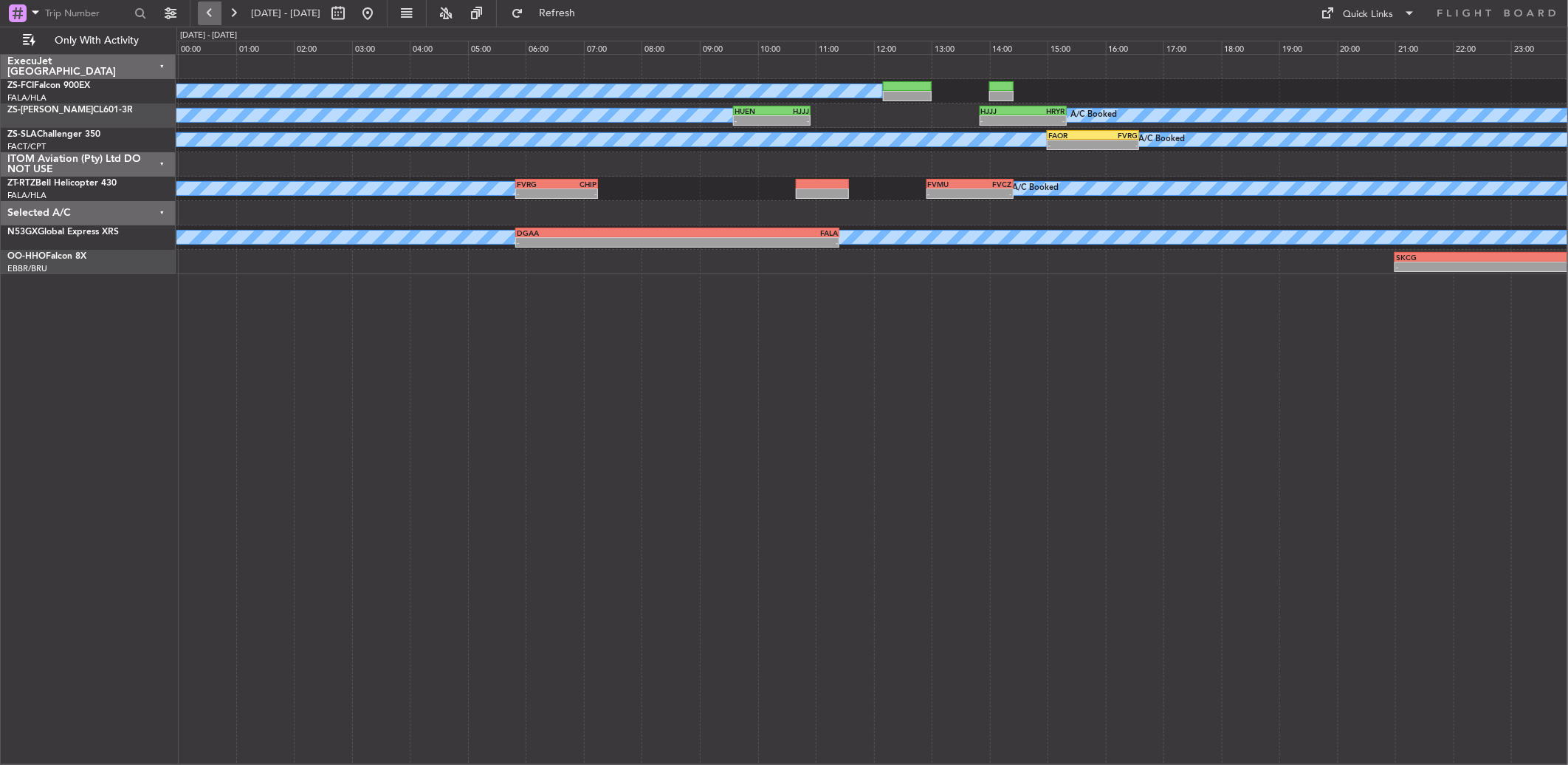
click at [202, 5] on button at bounding box center [209, 13] width 24 height 24
